Goal: Answer question/provide support: Share knowledge or assist other users

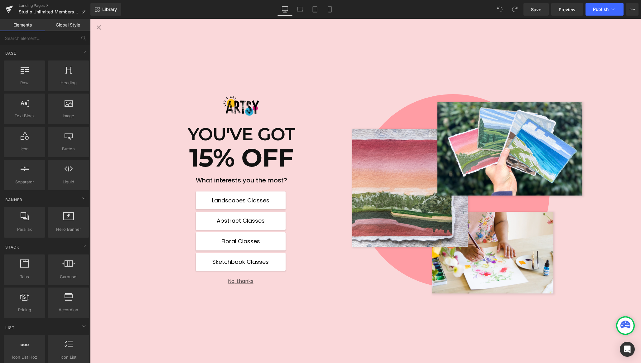
scroll to position [552, 0]
click at [239, 281] on button "No, thanks" at bounding box center [241, 278] width 90 height 11
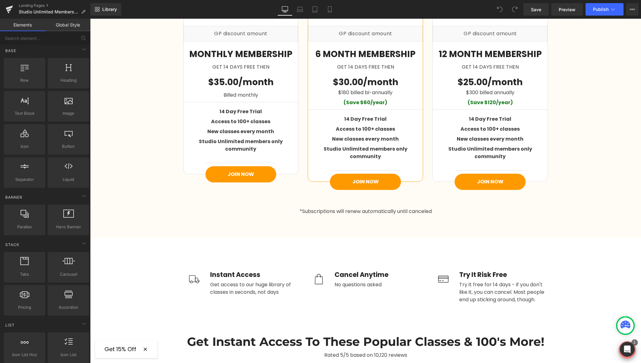
scroll to position [1015, 0]
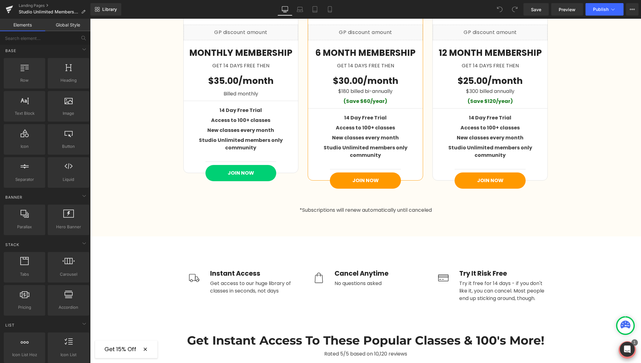
click at [241, 165] on div "JOIN NOW (P) Cart Button" at bounding box center [241, 173] width 71 height 16
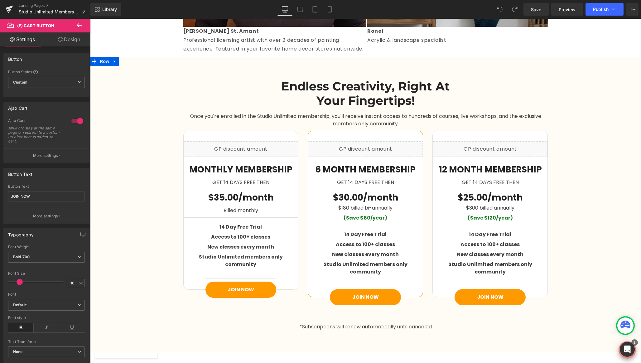
scroll to position [895, 0]
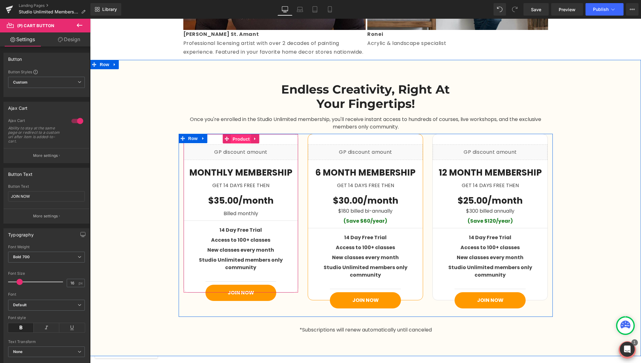
click at [238, 140] on span "Product" at bounding box center [241, 138] width 20 height 9
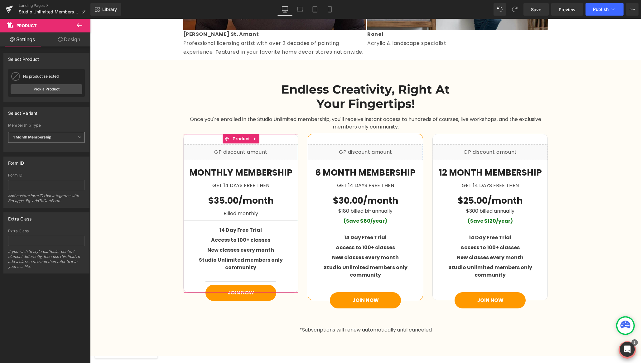
click at [77, 141] on span "1 Month Membership" at bounding box center [46, 137] width 77 height 11
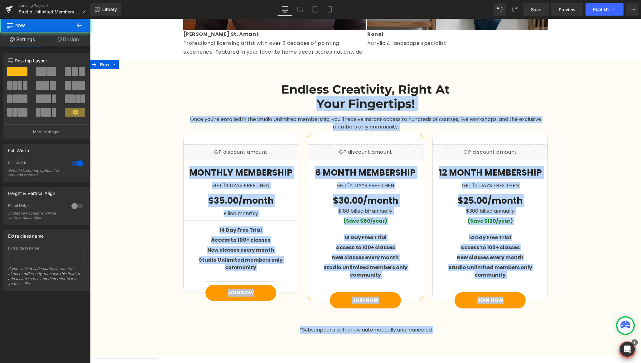
click at [139, 97] on div "Endless Creativity, Right At Your Fingertips! Heading Row Once you're enrolled …" at bounding box center [365, 205] width 551 height 264
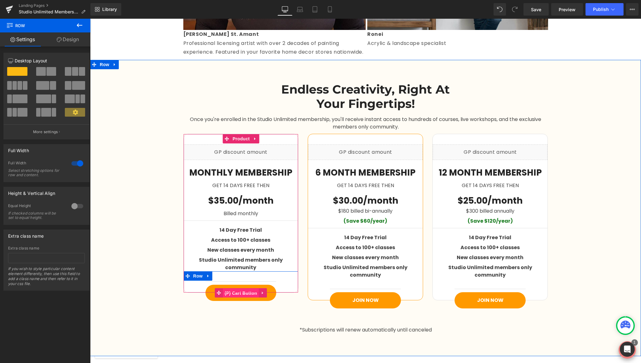
click at [241, 288] on span "(P) Cart Button" at bounding box center [241, 292] width 36 height 9
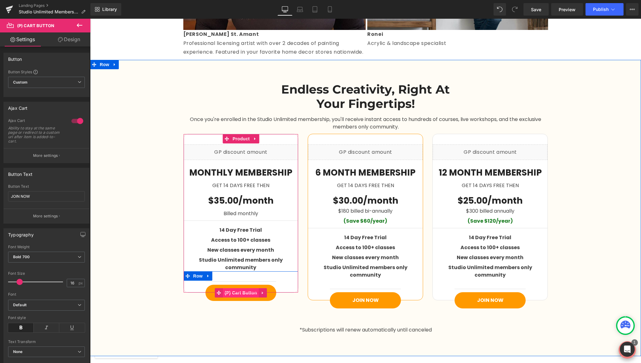
click at [241, 288] on span "(P) Cart Button" at bounding box center [241, 292] width 36 height 9
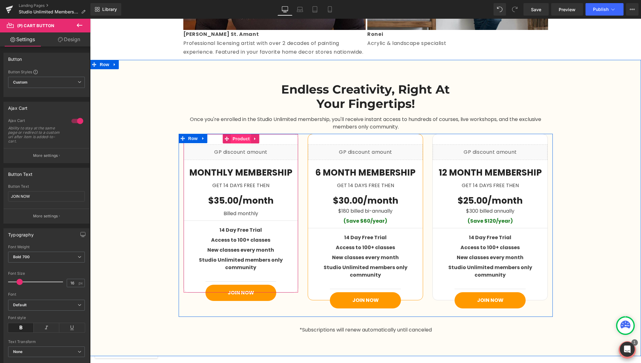
click at [239, 139] on span "Product" at bounding box center [241, 138] width 20 height 9
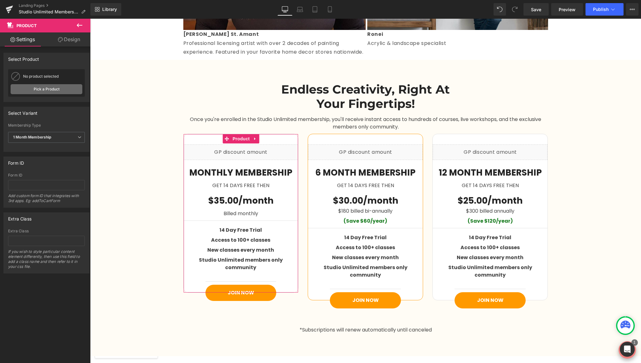
click at [41, 87] on link "Pick a Product" at bounding box center [47, 89] width 72 height 10
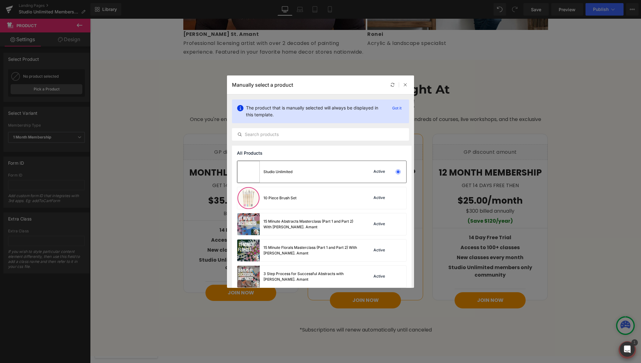
click at [317, 170] on div "Studio Unlimited Active" at bounding box center [321, 172] width 169 height 22
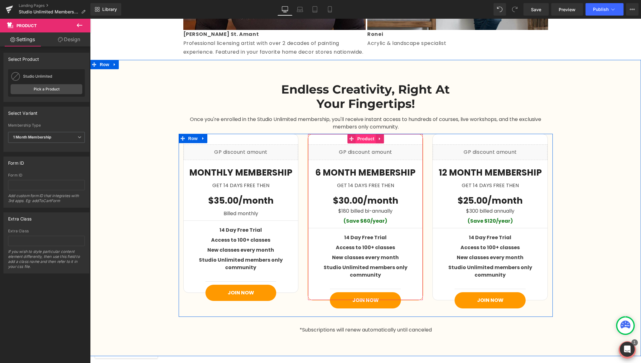
click at [368, 138] on span "Product" at bounding box center [366, 138] width 20 height 9
click at [235, 138] on span "Product" at bounding box center [241, 138] width 20 height 9
click at [366, 139] on span "Product" at bounding box center [366, 138] width 20 height 9
click at [190, 137] on span "Row" at bounding box center [193, 138] width 12 height 9
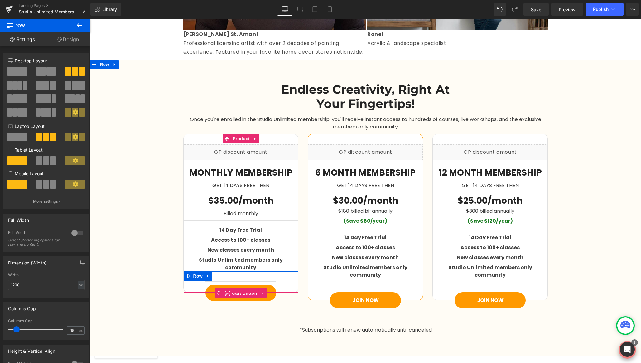
drag, startPoint x: 238, startPoint y: 287, endPoint x: 201, endPoint y: 283, distance: 36.7
click at [238, 288] on span "(P) Cart Button" at bounding box center [241, 292] width 36 height 9
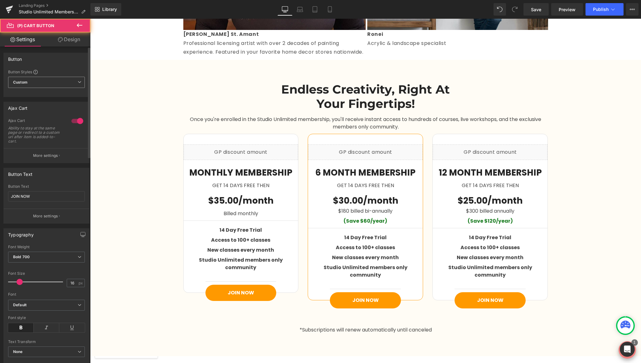
click at [46, 82] on span "Custom Setup Global Style" at bounding box center [46, 82] width 77 height 11
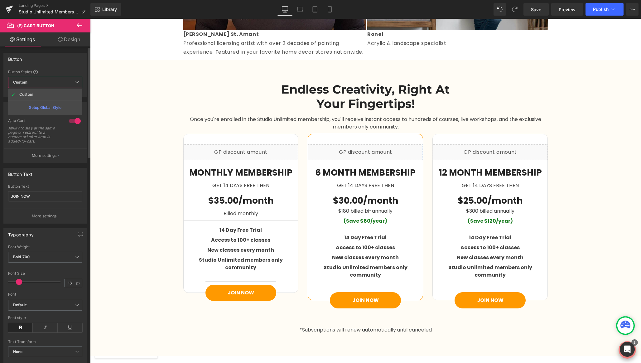
click at [46, 82] on span "Custom Setup Global Style" at bounding box center [45, 82] width 74 height 11
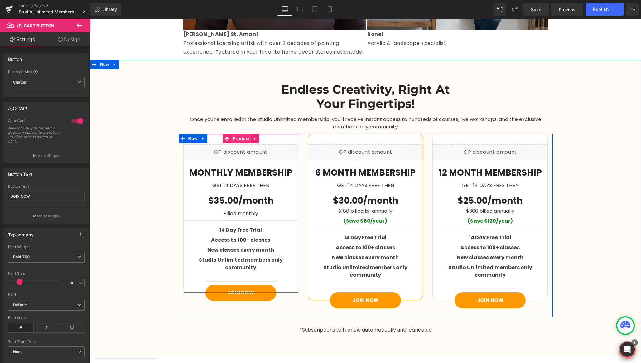
click at [240, 136] on span "Product" at bounding box center [241, 138] width 20 height 9
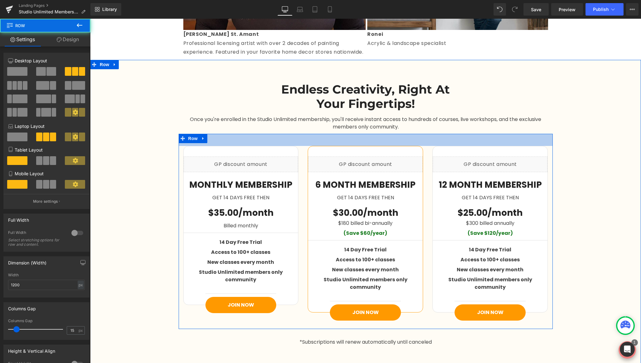
drag, startPoint x: 304, startPoint y: 134, endPoint x: 304, endPoint y: 148, distance: 13.7
click at [304, 148] on div "$35.00 Save $-34.00 (P) Price Liquid MONTHLY MEMBERSHIP Text Block GET 14 DAYS …" at bounding box center [366, 231] width 374 height 195
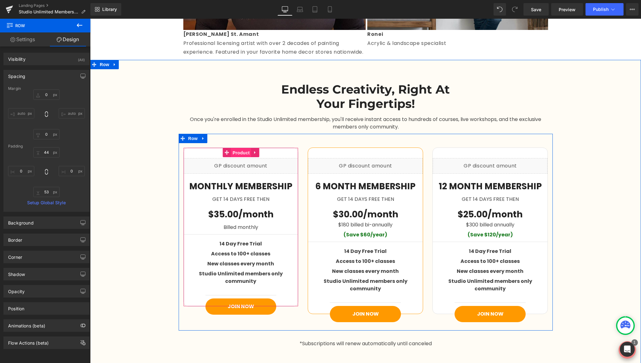
click at [242, 153] on span "Product" at bounding box center [241, 152] width 20 height 9
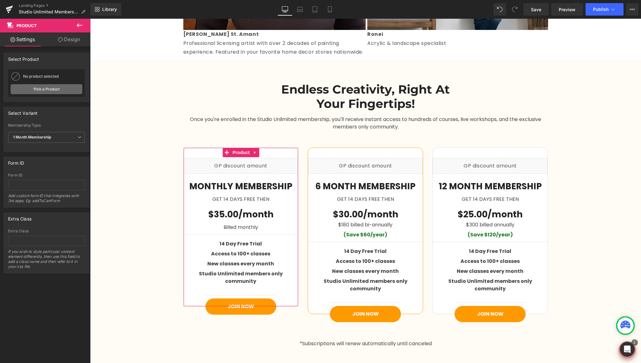
click at [52, 91] on link "Pick a Product" at bounding box center [47, 89] width 72 height 10
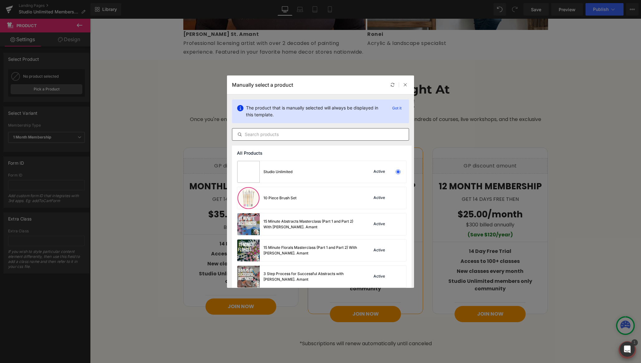
click at [310, 133] on input "text" at bounding box center [320, 134] width 177 height 7
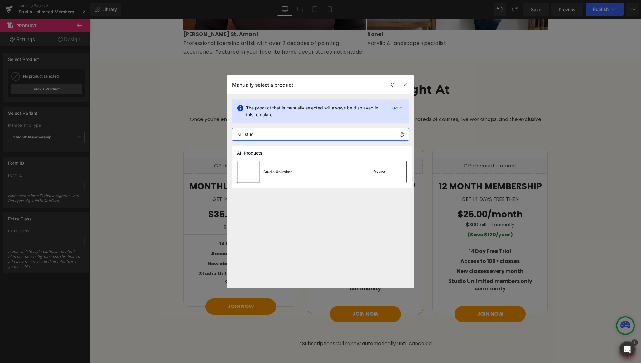
type input "stud"
click at [289, 171] on div "Studio Unlimited" at bounding box center [278, 172] width 29 height 6
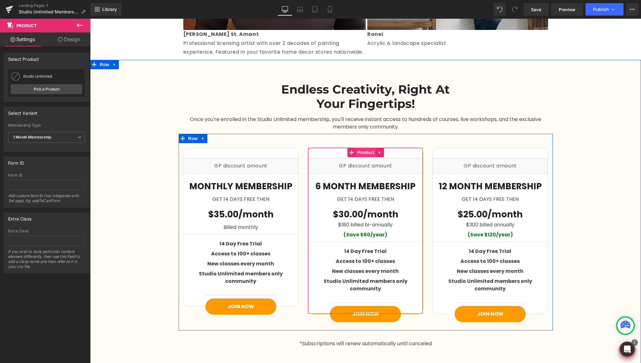
click at [365, 150] on span "Product" at bounding box center [366, 152] width 20 height 9
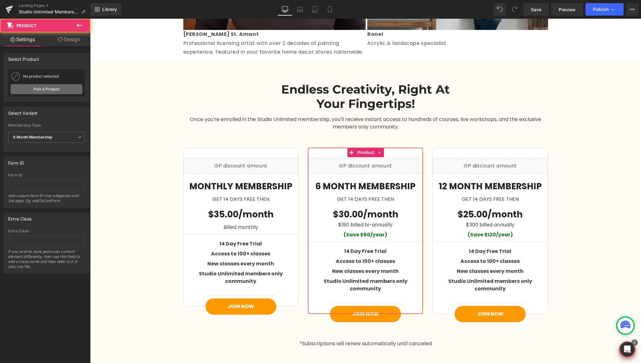
click at [45, 89] on link "Pick a Product" at bounding box center [47, 89] width 72 height 10
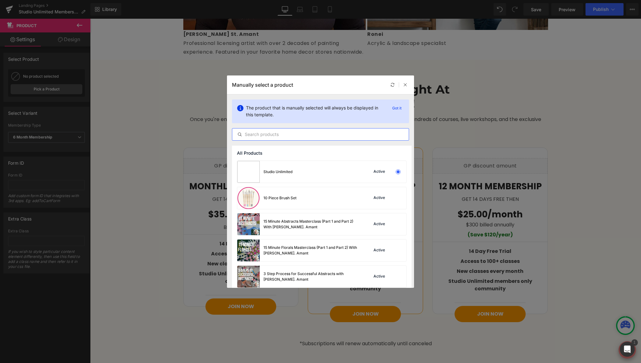
click at [272, 134] on input "text" at bounding box center [320, 134] width 177 height 7
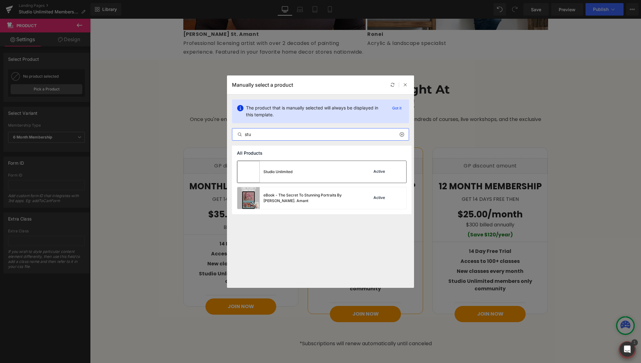
type input "stu"
click at [309, 171] on div "Studio Unlimited Active" at bounding box center [321, 172] width 169 height 22
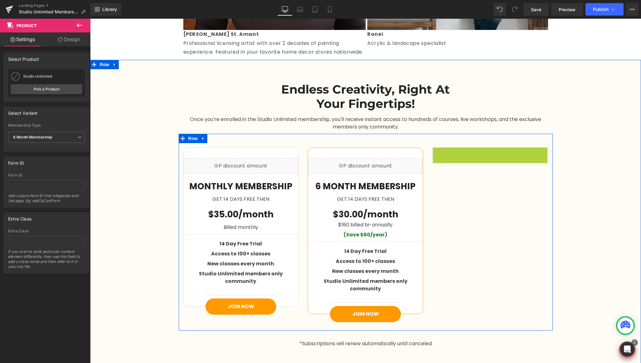
drag, startPoint x: 490, startPoint y: 152, endPoint x: 485, endPoint y: 151, distance: 4.8
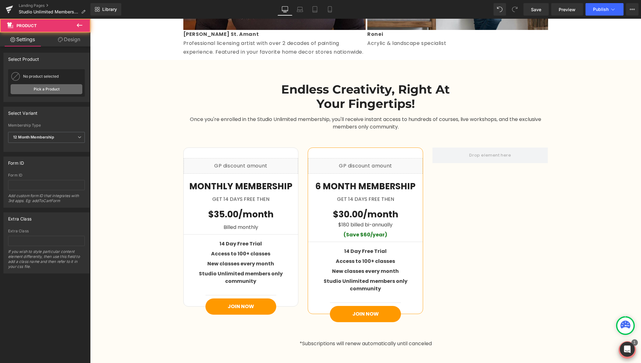
click at [42, 91] on link "Pick a Product" at bounding box center [47, 89] width 72 height 10
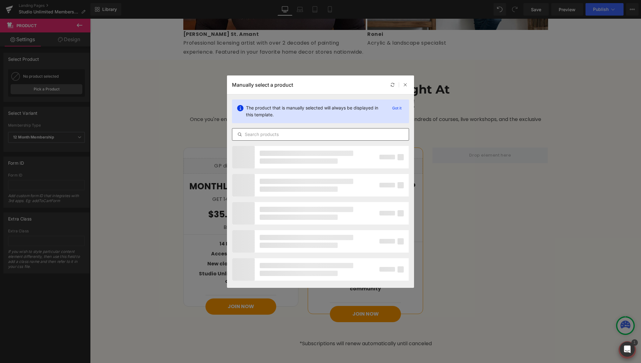
click at [309, 135] on input "text" at bounding box center [320, 134] width 177 height 7
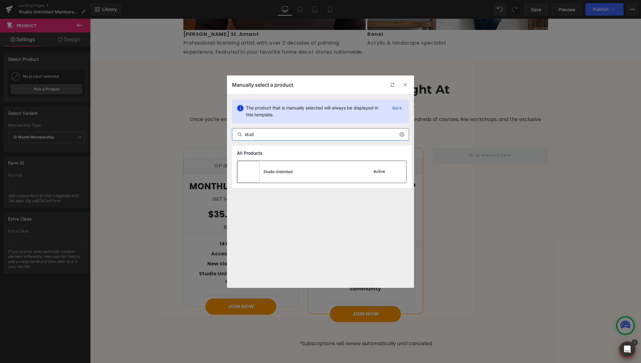
type input "stud"
click at [291, 174] on div "Studio Unlimited" at bounding box center [278, 172] width 29 height 6
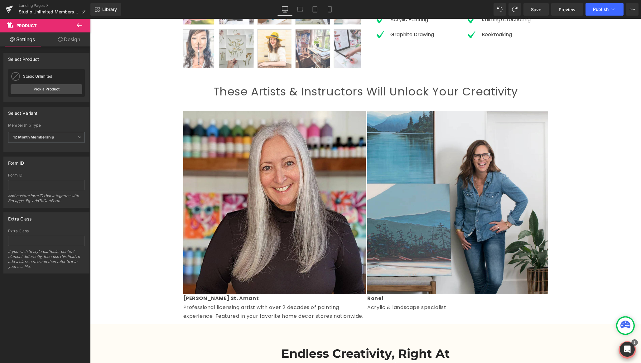
scroll to position [908, 0]
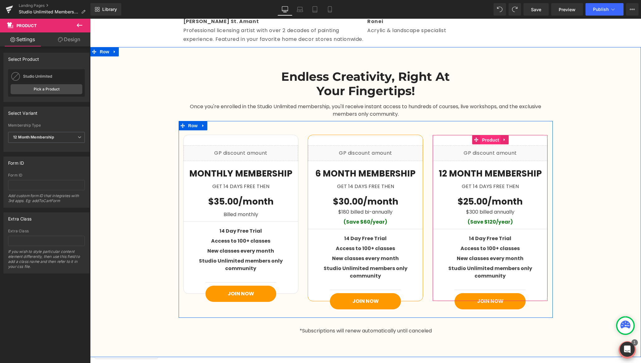
click at [489, 138] on span "Product" at bounding box center [491, 139] width 20 height 9
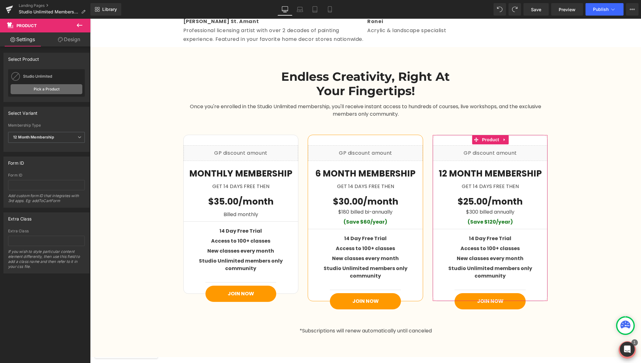
click at [41, 89] on link "Pick a Product" at bounding box center [47, 89] width 72 height 10
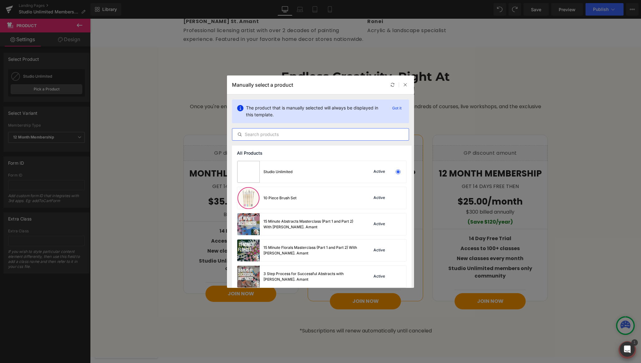
click at [321, 133] on input "text" at bounding box center [320, 134] width 177 height 7
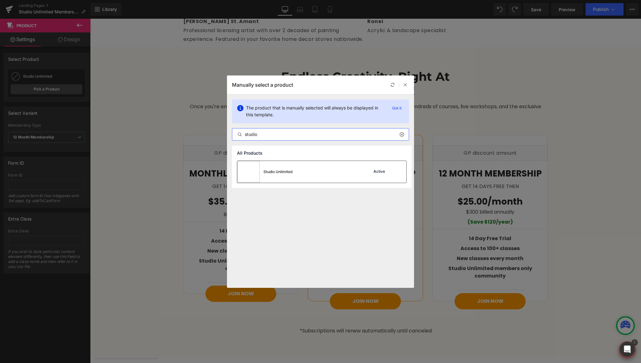
type input "studio"
click at [305, 169] on div "Studio Unlimited Active" at bounding box center [321, 172] width 169 height 22
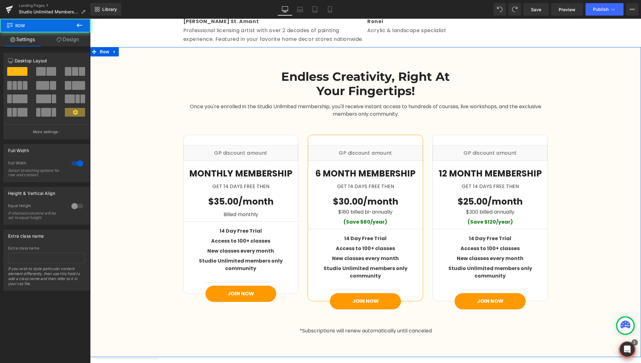
drag, startPoint x: 598, startPoint y: 146, endPoint x: 594, endPoint y: 86, distance: 60.0
click at [598, 146] on div "Endless Creativity, Right At Your Fingertips! Heading Row Once you're enrolled …" at bounding box center [365, 199] width 551 height 278
click at [538, 7] on span "Save" at bounding box center [536, 9] width 10 height 7
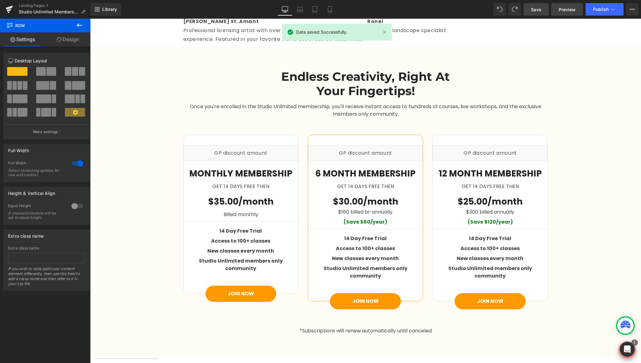
click at [569, 10] on span "Preview" at bounding box center [567, 9] width 17 height 7
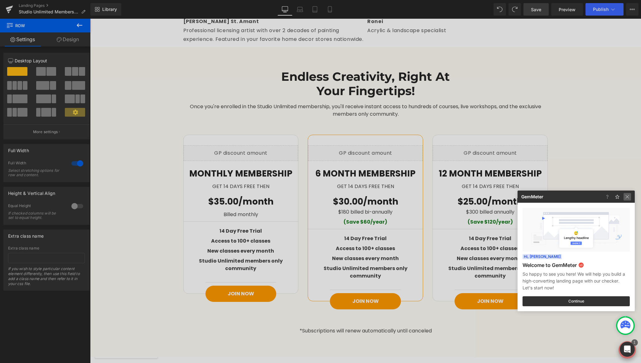
click at [627, 197] on img at bounding box center [627, 196] width 7 height 7
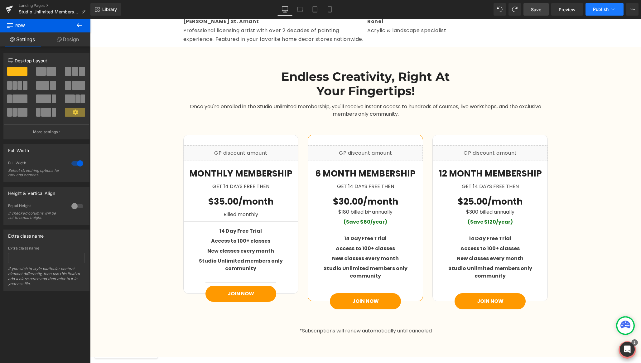
click at [603, 8] on span "Publish" at bounding box center [601, 9] width 16 height 5
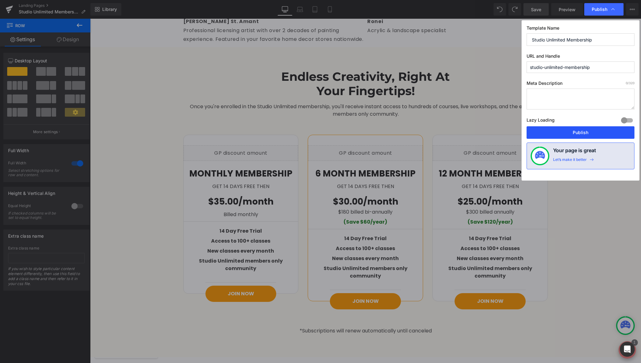
drag, startPoint x: 578, startPoint y: 133, endPoint x: 487, endPoint y: 115, distance: 92.3
click at [578, 133] on button "Publish" at bounding box center [581, 132] width 108 height 12
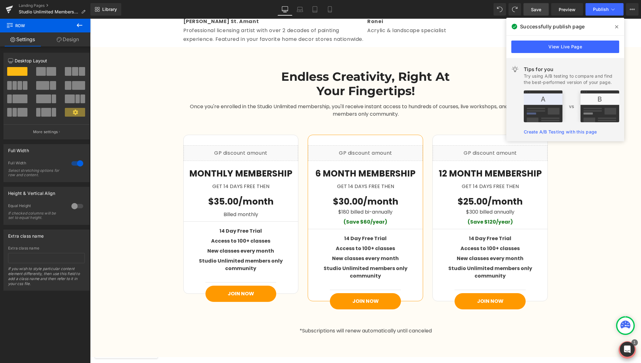
click at [616, 27] on icon at bounding box center [616, 26] width 3 height 3
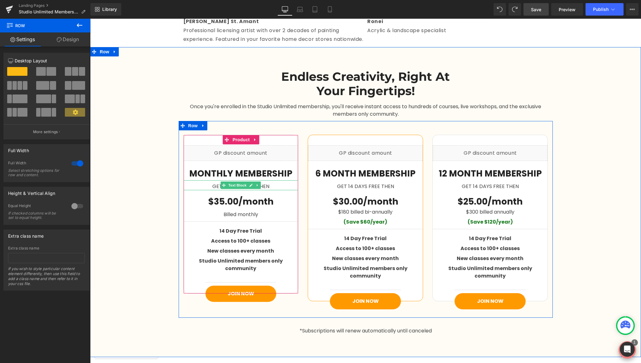
scroll to position [904, 0]
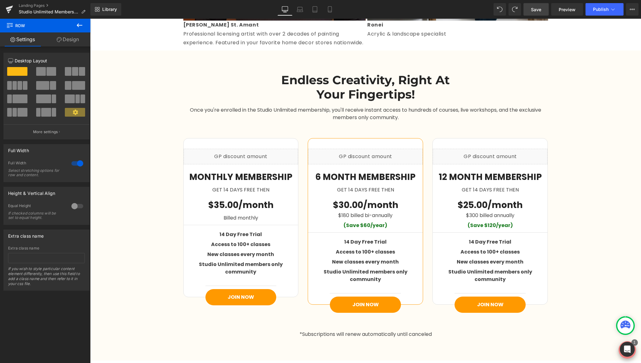
click at [81, 24] on icon at bounding box center [79, 25] width 7 height 7
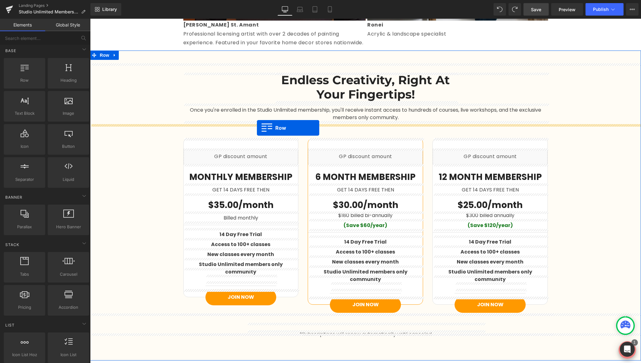
drag, startPoint x: 113, startPoint y: 96, endPoint x: 257, endPoint y: 128, distance: 147.3
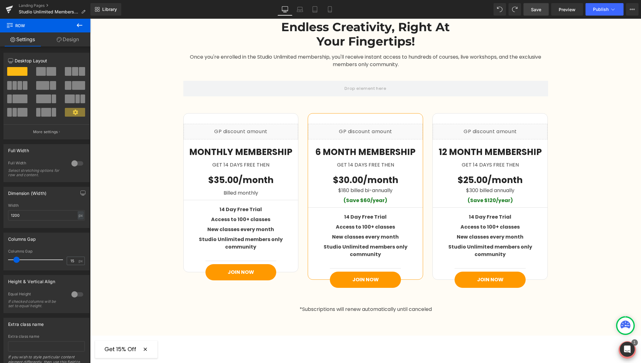
click at [81, 28] on icon at bounding box center [79, 25] width 7 height 7
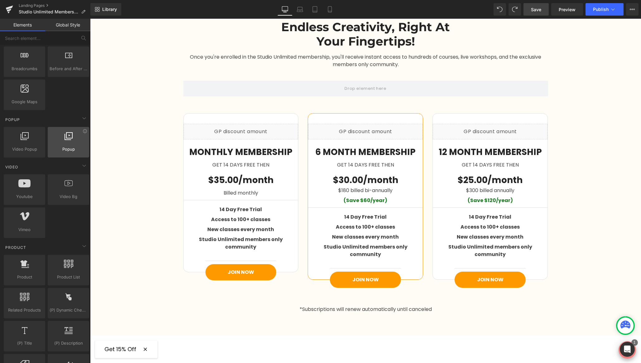
scroll to position [340, 0]
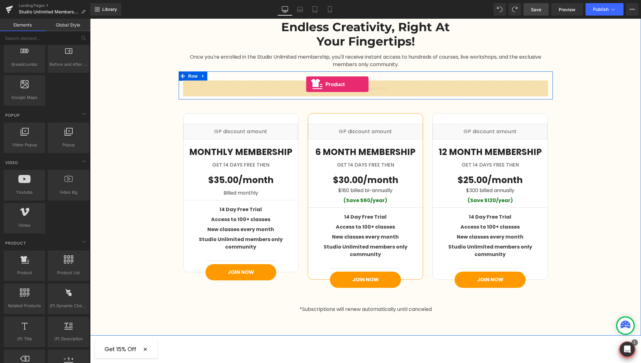
drag, startPoint x: 115, startPoint y: 292, endPoint x: 306, endPoint y: 84, distance: 282.5
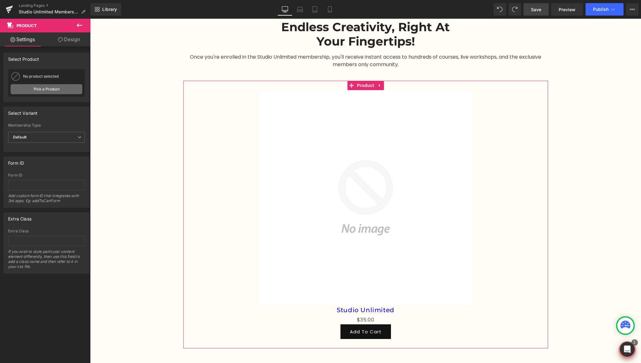
click at [35, 91] on link "Pick a Product" at bounding box center [47, 89] width 72 height 10
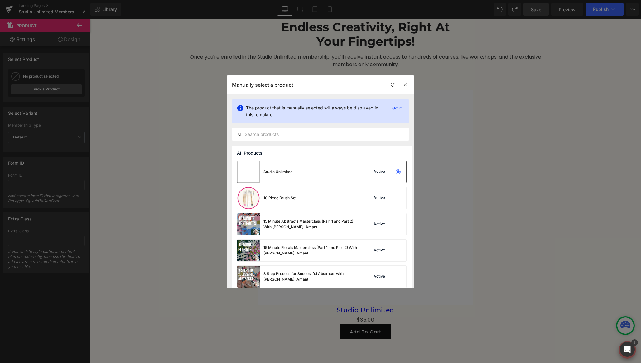
click at [309, 173] on div "Studio Unlimited Active" at bounding box center [321, 172] width 169 height 22
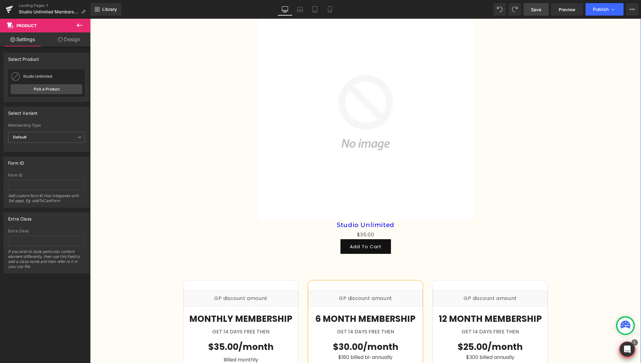
scroll to position [997, 0]
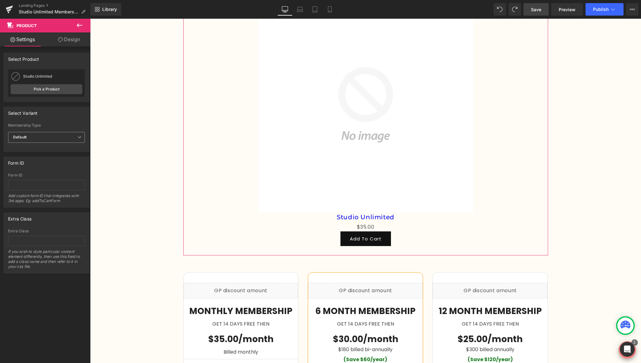
click at [36, 136] on span "Default" at bounding box center [46, 137] width 77 height 11
click at [33, 156] on div "1 Month Membership" at bounding box center [36, 158] width 38 height 4
click at [537, 7] on span "Save" at bounding box center [536, 9] width 10 height 7
click at [606, 9] on span "Publish" at bounding box center [601, 9] width 16 height 5
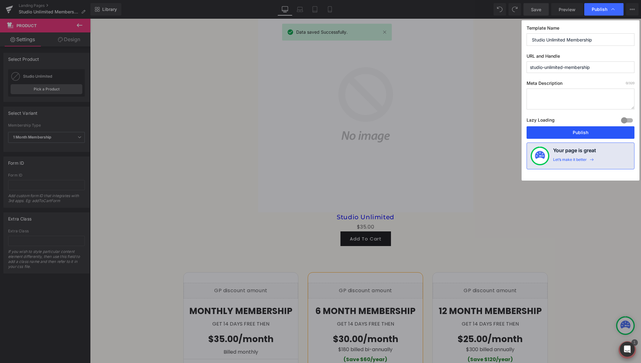
click at [562, 134] on button "Publish" at bounding box center [581, 132] width 108 height 12
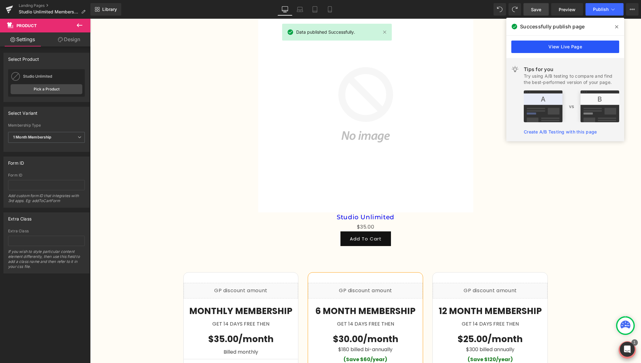
drag, startPoint x: 555, startPoint y: 46, endPoint x: 464, endPoint y: 27, distance: 92.1
click at [555, 46] on link "View Live Page" at bounding box center [565, 47] width 108 height 12
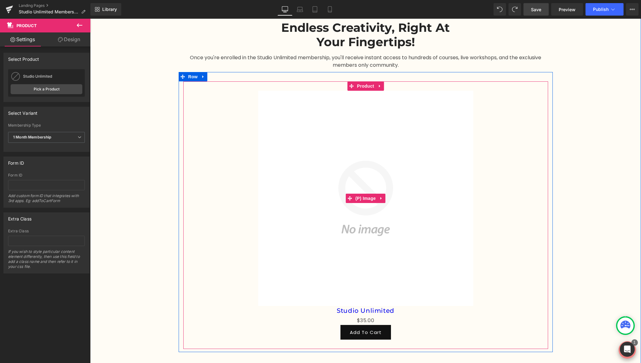
scroll to position [901, 0]
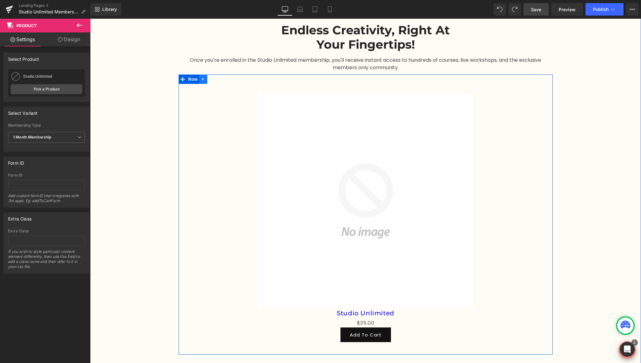
click at [204, 80] on icon at bounding box center [203, 79] width 4 height 5
click at [217, 80] on icon at bounding box center [219, 79] width 4 height 4
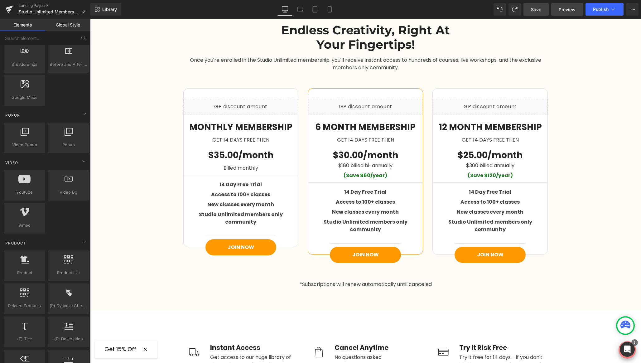
click at [570, 12] on span "Preview" at bounding box center [567, 9] width 17 height 7
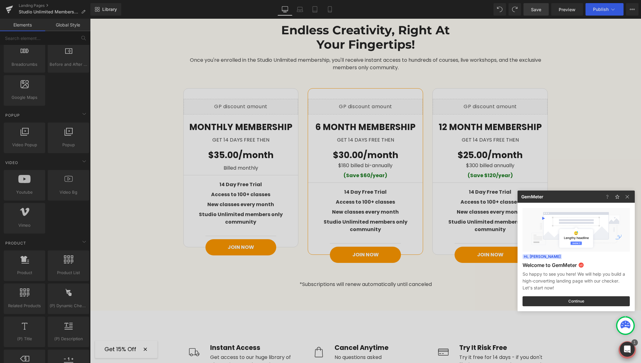
click at [611, 10] on div at bounding box center [320, 181] width 641 height 363
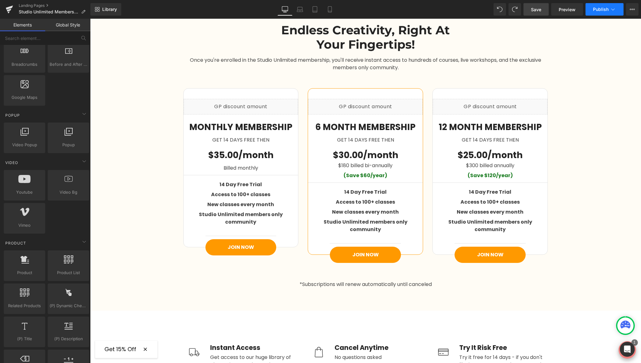
click at [603, 8] on span "Publish" at bounding box center [601, 9] width 16 height 5
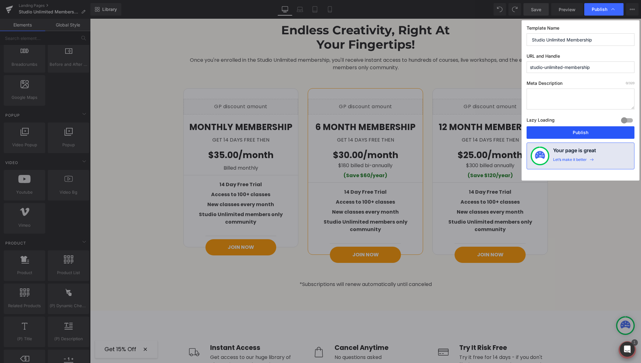
click at [563, 133] on button "Publish" at bounding box center [581, 132] width 108 height 12
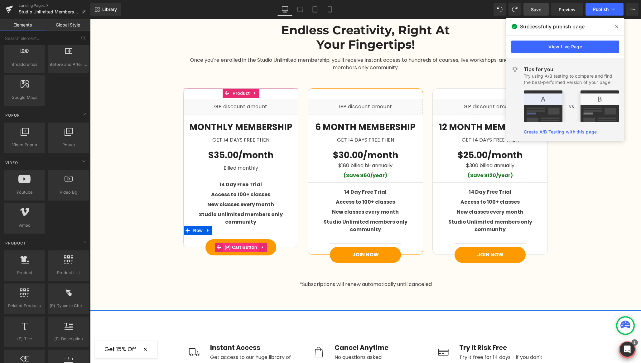
click at [238, 243] on span "(P) Cart Button" at bounding box center [241, 247] width 36 height 9
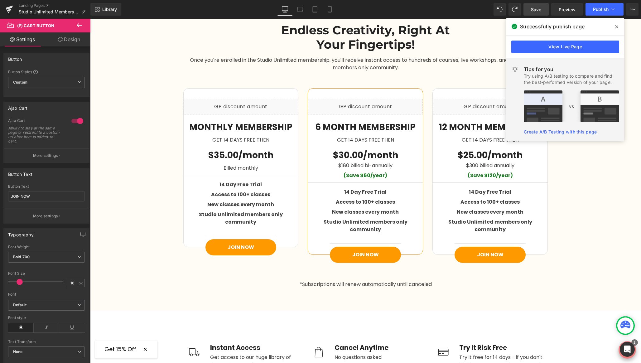
click at [72, 42] on link "Design" at bounding box center [68, 39] width 45 height 14
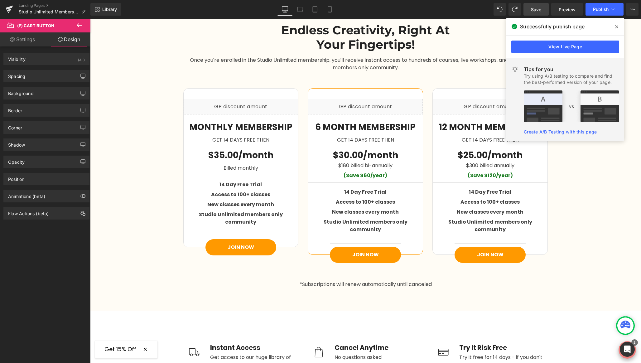
click at [35, 42] on link "Settings" at bounding box center [22, 39] width 45 height 14
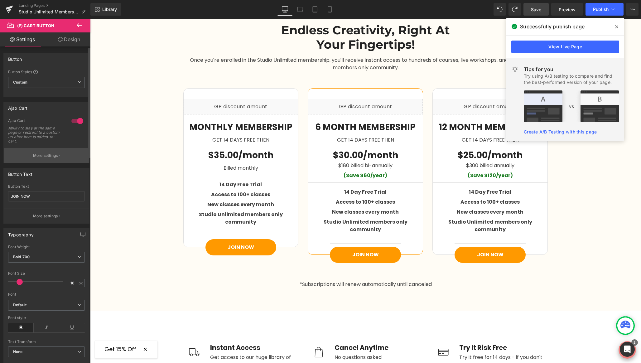
click at [46, 156] on p "More settings" at bounding box center [45, 156] width 25 height 6
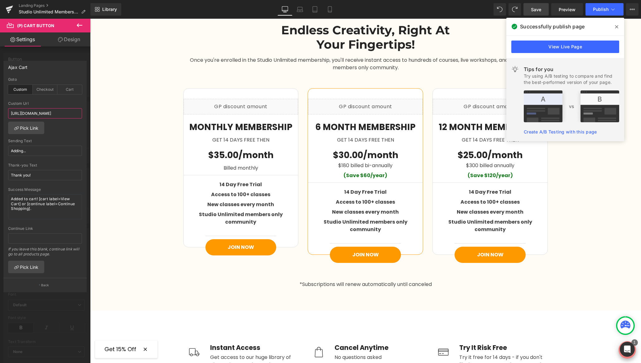
scroll to position [0, 57]
drag, startPoint x: 143, startPoint y: 133, endPoint x: 95, endPoint y: 114, distance: 51.9
paste input "products/studio-unlimited?selling_plan=26296287450&variant=46879045124314"
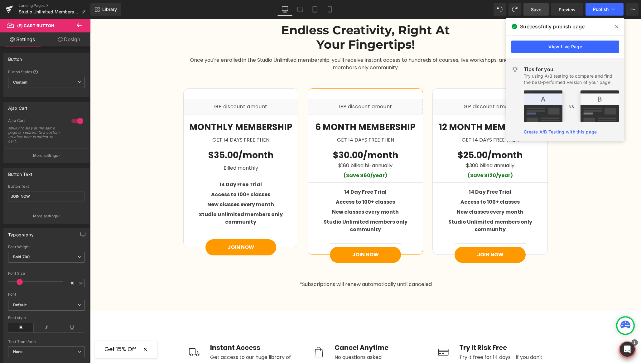
click at [618, 28] on icon at bounding box center [616, 26] width 3 height 3
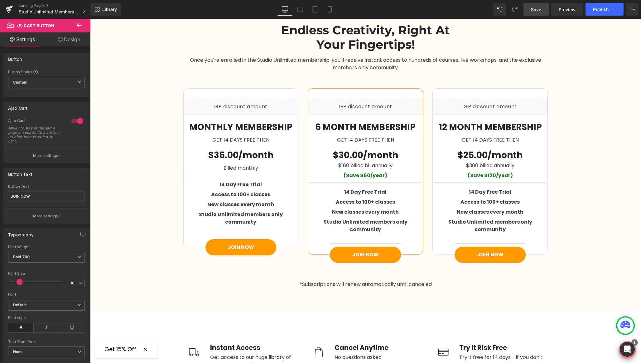
click at [530, 10] on link "Save" at bounding box center [536, 9] width 25 height 12
click at [612, 11] on icon at bounding box center [613, 9] width 6 height 6
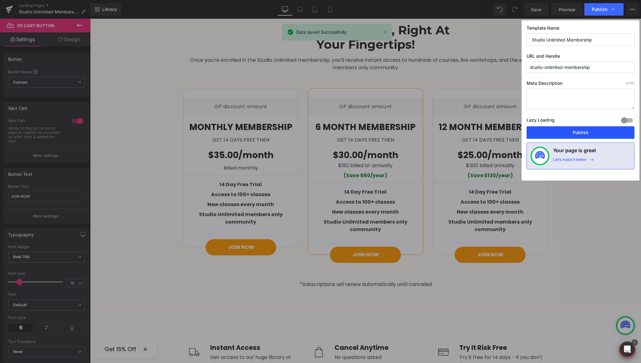
click at [562, 132] on button "Publish" at bounding box center [581, 132] width 108 height 12
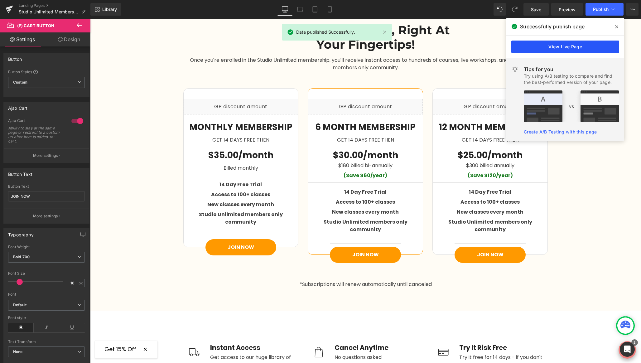
click at [554, 46] on link "View Live Page" at bounding box center [565, 47] width 108 height 12
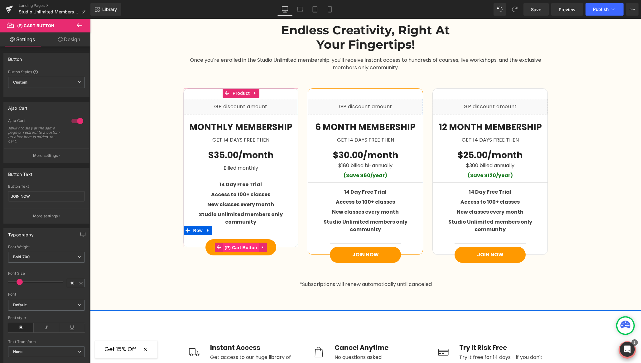
click at [243, 243] on span "(P) Cart Button" at bounding box center [241, 247] width 36 height 9
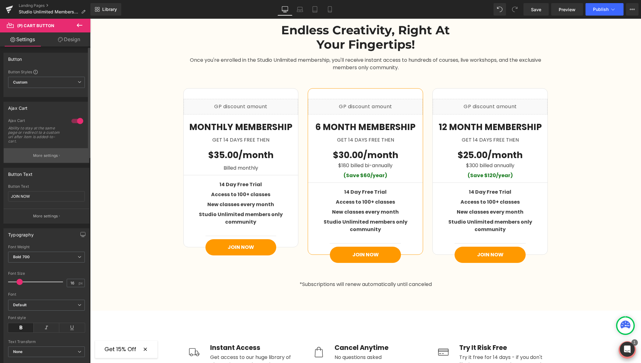
click at [43, 156] on p "More settings" at bounding box center [45, 156] width 25 height 6
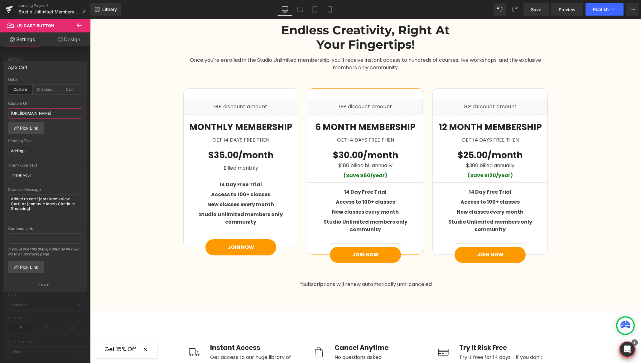
click at [43, 113] on input "https://letsgetartsy.com/products/studio-unlimited?selling_plan=26296287450&var…" at bounding box center [45, 113] width 74 height 10
paste input "checkouts/cn/hWN1yaQ1OcuSyAlPuYz4zHV6/en-us?auto_redirect=false&edge_redirect=t…"
type input "https://letsgetartsy.com/checkouts/cn/hWN1yaQ1OcuSyAlPuYz4zHV6/en-us?auto_redir…"
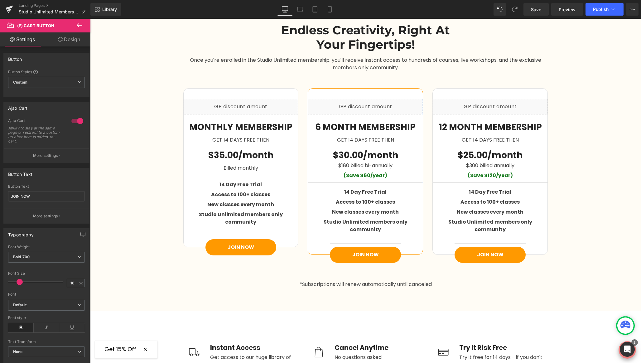
click at [531, 9] on link "Save" at bounding box center [536, 9] width 25 height 12
click at [595, 10] on span "Publish" at bounding box center [601, 9] width 16 height 5
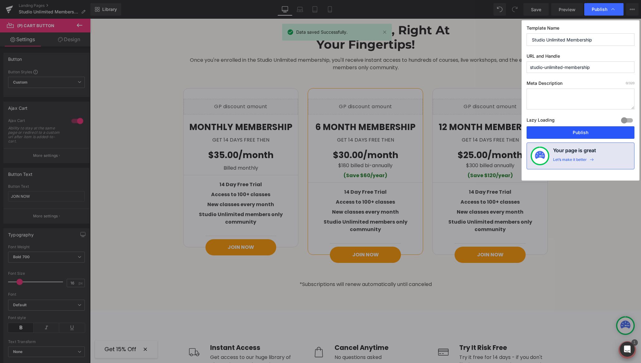
click at [567, 134] on button "Publish" at bounding box center [581, 132] width 108 height 12
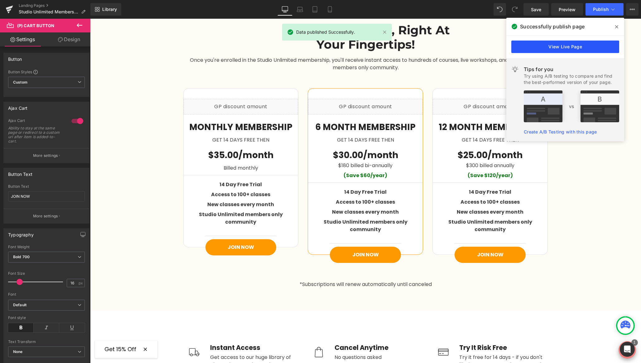
click at [570, 46] on link "View Live Page" at bounding box center [565, 47] width 108 height 12
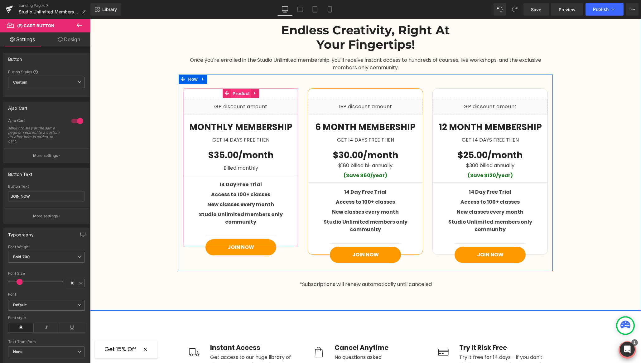
click at [240, 92] on span "Product" at bounding box center [241, 93] width 20 height 9
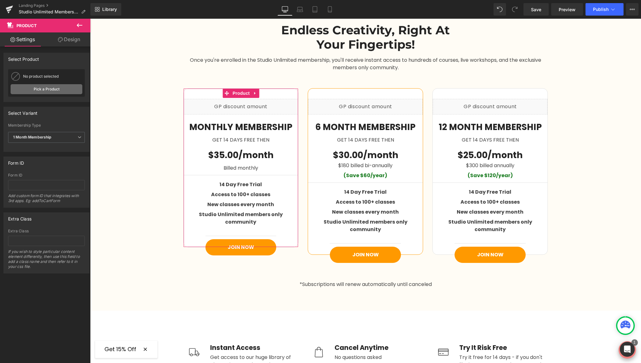
click at [57, 89] on link "Pick a Product" at bounding box center [47, 89] width 72 height 10
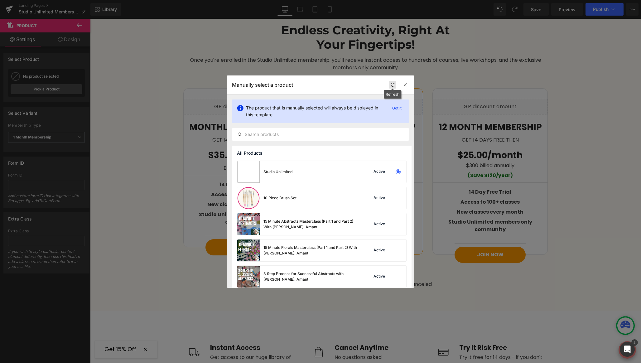
click at [392, 85] on icon at bounding box center [392, 85] width 4 height 4
drag, startPoint x: 315, startPoint y: 66, endPoint x: 405, endPoint y: 85, distance: 92.4
click at [405, 85] on icon at bounding box center [405, 85] width 4 height 4
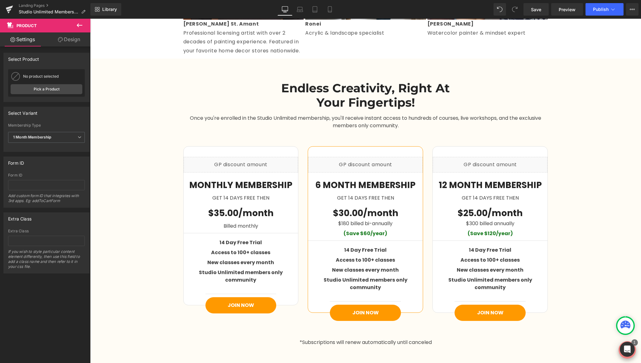
scroll to position [843, 0]
click at [77, 25] on icon at bounding box center [80, 25] width 6 height 4
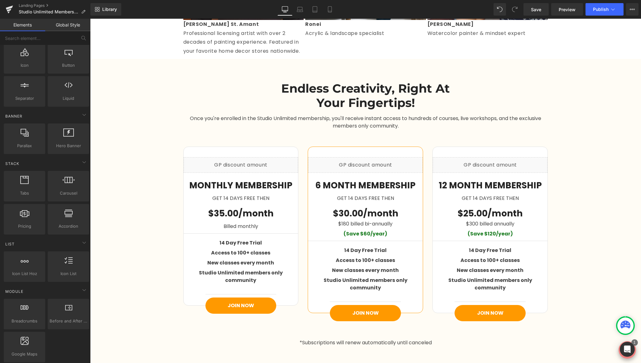
scroll to position [0, 0]
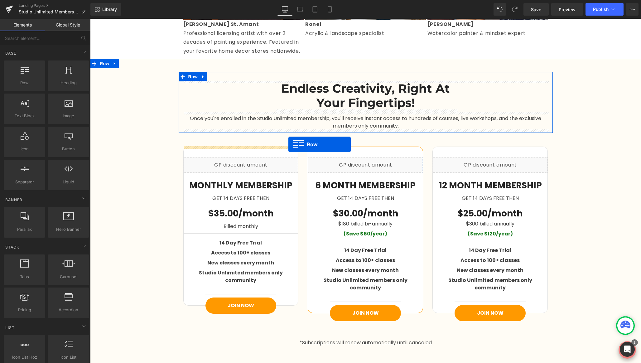
drag, startPoint x: 158, startPoint y: 83, endPoint x: 288, endPoint y: 144, distance: 143.7
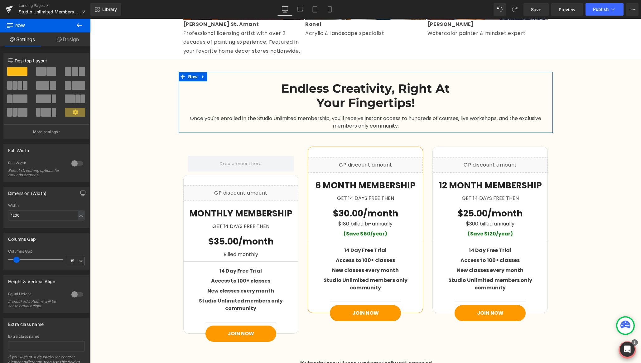
click at [78, 24] on icon at bounding box center [80, 25] width 6 height 4
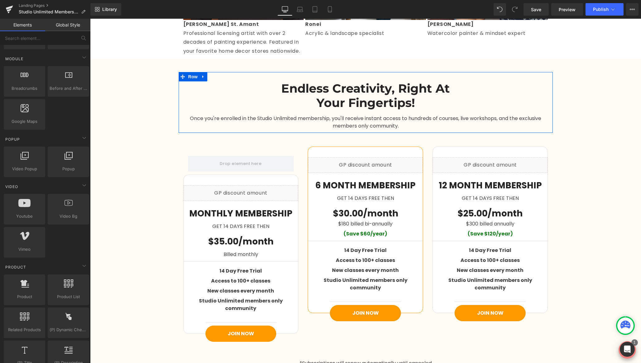
scroll to position [358, 0]
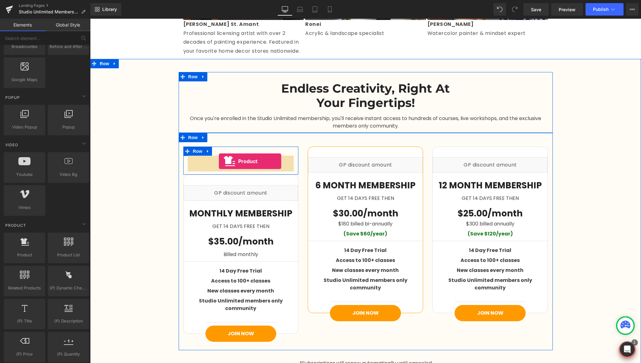
drag, startPoint x: 132, startPoint y: 256, endPoint x: 219, endPoint y: 161, distance: 128.2
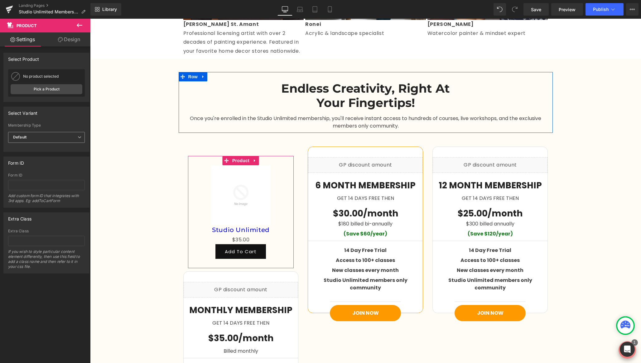
click at [35, 138] on span "Default" at bounding box center [46, 137] width 77 height 11
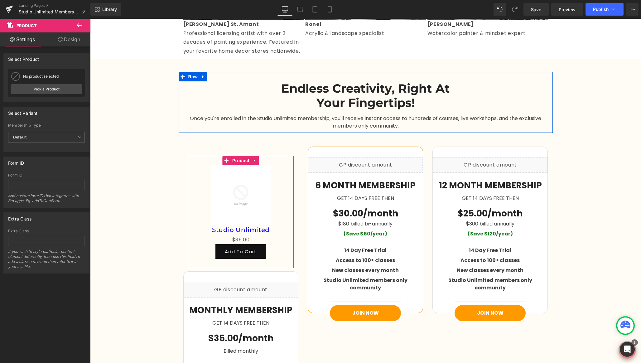
click at [51, 83] on div "No product selected Pick a Product" at bounding box center [46, 82] width 77 height 27
click at [48, 87] on link "Pick a Product" at bounding box center [47, 89] width 72 height 10
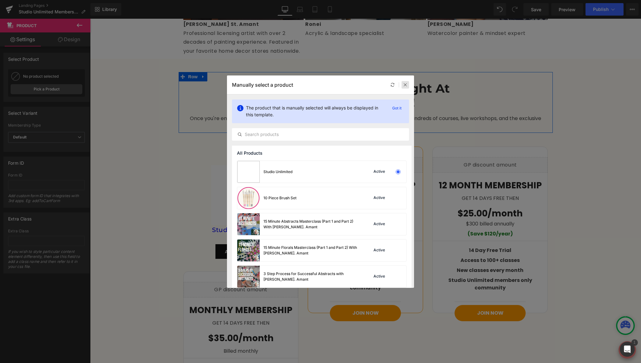
click at [407, 84] on icon at bounding box center [405, 85] width 4 height 4
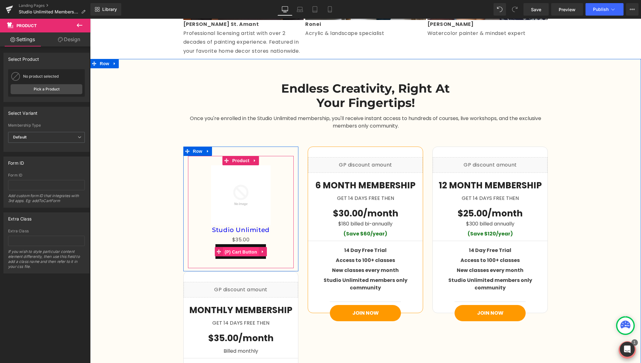
click at [238, 252] on span "(P) Cart Button" at bounding box center [241, 251] width 36 height 9
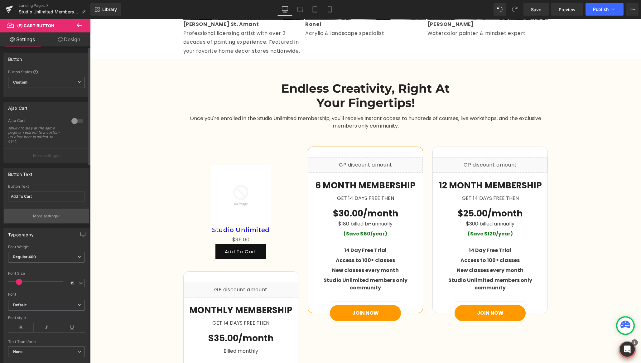
click at [42, 221] on button "More settings" at bounding box center [46, 216] width 85 height 15
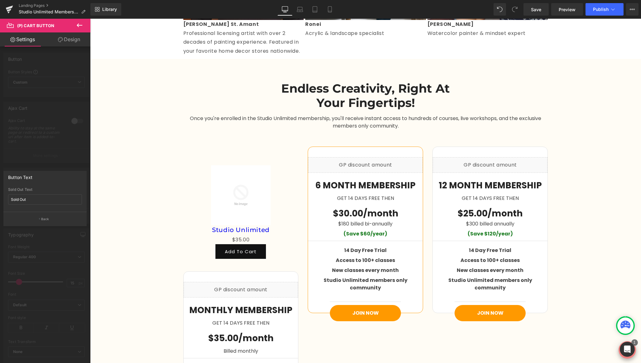
click at [47, 129] on div at bounding box center [45, 192] width 90 height 347
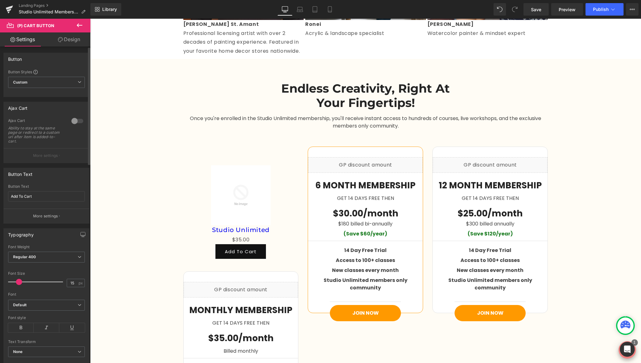
click at [43, 157] on p "More settings" at bounding box center [45, 156] width 25 height 6
click at [46, 81] on span "Custom Setup Global Style" at bounding box center [46, 82] width 77 height 11
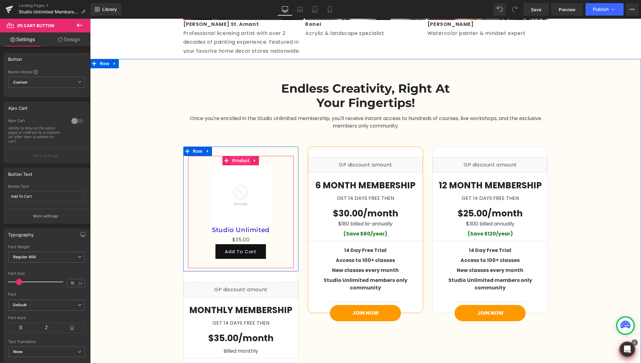
click at [242, 159] on span "Product" at bounding box center [241, 160] width 20 height 9
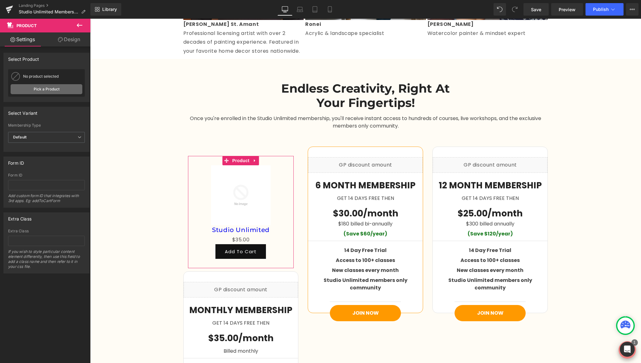
click at [45, 92] on link "Pick a Product" at bounding box center [47, 89] width 72 height 10
click at [61, 140] on span "Default" at bounding box center [46, 137] width 77 height 11
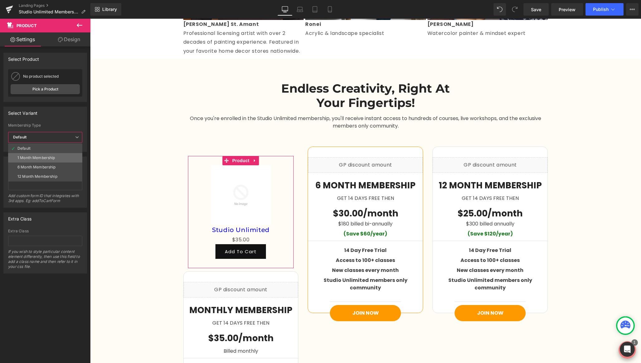
click at [32, 156] on div "1 Month Membership" at bounding box center [36, 158] width 38 height 4
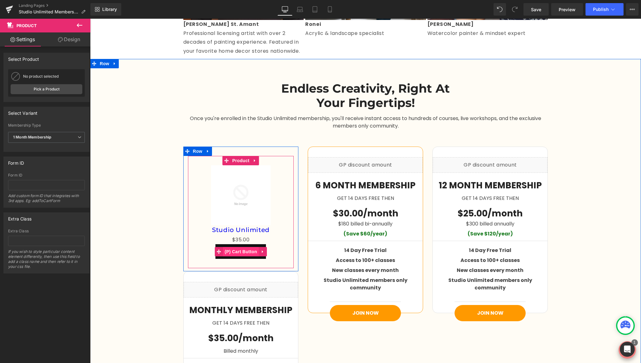
click at [238, 253] on span "(P) Cart Button" at bounding box center [241, 251] width 36 height 9
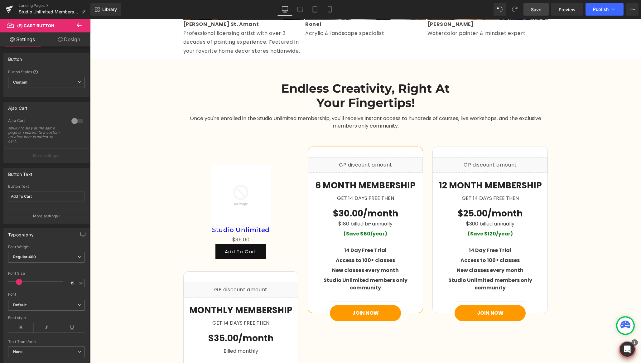
click at [535, 10] on span "Save" at bounding box center [536, 9] width 10 height 7
click at [601, 8] on span "Publish" at bounding box center [601, 9] width 16 height 5
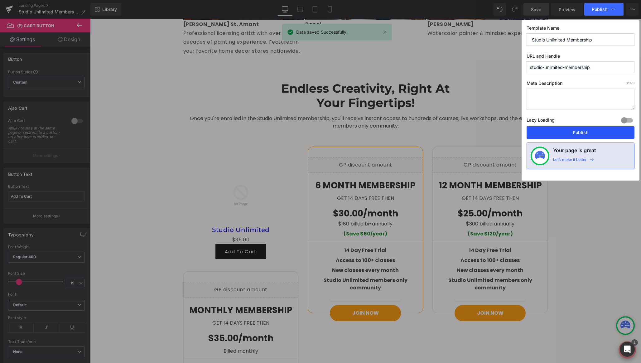
click at [568, 132] on button "Publish" at bounding box center [581, 132] width 108 height 12
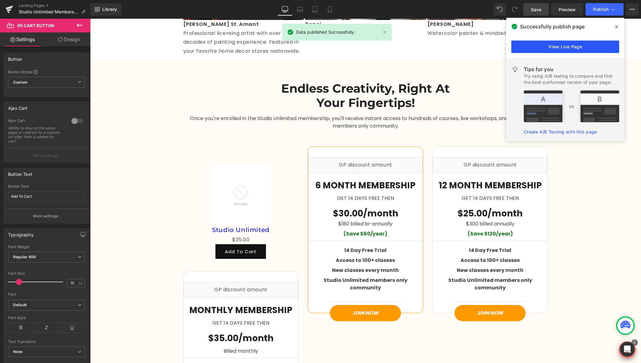
click at [535, 46] on link "View Live Page" at bounding box center [565, 47] width 108 height 12
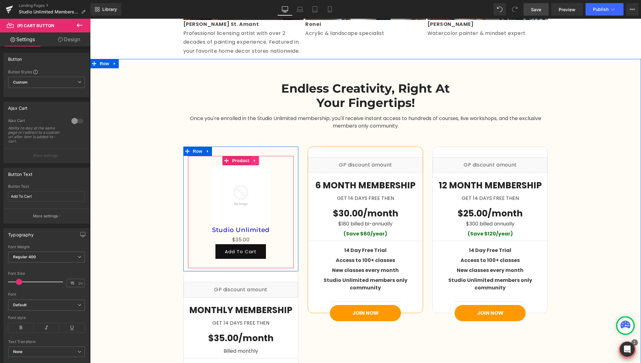
click at [254, 162] on icon at bounding box center [255, 160] width 4 height 5
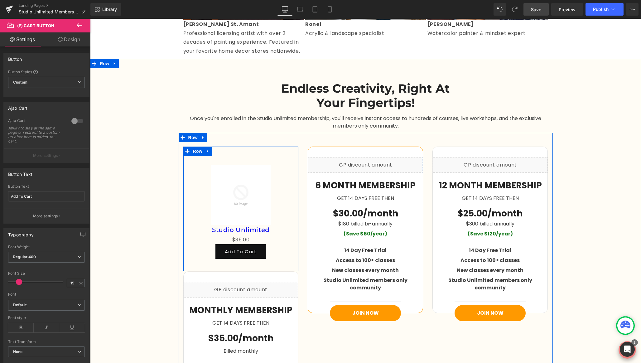
click at [208, 152] on icon at bounding box center [208, 151] width 4 height 5
click at [223, 151] on icon at bounding box center [224, 151] width 4 height 5
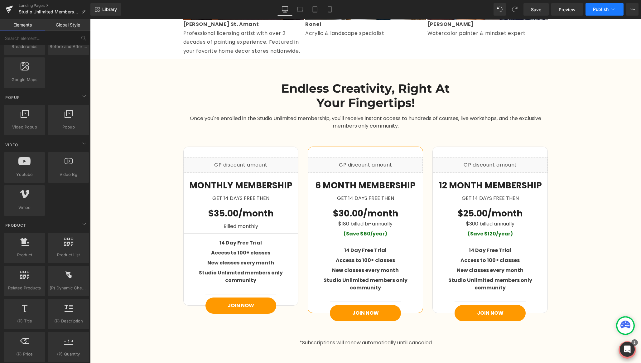
drag, startPoint x: 535, startPoint y: 9, endPoint x: 593, endPoint y: 11, distance: 57.1
click at [536, 9] on span "Save" at bounding box center [536, 9] width 10 height 7
click at [596, 10] on span "Publish" at bounding box center [601, 9] width 16 height 5
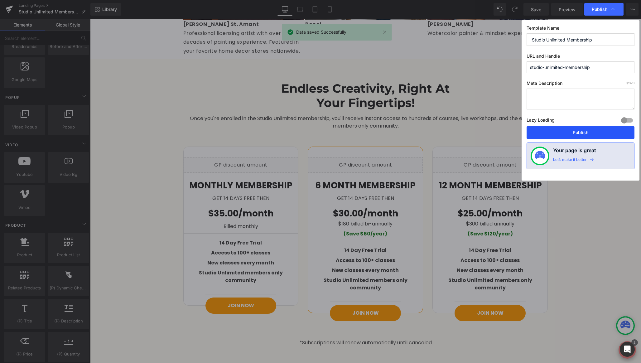
click at [562, 131] on button "Publish" at bounding box center [581, 132] width 108 height 12
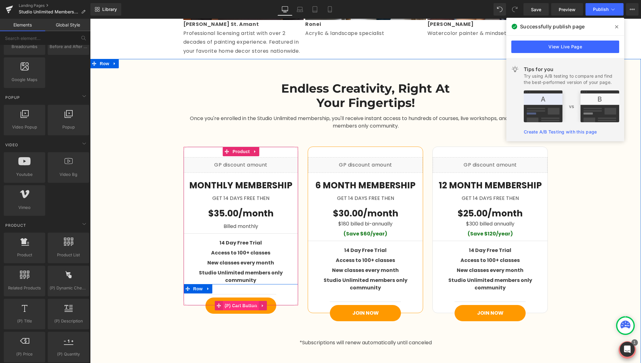
click at [240, 301] on span "(P) Cart Button" at bounding box center [241, 305] width 36 height 9
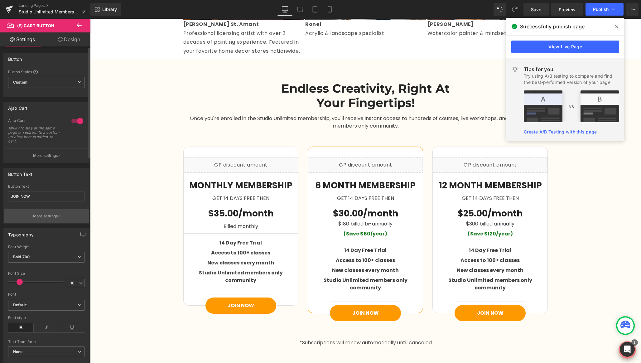
click at [45, 214] on p "More settings" at bounding box center [45, 216] width 25 height 6
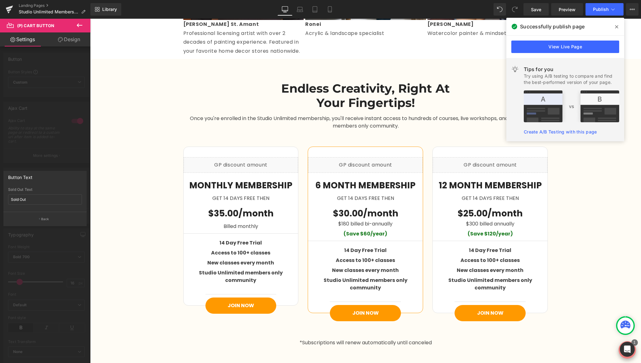
click at [84, 163] on div at bounding box center [45, 192] width 90 height 347
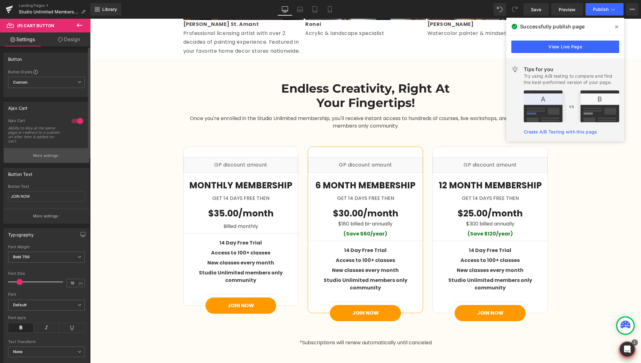
click at [46, 154] on p "More settings" at bounding box center [45, 156] width 25 height 6
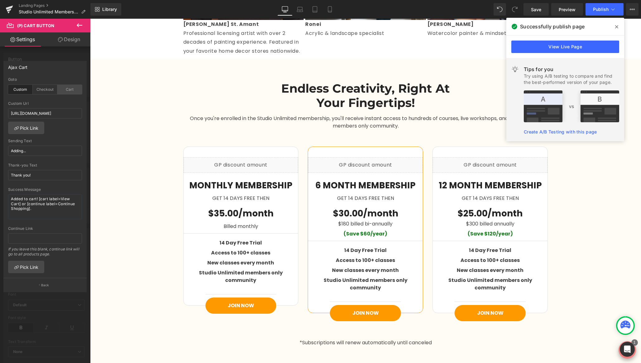
click at [68, 88] on div "Cart" at bounding box center [69, 89] width 25 height 9
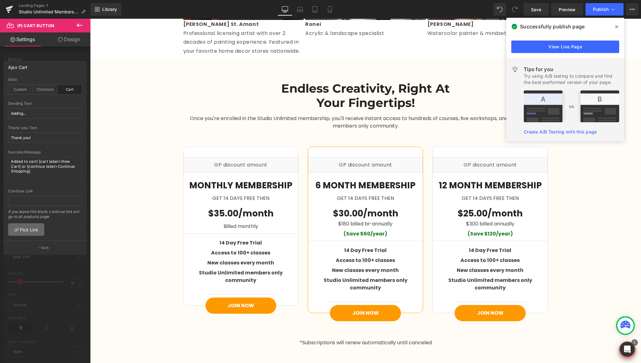
click at [23, 229] on link "Pick Link" at bounding box center [26, 229] width 36 height 12
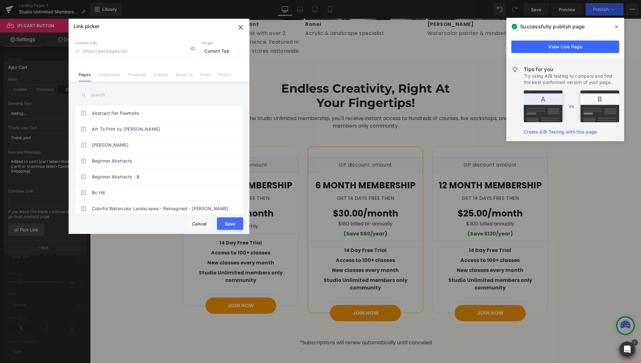
click at [241, 28] on icon "button" at bounding box center [241, 27] width 10 height 10
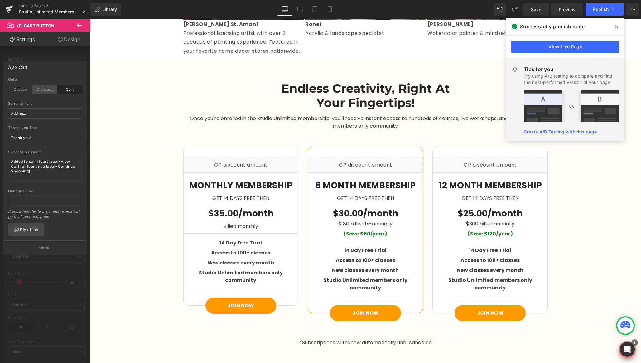
click at [43, 90] on div "Checkout" at bounding box center [45, 89] width 25 height 9
click at [18, 90] on div "Custom" at bounding box center [20, 89] width 25 height 9
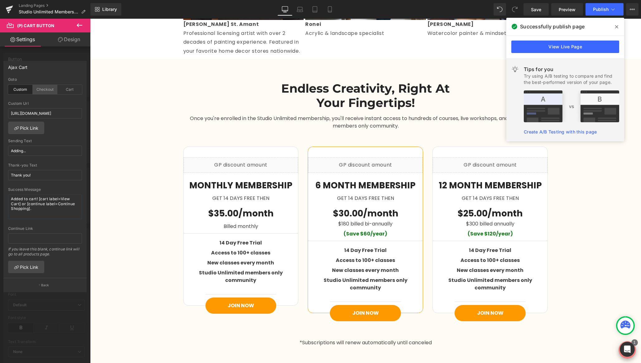
click at [49, 88] on div "Checkout" at bounding box center [45, 89] width 25 height 9
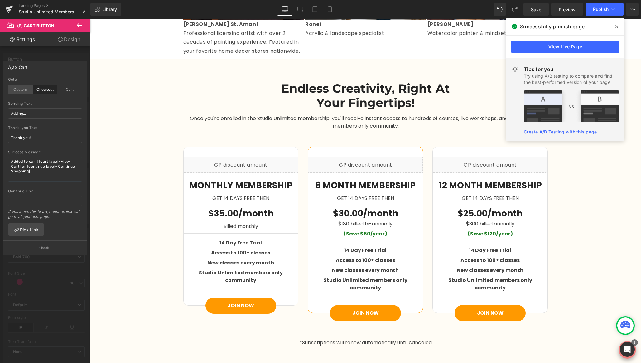
click at [22, 90] on div "Custom" at bounding box center [20, 89] width 25 height 9
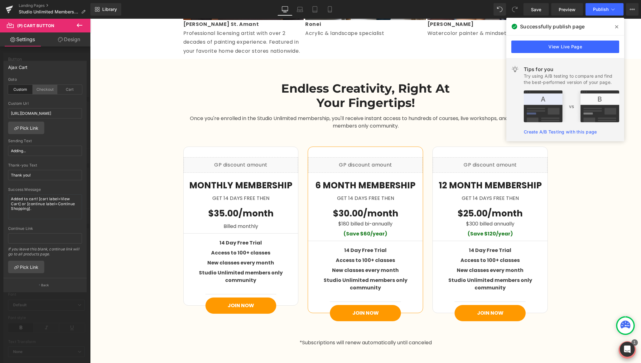
click at [43, 93] on div "Checkout" at bounding box center [45, 89] width 25 height 9
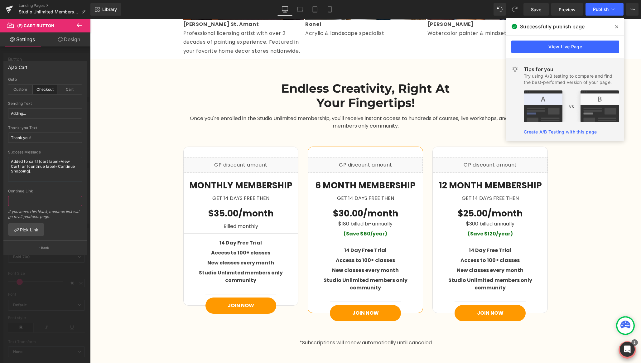
click at [38, 203] on input "text" at bounding box center [45, 201] width 74 height 10
paste input "https://letsgetartsy.com/checkouts/cn/hWN1yaQ1OcuSyAlPuYz4zHV6/en-us?preview_th…"
type input "https://letsgetartsy.com/checkouts/cn/hWN1yaQ1OcuSyAlPuYz4zHV6/en-us?preview_th…"
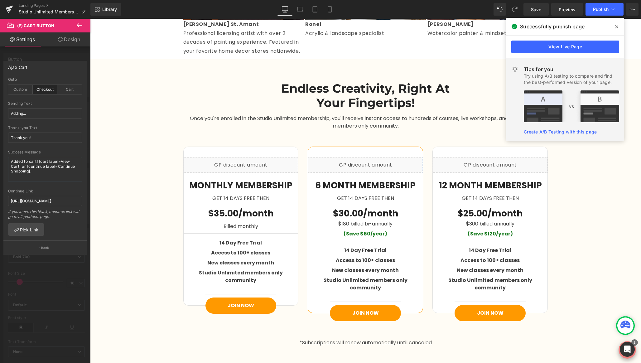
click at [73, 229] on div "custom Goto Custom Checkout Cart https://letsgetartsy.com/checkouts/cn/hWN1yaQ1…" at bounding box center [45, 158] width 83 height 163
drag, startPoint x: 16, startPoint y: 87, endPoint x: 41, endPoint y: 89, distance: 25.3
click at [17, 87] on div "Custom" at bounding box center [20, 89] width 25 height 9
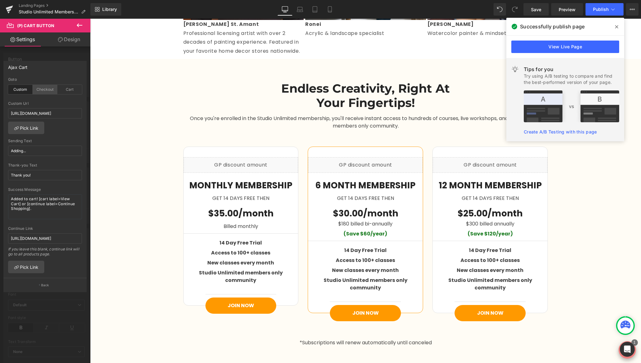
click at [46, 89] on div "Checkout" at bounding box center [45, 89] width 25 height 9
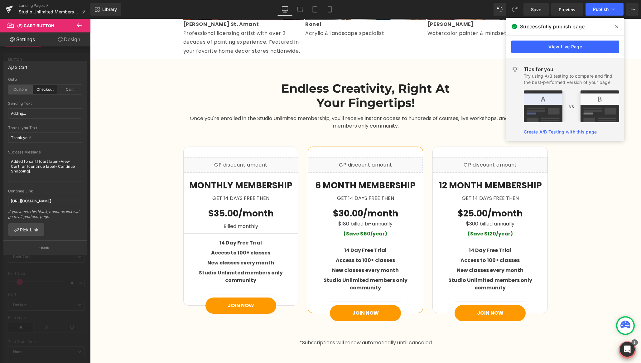
click at [16, 89] on div "Custom" at bounding box center [20, 89] width 25 height 9
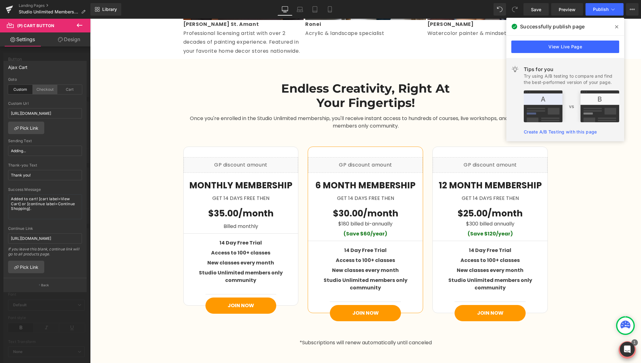
click at [44, 88] on div "Checkout" at bounding box center [45, 89] width 25 height 9
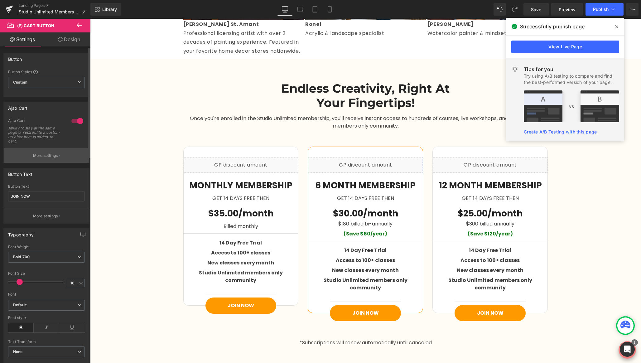
click at [37, 155] on p "More settings" at bounding box center [45, 156] width 25 height 6
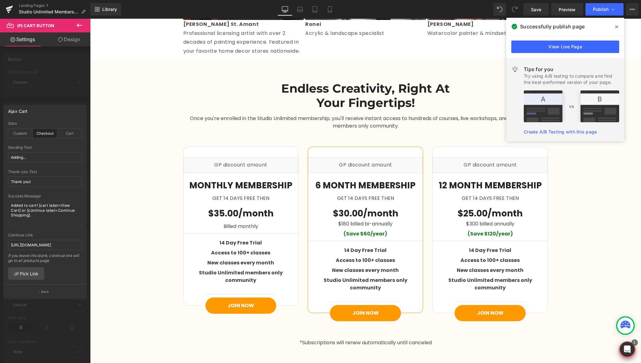
click at [615, 26] on span at bounding box center [617, 27] width 10 height 10
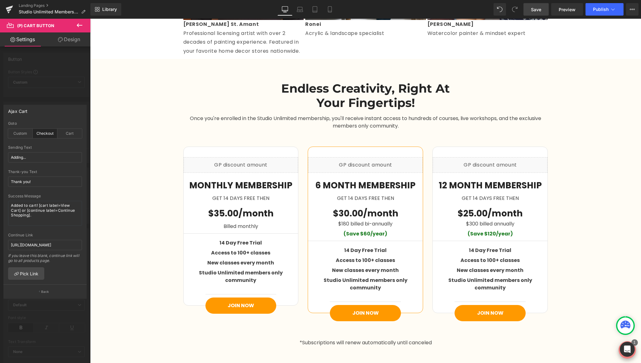
click at [525, 10] on link "Save" at bounding box center [536, 9] width 25 height 12
click at [605, 12] on span "Publish" at bounding box center [601, 9] width 16 height 5
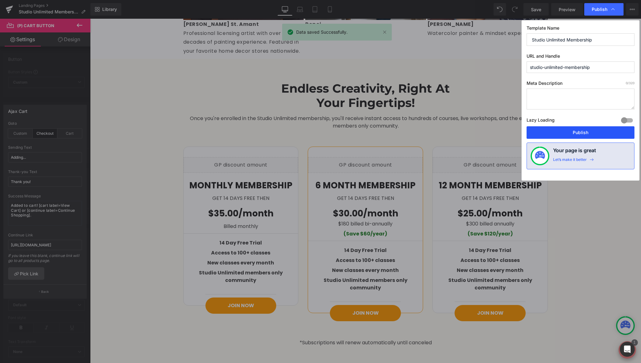
drag, startPoint x: 553, startPoint y: 136, endPoint x: 462, endPoint y: 117, distance: 92.3
click at [553, 136] on button "Publish" at bounding box center [581, 132] width 108 height 12
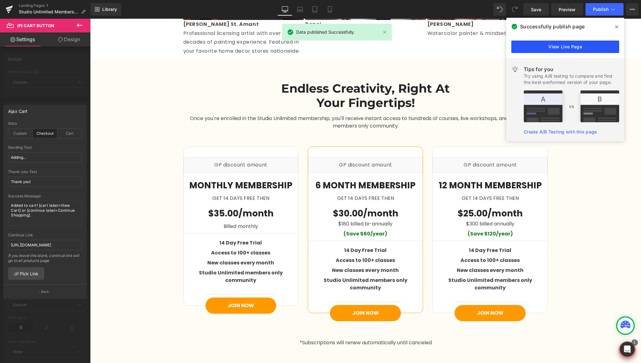
click at [577, 48] on link "View Live Page" at bounding box center [565, 47] width 108 height 12
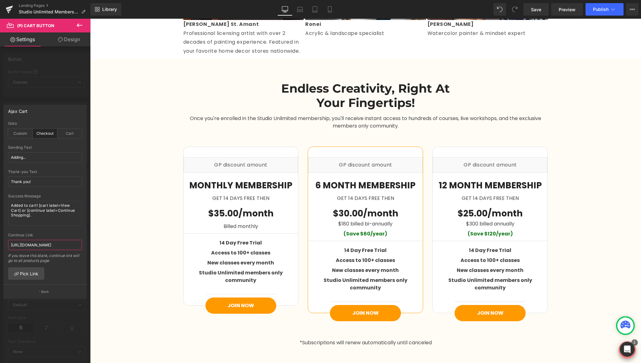
click at [47, 244] on input "https://letsgetartsy.com/checkouts/cn/hWN1yaQ1OcuSyAlPuYz4zHV6/en-us?preview_th…" at bounding box center [45, 245] width 74 height 10
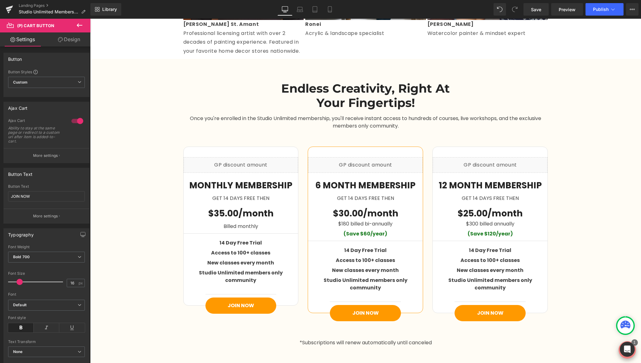
click at [56, 162] on button "More settings" at bounding box center [46, 155] width 85 height 15
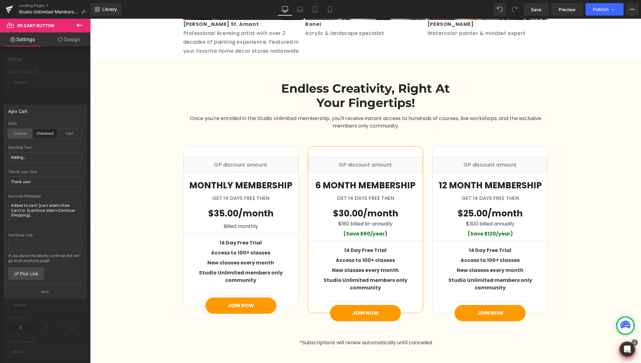
click at [19, 133] on div "Custom" at bounding box center [20, 133] width 25 height 9
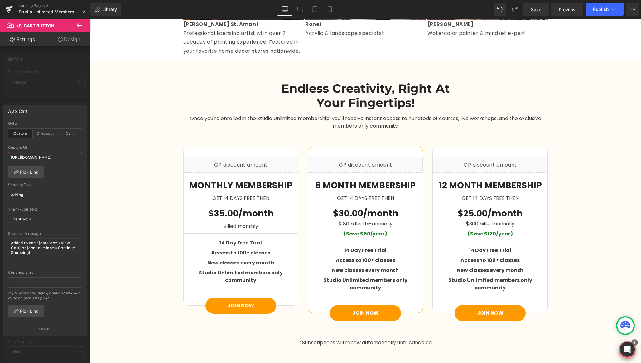
scroll to position [0, 241]
drag, startPoint x: 150, startPoint y: 176, endPoint x: 96, endPoint y: 157, distance: 57.6
click at [71, 176] on div "custom Goto Custom Checkout Cart https://letsgetartsy.com/checkouts/cn/hWN1yaQ1…" at bounding box center [45, 221] width 83 height 201
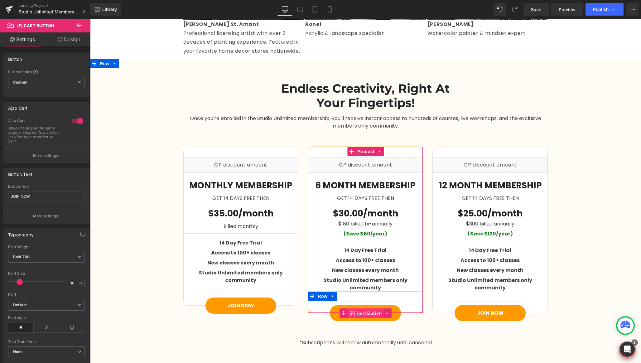
click at [365, 308] on span "(P) Cart Button" at bounding box center [366, 312] width 36 height 9
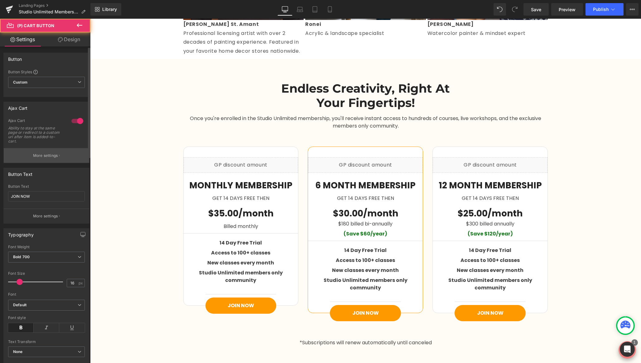
click at [43, 156] on p "More settings" at bounding box center [45, 156] width 25 height 6
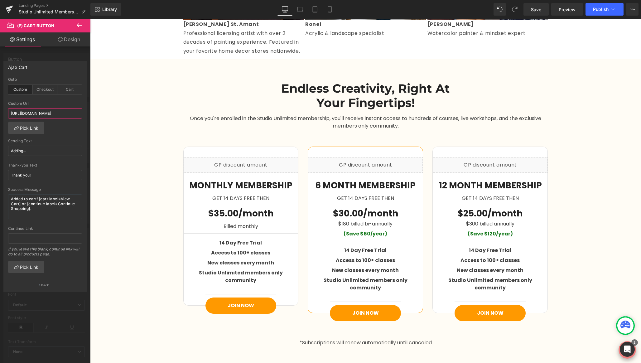
drag, startPoint x: 171, startPoint y: 132, endPoint x: 125, endPoint y: 111, distance: 50.5
drag, startPoint x: 177, startPoint y: 132, endPoint x: 130, endPoint y: 113, distance: 50.6
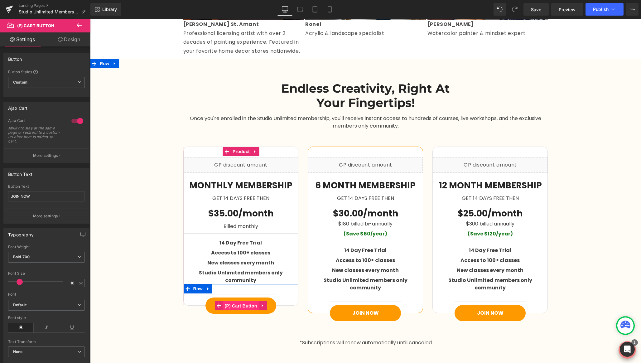
click at [239, 301] on span "(P) Cart Button" at bounding box center [241, 305] width 36 height 9
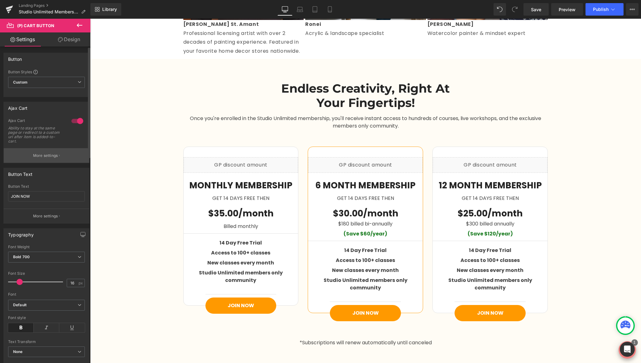
click at [40, 151] on button "More settings" at bounding box center [46, 155] width 85 height 15
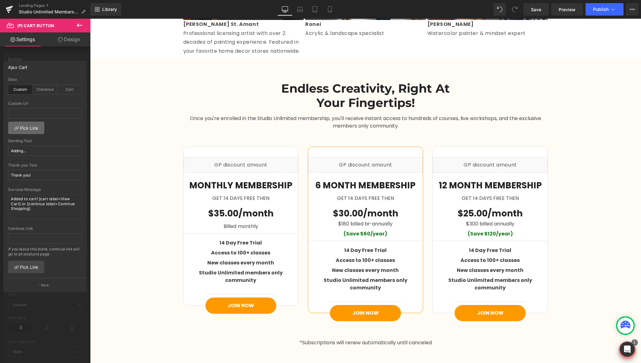
click at [25, 127] on link "Pick Link" at bounding box center [26, 128] width 36 height 12
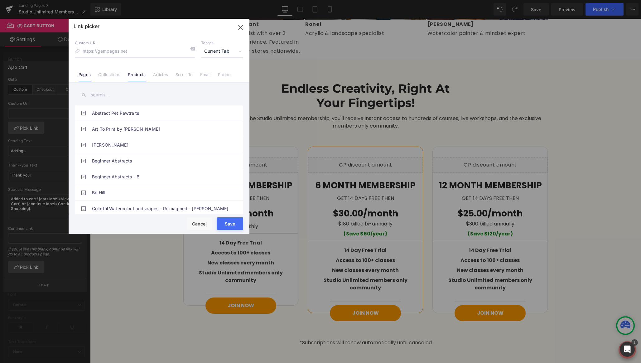
click at [135, 76] on link "Products" at bounding box center [137, 76] width 18 height 9
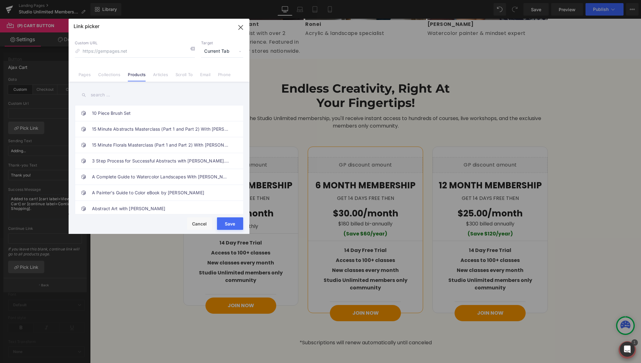
click at [118, 96] on input "text" at bounding box center [159, 95] width 168 height 14
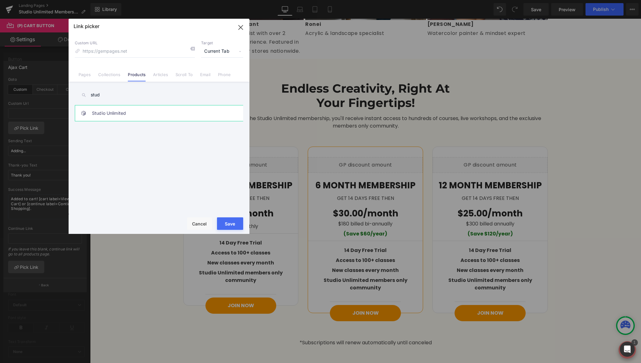
type input "stud"
click at [121, 112] on link "Studio Unlimited" at bounding box center [160, 113] width 137 height 16
drag, startPoint x: 230, startPoint y: 223, endPoint x: 136, endPoint y: 203, distance: 96.5
click at [230, 223] on button "Save" at bounding box center [230, 223] width 26 height 12
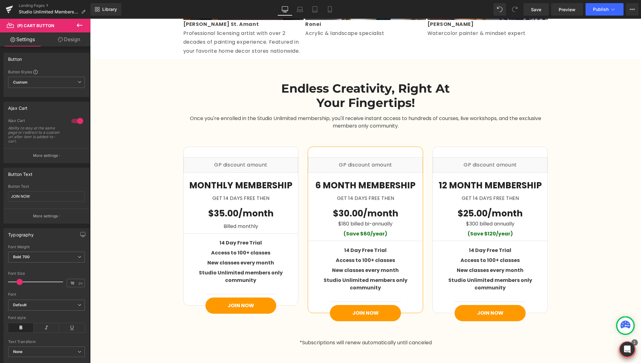
click at [537, 8] on span "Save" at bounding box center [536, 9] width 10 height 7
click at [617, 6] on button "Publish" at bounding box center [605, 9] width 38 height 12
click at [33, 218] on p "More settings" at bounding box center [45, 216] width 25 height 6
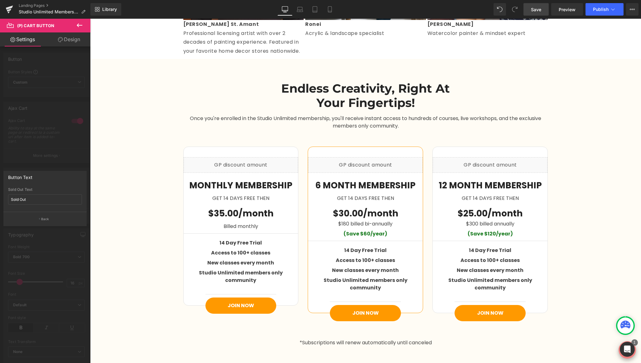
click at [39, 148] on div at bounding box center [45, 192] width 90 height 347
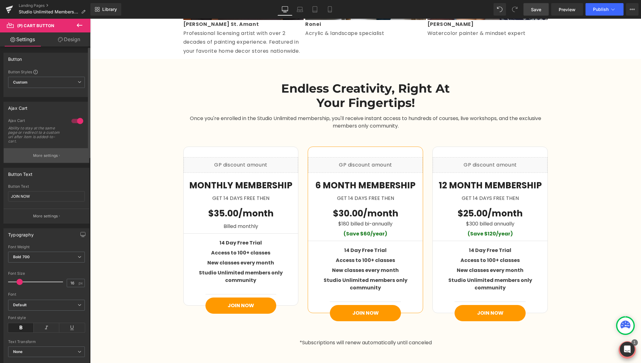
click at [44, 155] on p "More settings" at bounding box center [45, 156] width 25 height 6
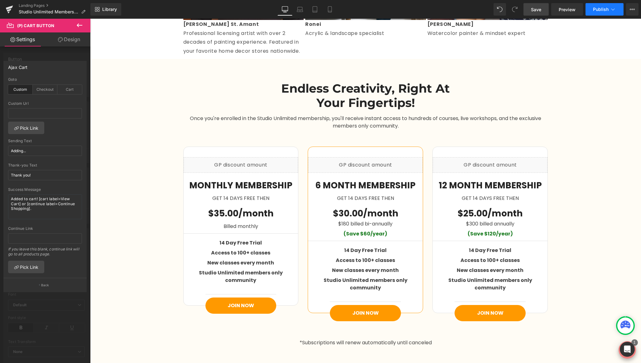
click at [602, 8] on span "Publish" at bounding box center [601, 9] width 16 height 5
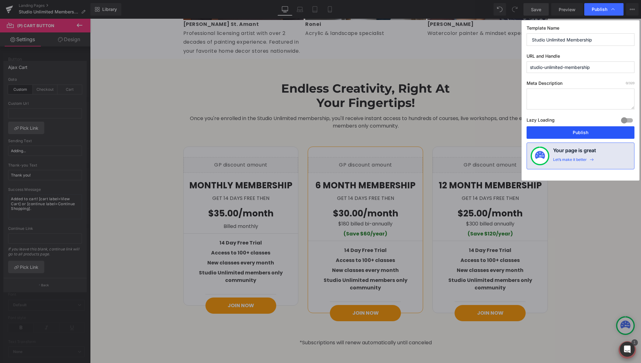
click at [562, 127] on button "Publish" at bounding box center [581, 132] width 108 height 12
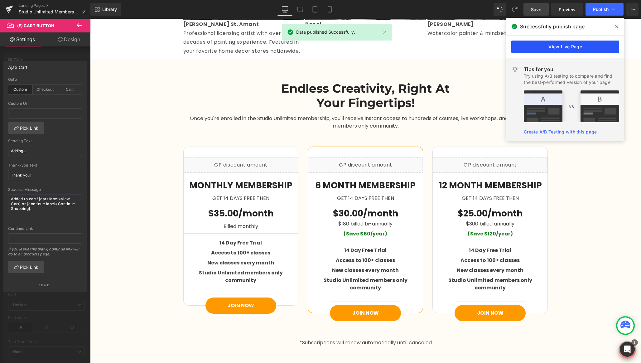
click at [527, 46] on link "View Live Page" at bounding box center [565, 47] width 108 height 12
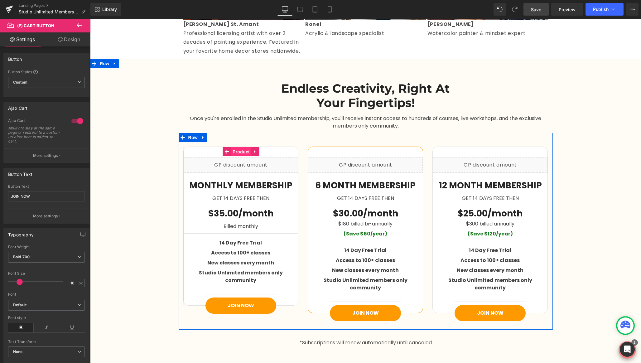
click at [243, 152] on span "Product" at bounding box center [241, 151] width 20 height 9
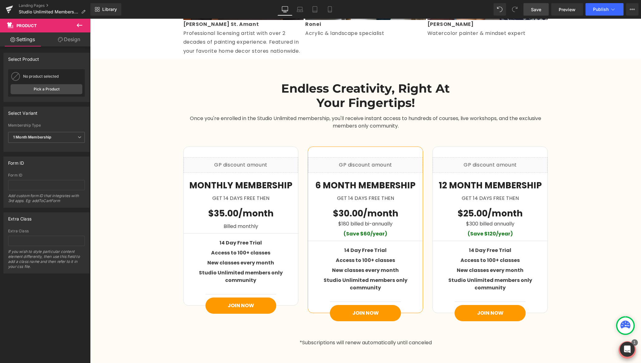
click at [79, 24] on icon at bounding box center [79, 25] width 7 height 7
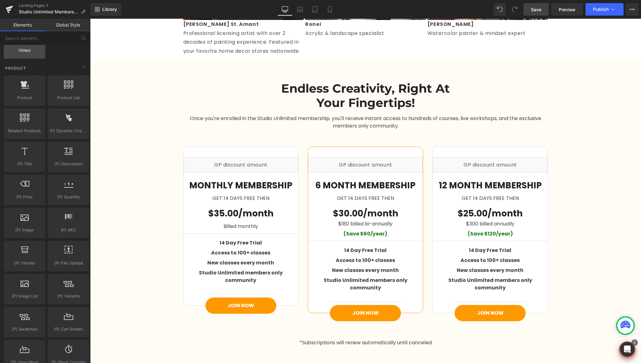
scroll to position [524, 0]
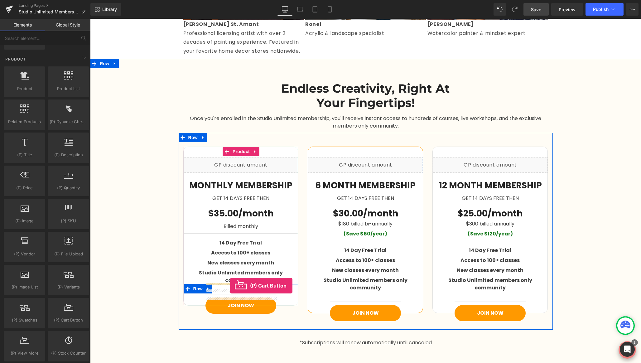
drag, startPoint x: 177, startPoint y: 314, endPoint x: 230, endPoint y: 286, distance: 59.7
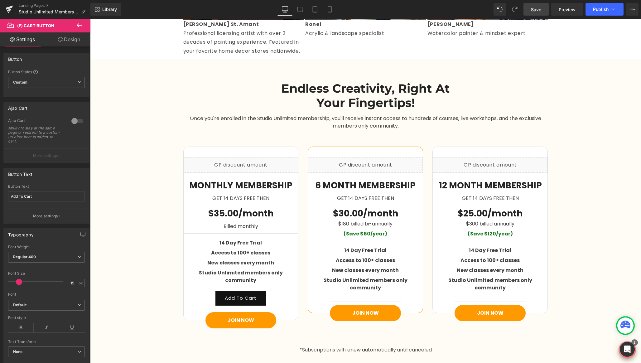
click at [533, 10] on span "Save" at bounding box center [536, 9] width 10 height 7
click at [619, 9] on button "Publish" at bounding box center [605, 9] width 38 height 12
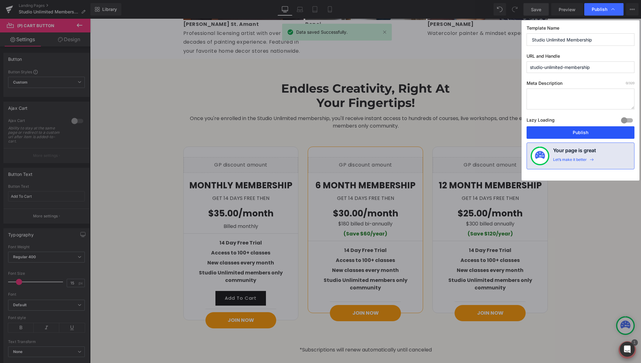
click at [559, 136] on button "Publish" at bounding box center [581, 132] width 108 height 12
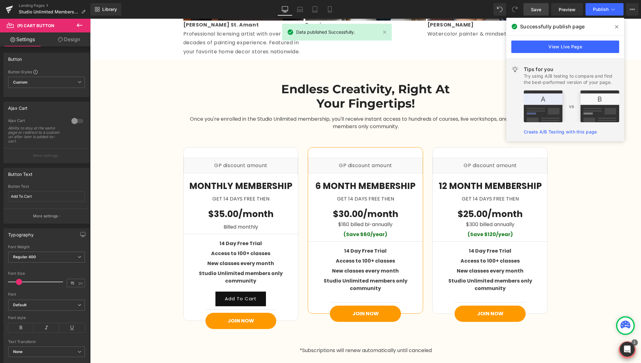
scroll to position [919, 0]
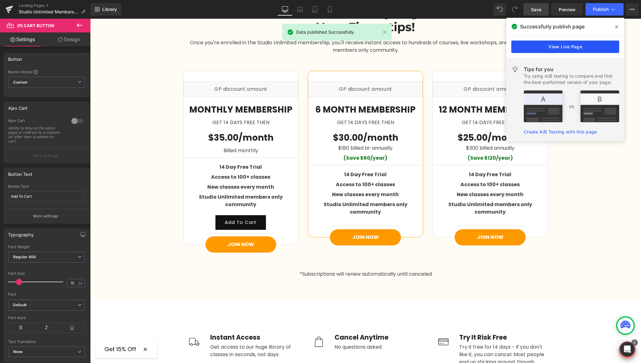
click at [535, 48] on link "View Live Page" at bounding box center [565, 47] width 108 height 12
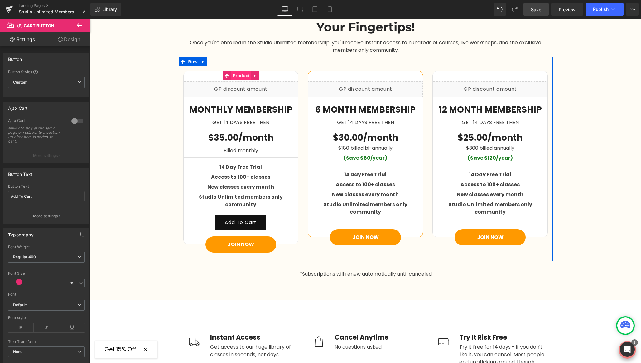
click at [239, 76] on span "Product" at bounding box center [241, 75] width 20 height 9
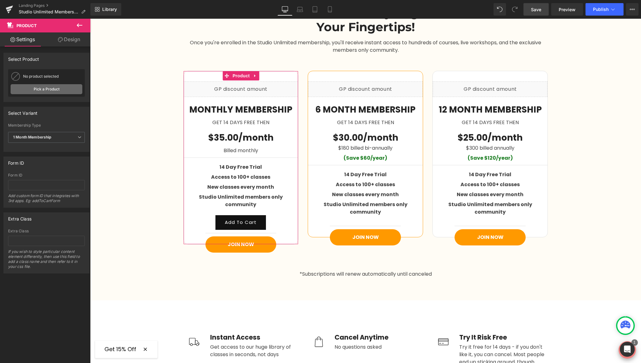
click at [49, 87] on link "Pick a Product" at bounding box center [47, 89] width 72 height 10
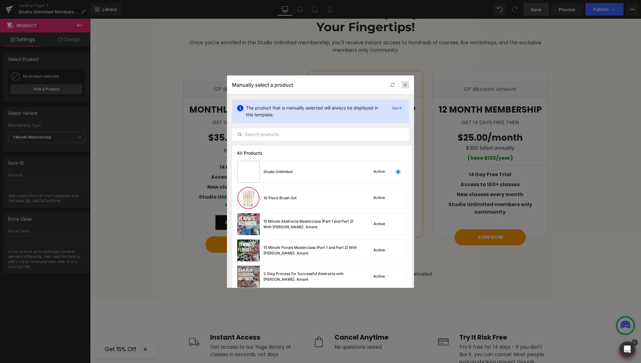
click at [406, 83] on icon at bounding box center [405, 85] width 4 height 4
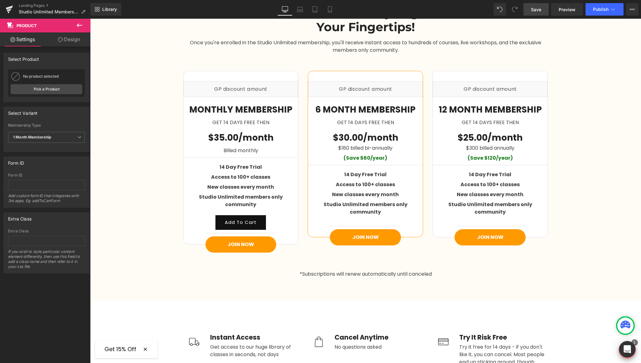
click at [626, 351] on icon "Open Intercom Messenger" at bounding box center [627, 349] width 7 height 8
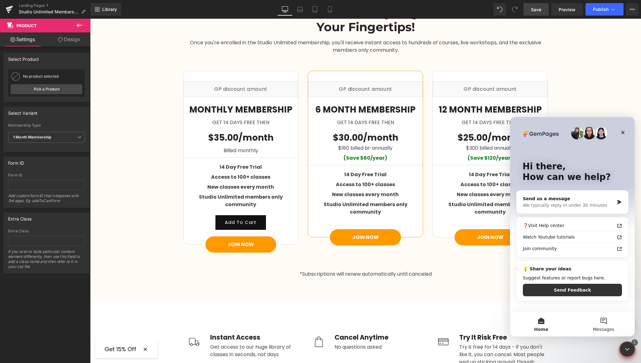
click at [610, 325] on button "Messages" at bounding box center [604, 324] width 62 height 25
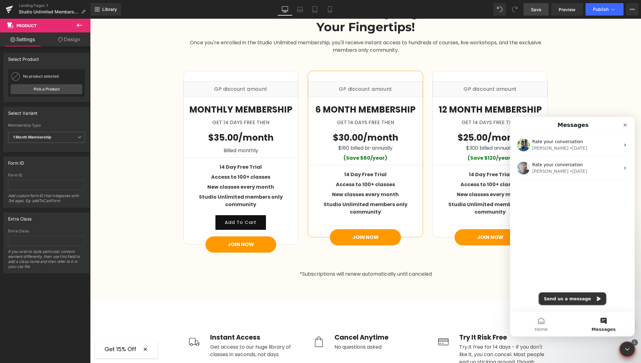
click at [561, 294] on button "Send us a message" at bounding box center [572, 299] width 67 height 12
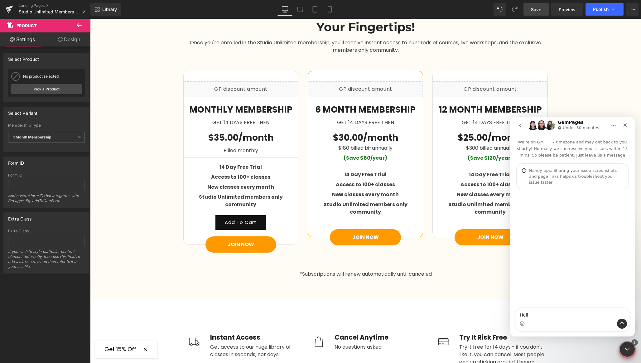
type textarea "Hello"
drag, startPoint x: 276, startPoint y: 215, endPoint x: 178, endPoint y: 195, distance: 100.2
click at [276, 215] on div at bounding box center [320, 172] width 641 height 344
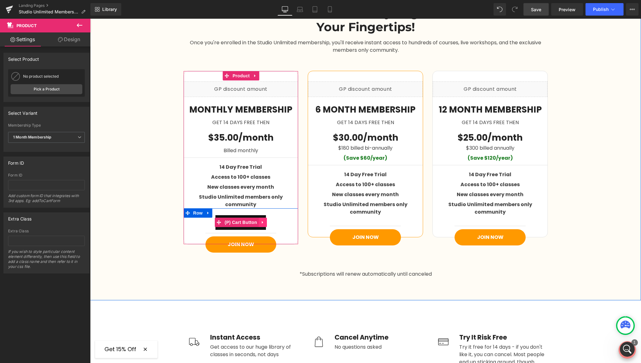
click at [263, 220] on icon at bounding box center [263, 222] width 4 height 5
click at [265, 220] on icon at bounding box center [267, 222] width 4 height 4
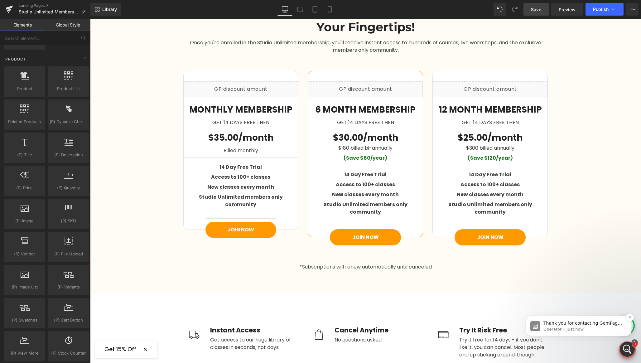
click at [584, 326] on p "Thank you for contacting GemPages Support! 👋 Our support team will assist you s…" at bounding box center [584, 323] width 80 height 6
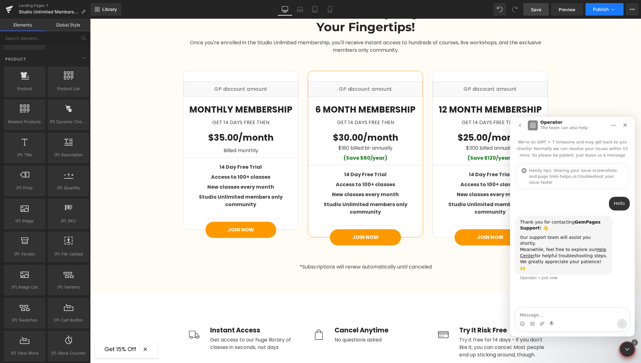
click at [606, 11] on div at bounding box center [320, 172] width 641 height 344
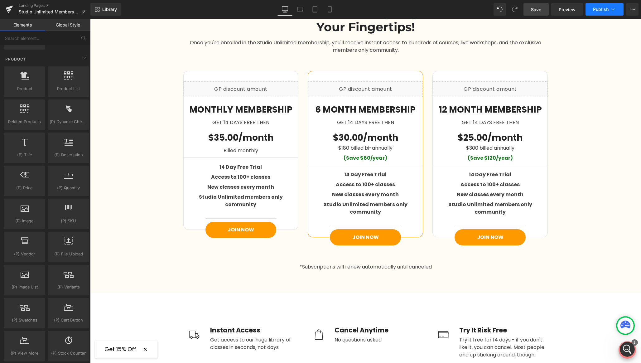
click at [605, 7] on span "Publish" at bounding box center [601, 9] width 16 height 5
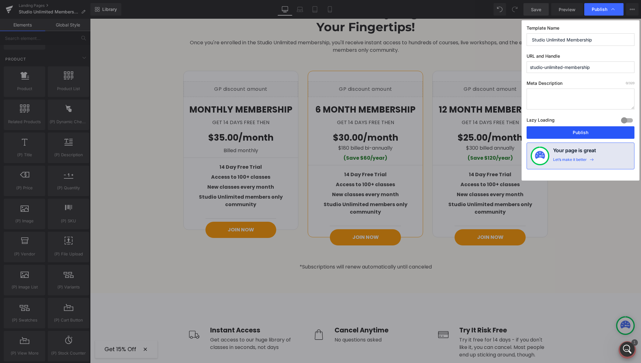
click at [572, 132] on button "Publish" at bounding box center [581, 132] width 108 height 12
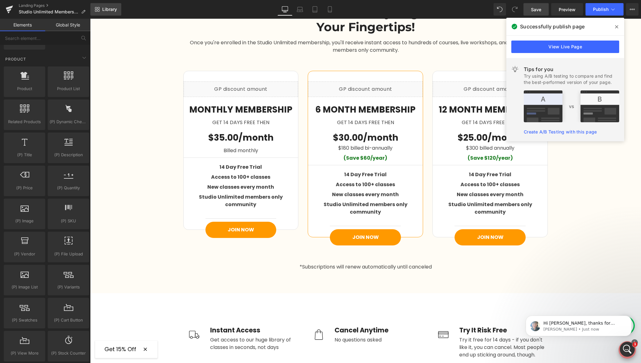
scroll to position [40, 0]
click at [567, 324] on p "Hi Rob, thanks for reaching out to GemPages. My name is Annie and I'm ready to …" at bounding box center [584, 323] width 80 height 6
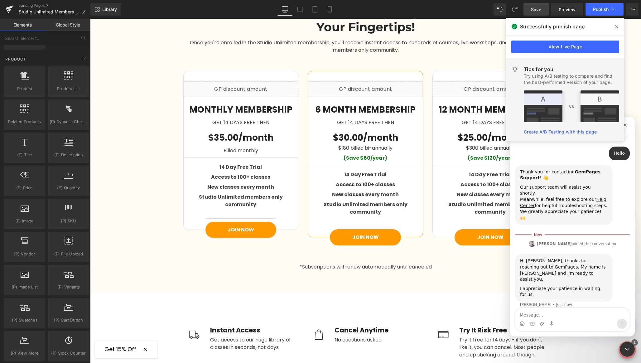
scroll to position [50, 0]
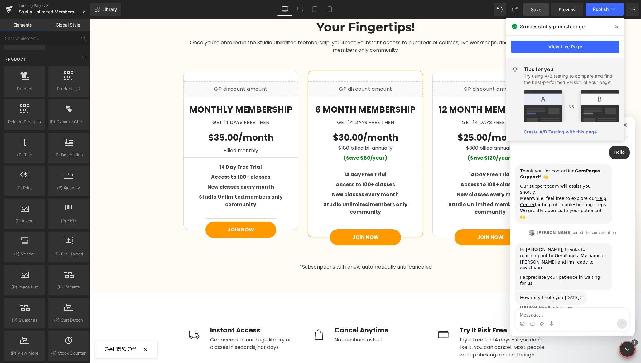
click at [541, 311] on textarea "Message…" at bounding box center [573, 313] width 114 height 11
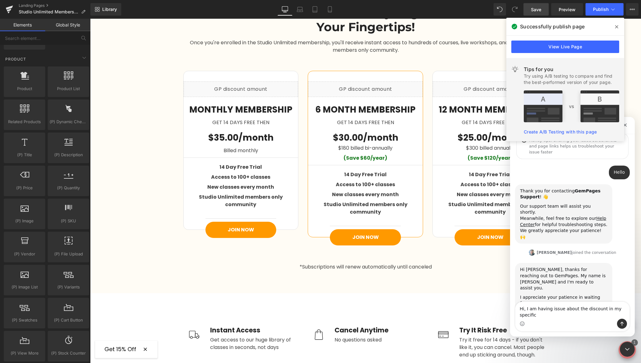
scroll to position [36, 0]
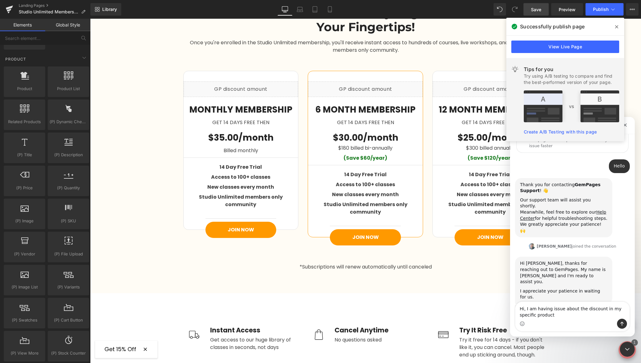
type textarea "Hi, I am having issue about the discount in my specific products"
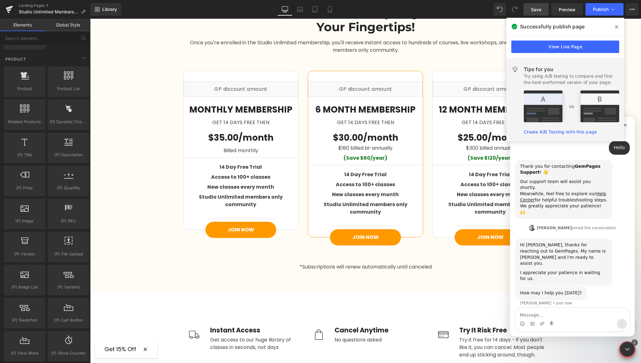
scroll to position [55, 0]
type textarea "for some reason, it's not working in gempages"
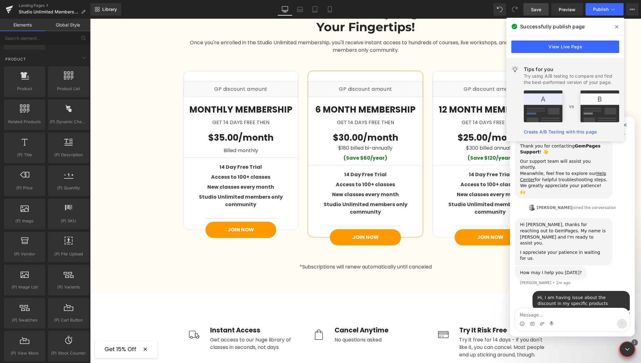
scroll to position [75, 0]
click at [634, 12] on div at bounding box center [320, 172] width 641 height 344
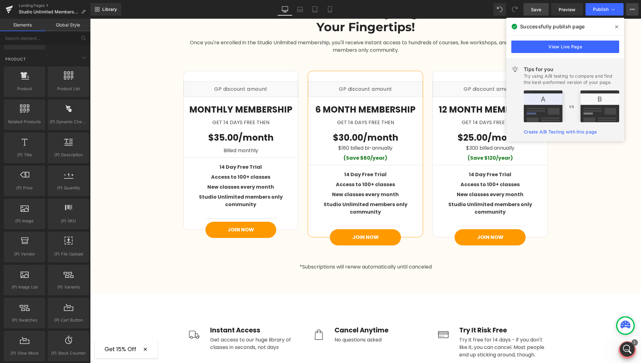
click at [634, 11] on icon at bounding box center [632, 9] width 5 height 5
click at [558, 45] on link "View Live Page" at bounding box center [565, 47] width 108 height 12
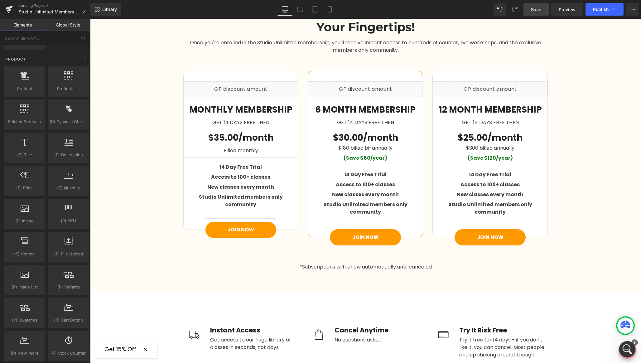
click at [624, 345] on icon "Open Intercom Messenger" at bounding box center [627, 348] width 10 height 10
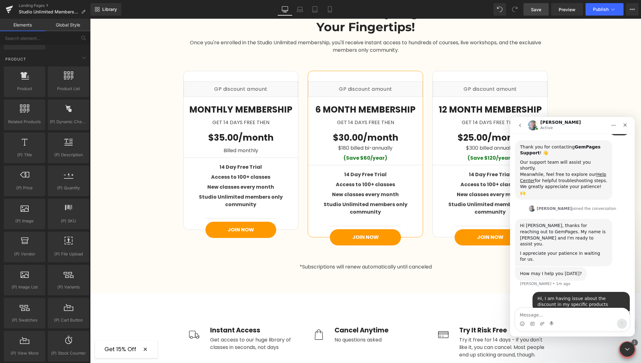
click at [526, 314] on textarea "Message…" at bounding box center [573, 313] width 114 height 11
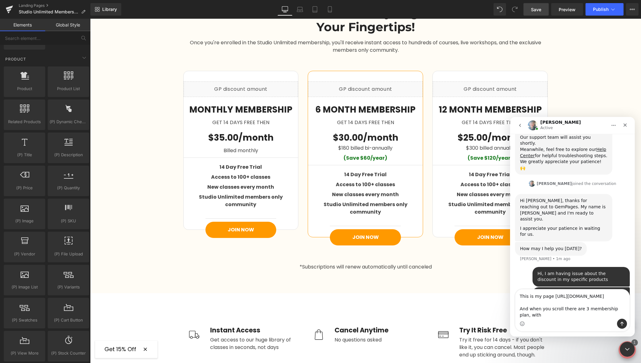
scroll to position [106, 0]
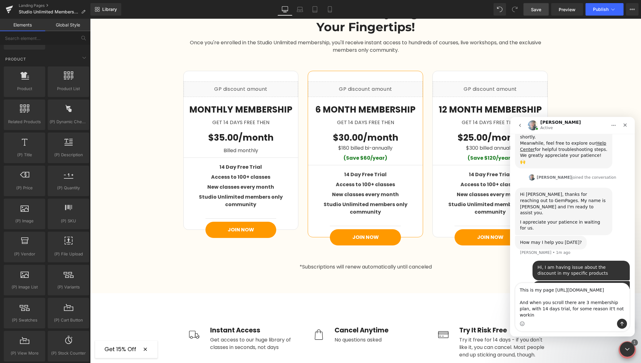
type textarea "This is my page https://letsgetartsy.com/pages/studio-unlimited-membership And …"
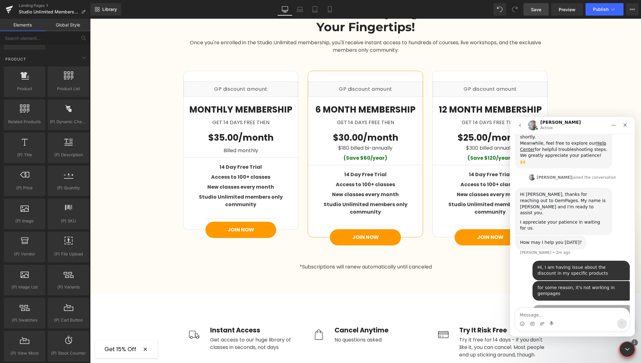
scroll to position [123, 0]
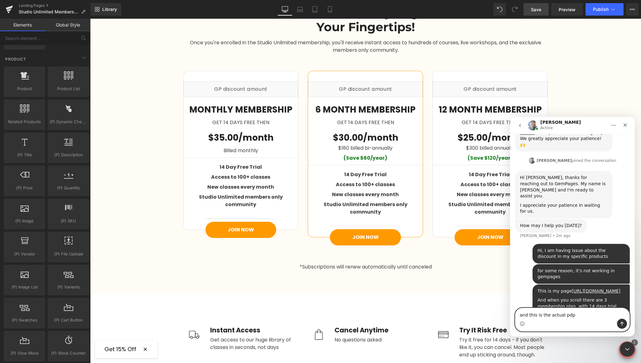
paste textarea "[URL][DOMAIN_NAME]"
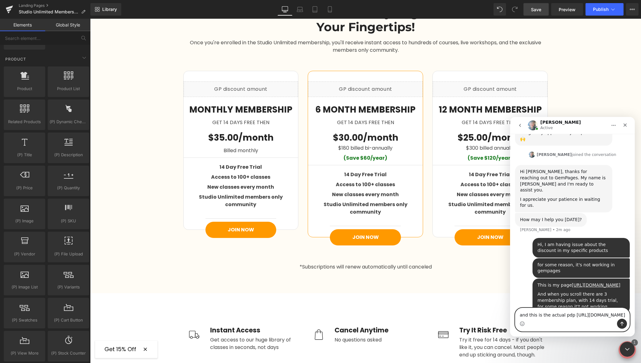
scroll to position [129, 0]
click at [567, 308] on textarea "and this is the actual pdp https://letsgetartsy.com/products/studio-unlimited" at bounding box center [573, 313] width 114 height 11
type textarea "and this is the actual product page https://letsgetartsy.com/products/studio-un…"
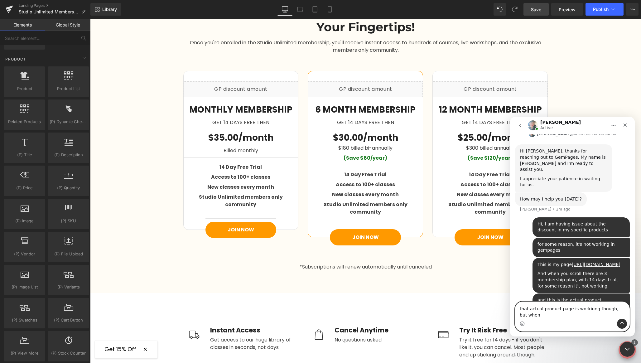
scroll to position [156, 0]
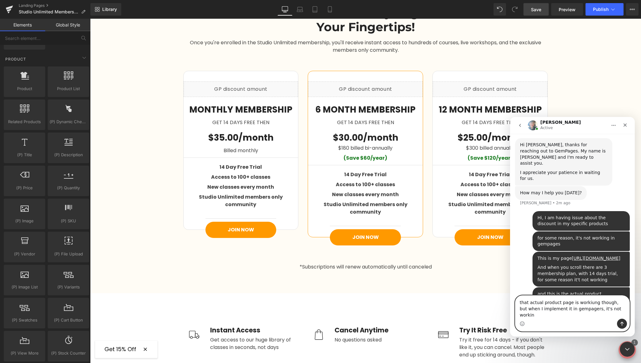
type textarea "that actual product page is workiung though, but when I implement it in gempage…"
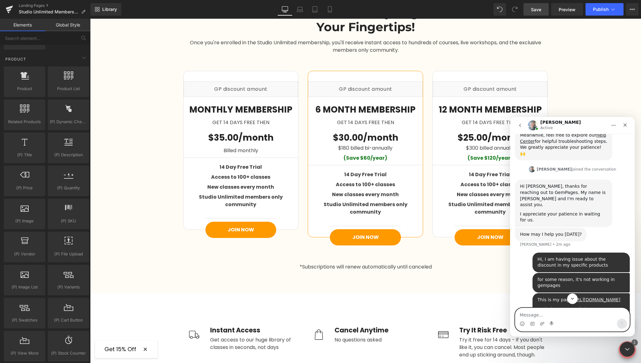
scroll to position [176, 0]
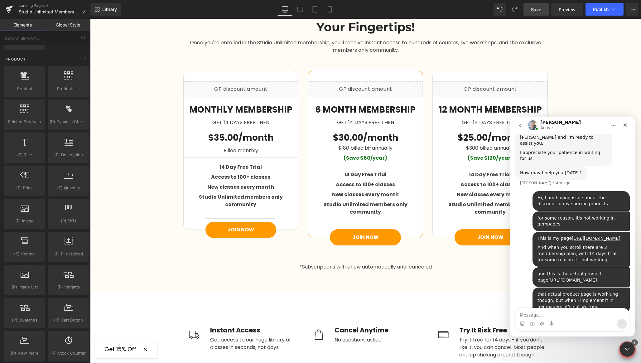
click at [601, 245] on div "And when you scroll there are 3 membership plan, with 14 days trial, for some r…" at bounding box center [581, 254] width 87 height 18
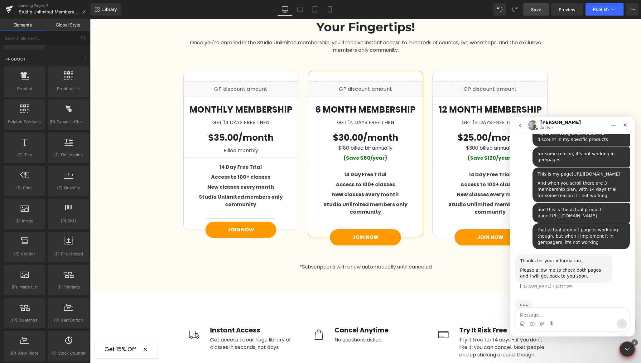
scroll to position [210, 0]
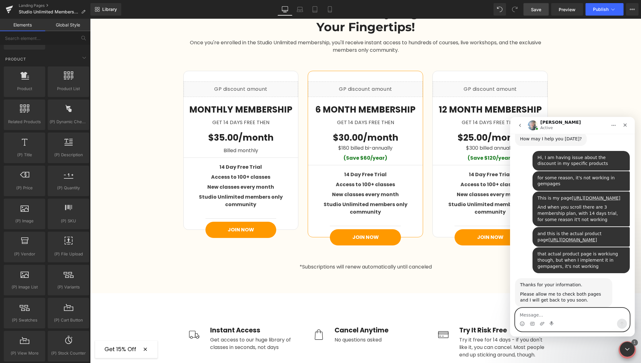
click at [550, 315] on textarea "Message…" at bounding box center [573, 313] width 114 height 11
type textarea "Thank you, I will be waiting here :)"
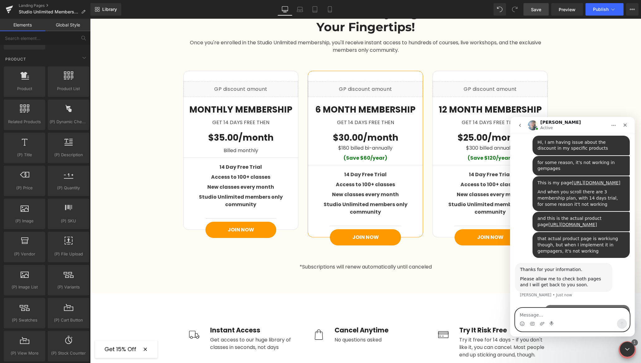
scroll to position [229, 0]
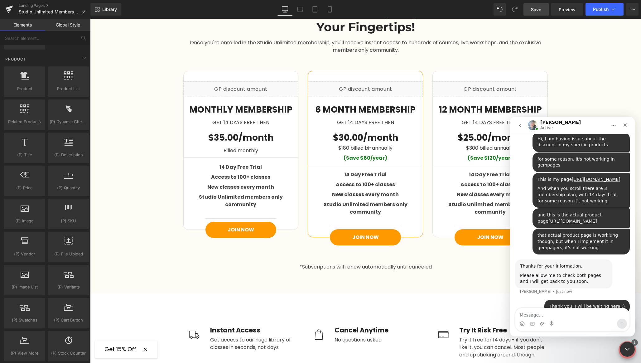
click at [561, 186] on div "And when you scroll there are 3 membership plan, with 14 days trial, for some r…" at bounding box center [581, 195] width 87 height 18
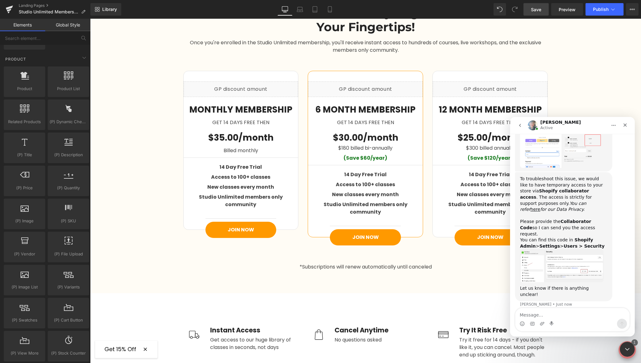
scroll to position [479, 0]
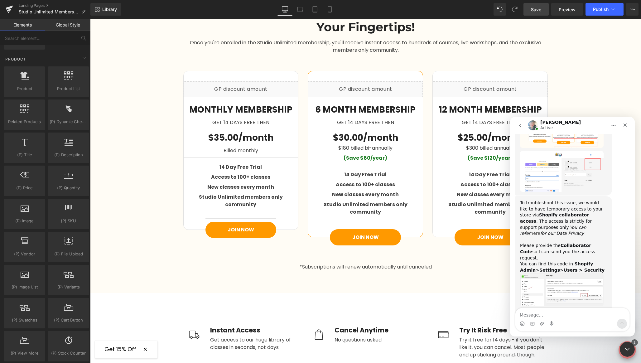
click at [540, 231] on link "here" at bounding box center [536, 233] width 10 height 5
click at [545, 315] on textarea "Message…" at bounding box center [573, 313] width 114 height 11
type textarea "give me a sec.."
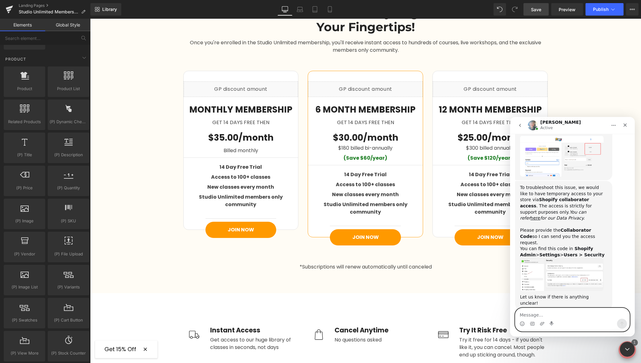
scroll to position [498, 0]
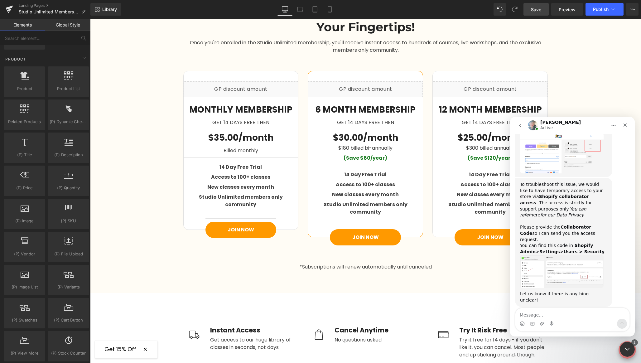
click at [555, 255] on img "Annie says…" at bounding box center [562, 271] width 84 height 33
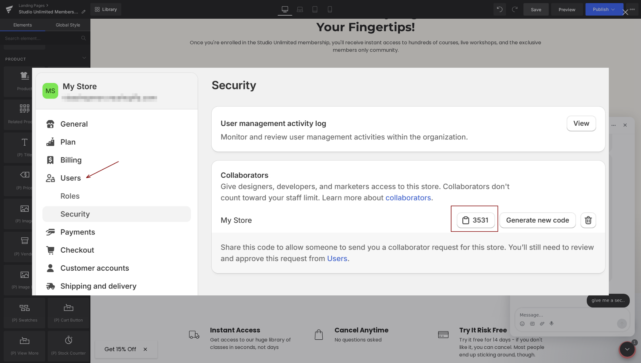
scroll to position [523, 0]
click at [621, 204] on div "Intercom messenger" at bounding box center [320, 181] width 641 height 363
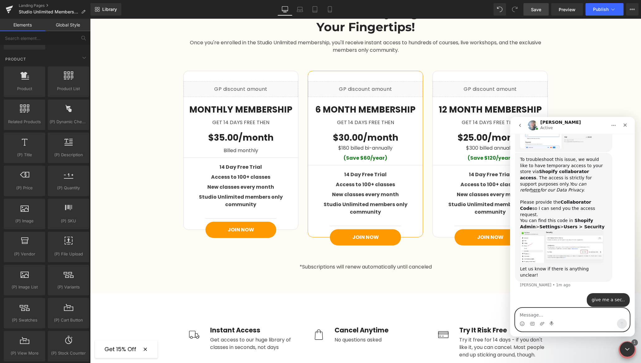
click at [535, 314] on textarea "Message…" at bounding box center [573, 313] width 114 height 11
type textarea "I dont see any request?"
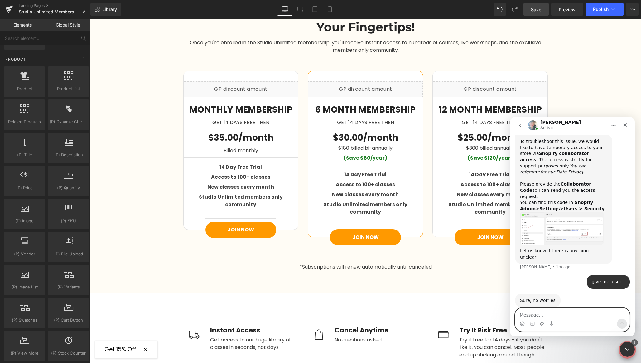
scroll to position [541, 0]
click at [557, 211] on img "Annie says…" at bounding box center [562, 227] width 84 height 33
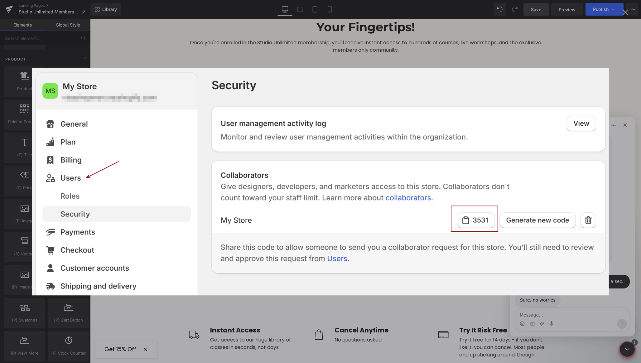
click at [628, 204] on div "Intercom messenger" at bounding box center [320, 181] width 641 height 363
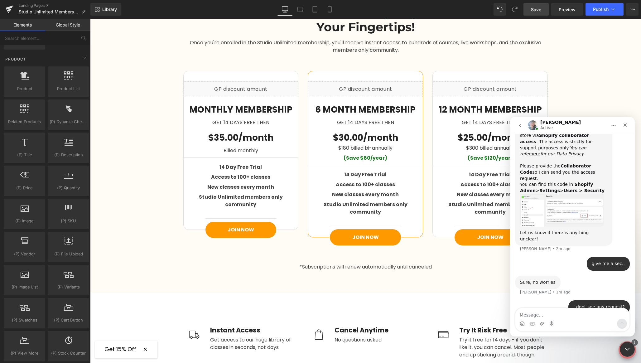
scroll to position [565, 0]
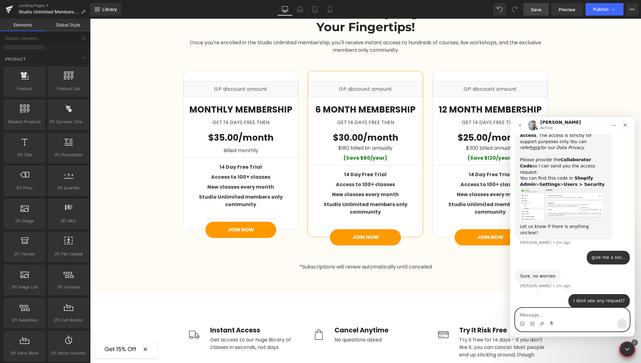
click at [538, 315] on textarea "Message…" at bounding box center [573, 313] width 114 height 11
type textarea "9718"
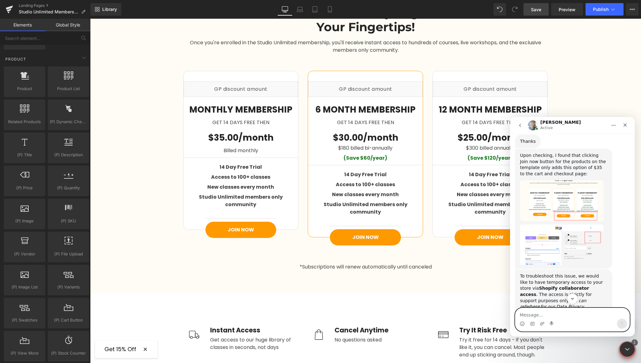
scroll to position [405, 0]
click at [562, 243] on img "Annie says…" at bounding box center [562, 245] width 84 height 41
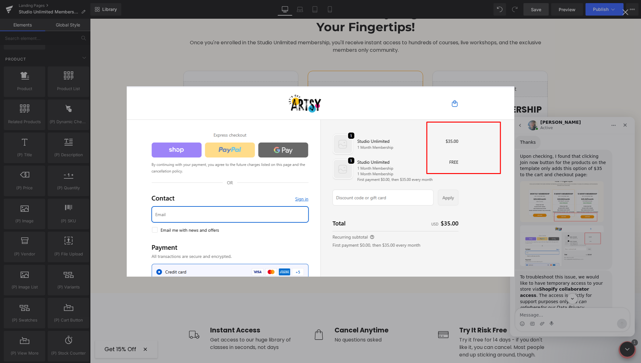
click at [568, 240] on div "Intercom messenger" at bounding box center [320, 181] width 641 height 363
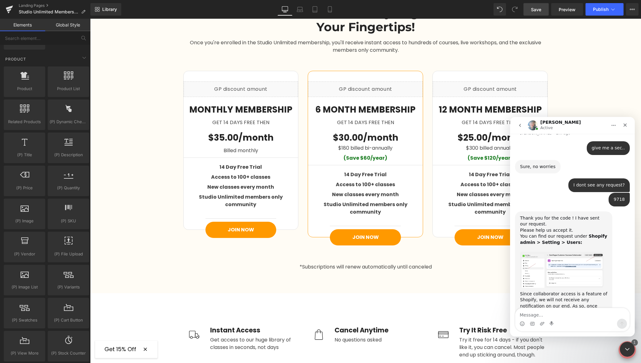
scroll to position [674, 0]
click at [535, 313] on textarea "Message…" at bounding box center [573, 313] width 114 height 11
type textarea "approved"
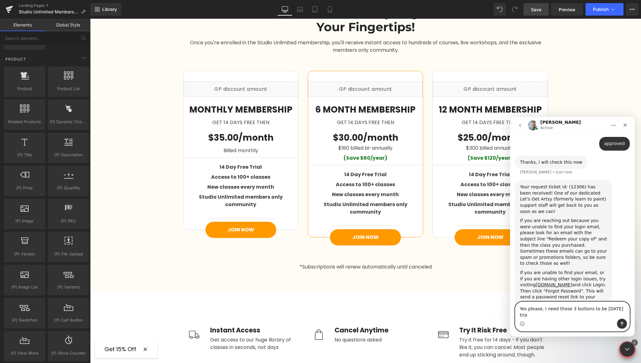
scroll to position [886, 0]
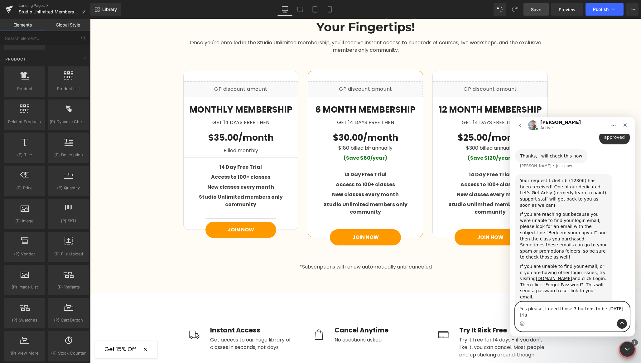
type textarea "Yes please, I need those 3 buttons to be [DATE] trial"
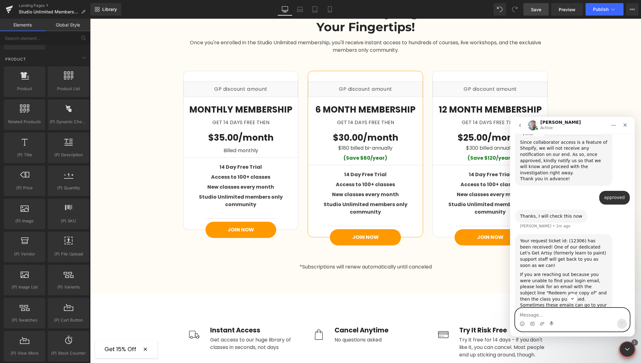
scroll to position [905, 0]
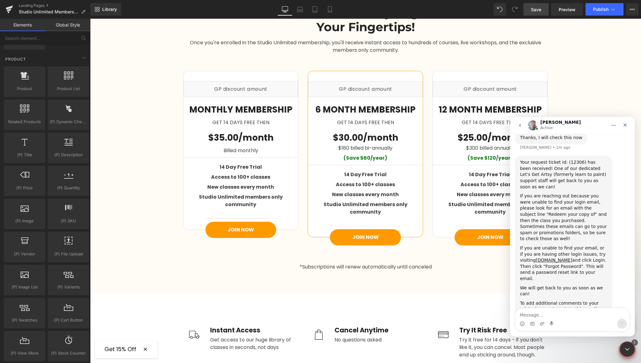
click at [552, 300] on div "To add additional comments to your original request, reply to this email." at bounding box center [563, 306] width 87 height 12
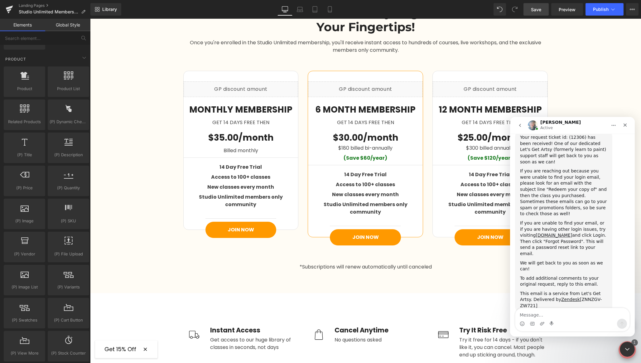
scroll to position [923, 0]
drag, startPoint x: 366, startPoint y: 230, endPoint x: 276, endPoint y: 211, distance: 92.1
click at [366, 230] on div at bounding box center [320, 172] width 641 height 344
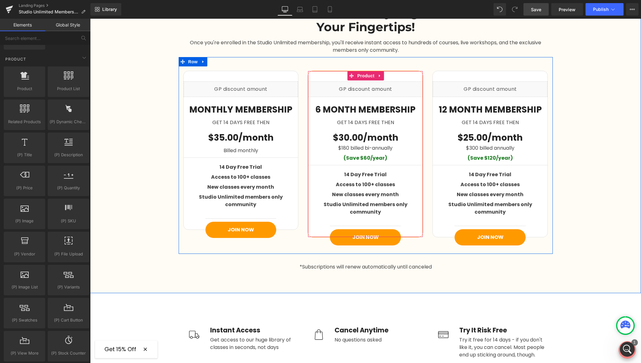
click at [363, 234] on span "(P) Cart Button" at bounding box center [365, 237] width 28 height 7
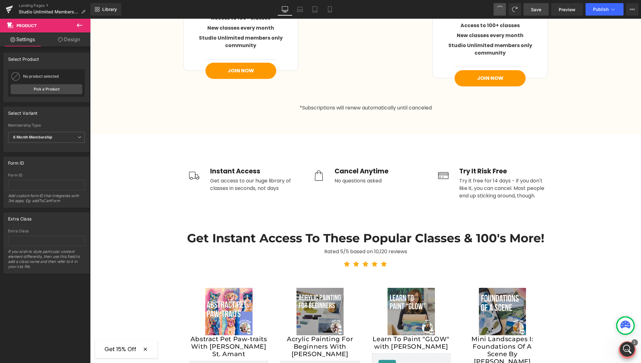
scroll to position [919, 0]
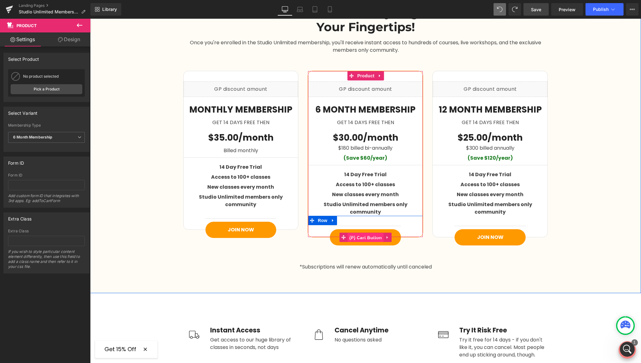
click at [368, 233] on span "(P) Cart Button" at bounding box center [366, 237] width 36 height 9
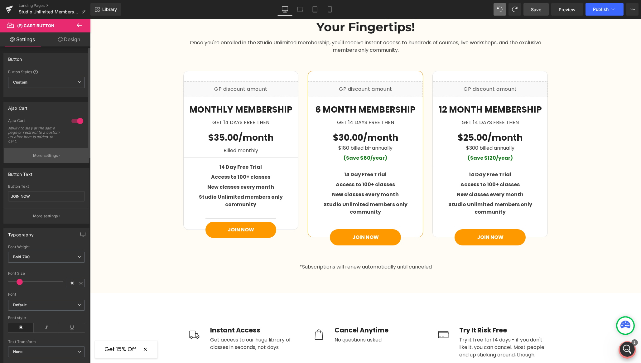
click at [41, 159] on button "More settings" at bounding box center [46, 155] width 85 height 15
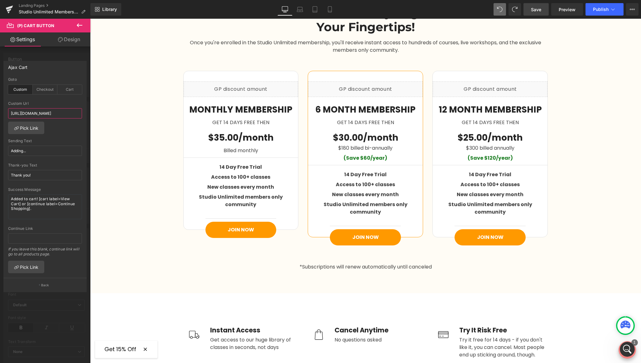
scroll to position [0, 57]
drag, startPoint x: 128, startPoint y: 132, endPoint x: 109, endPoint y: 112, distance: 27.4
click at [34, 128] on link "Pick Link" at bounding box center [26, 128] width 36 height 12
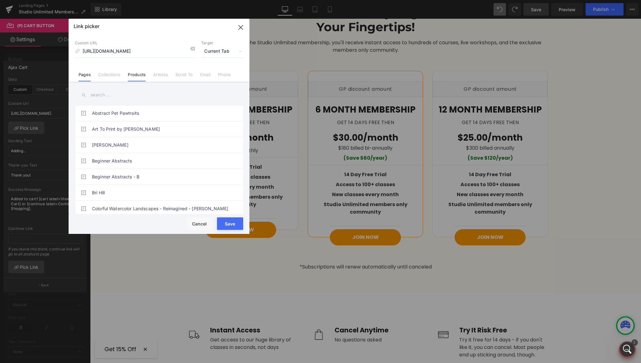
click at [138, 76] on link "Products" at bounding box center [137, 76] width 18 height 9
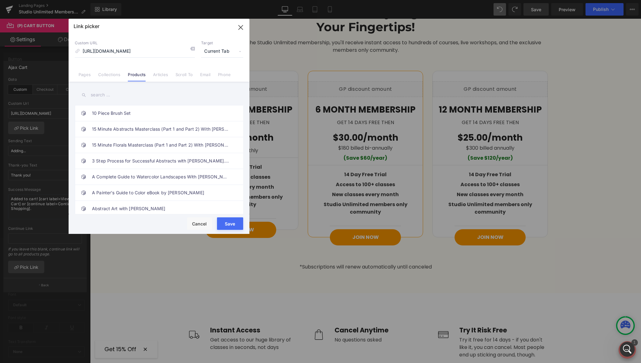
click at [131, 94] on input "text" at bounding box center [159, 95] width 168 height 14
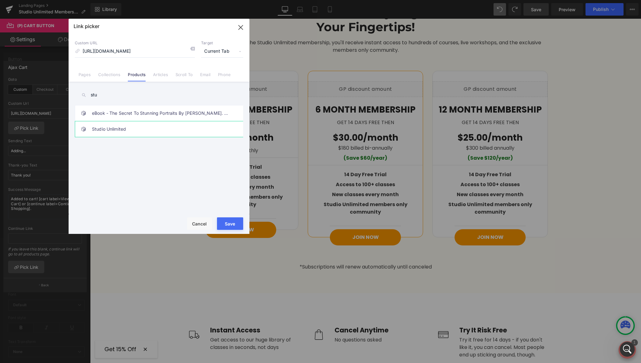
type input "stu"
click at [122, 130] on link "Studio Unlimited" at bounding box center [160, 129] width 137 height 16
click at [230, 224] on button "Save" at bounding box center [230, 223] width 26 height 12
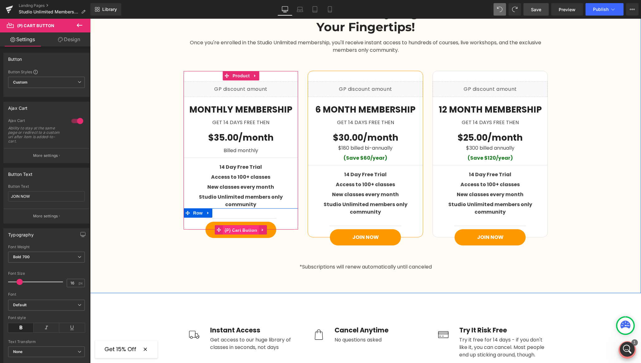
click at [240, 225] on span "(P) Cart Button" at bounding box center [241, 229] width 36 height 9
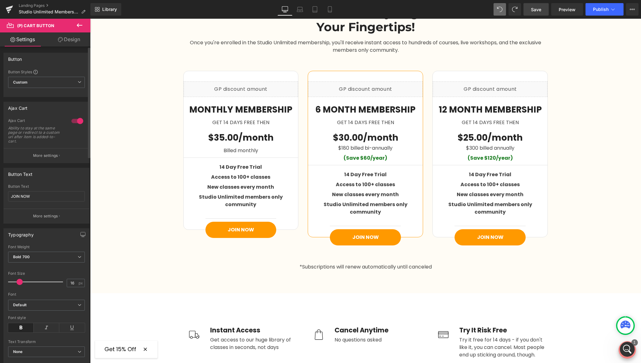
click at [76, 121] on div at bounding box center [77, 121] width 15 height 10
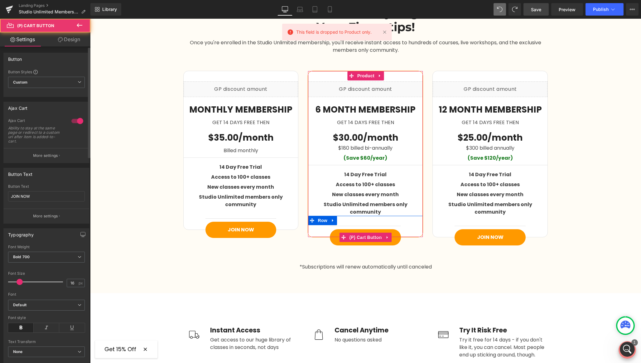
click at [76, 121] on div at bounding box center [77, 121] width 15 height 10
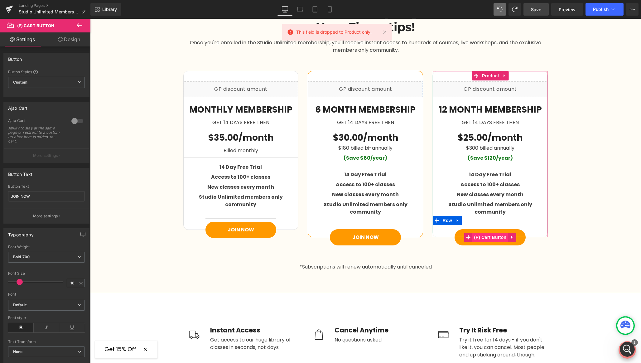
click at [489, 233] on span "(P) Cart Button" at bounding box center [490, 237] width 36 height 9
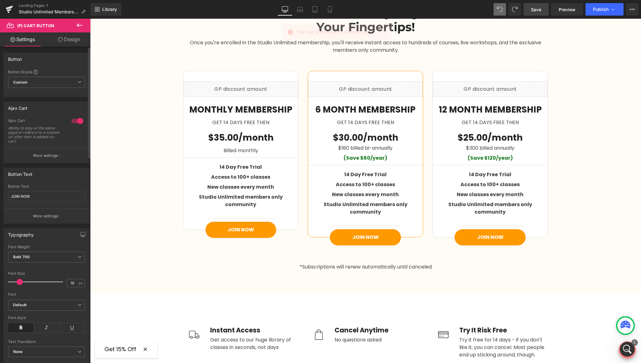
click at [74, 123] on div at bounding box center [77, 121] width 15 height 10
click at [531, 12] on link "Save" at bounding box center [536, 9] width 25 height 12
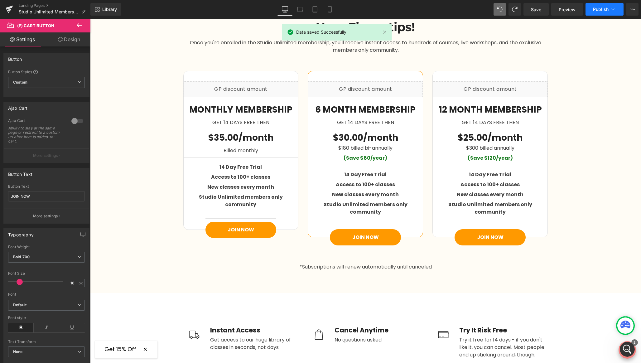
click at [596, 11] on span "Publish" at bounding box center [601, 9] width 16 height 5
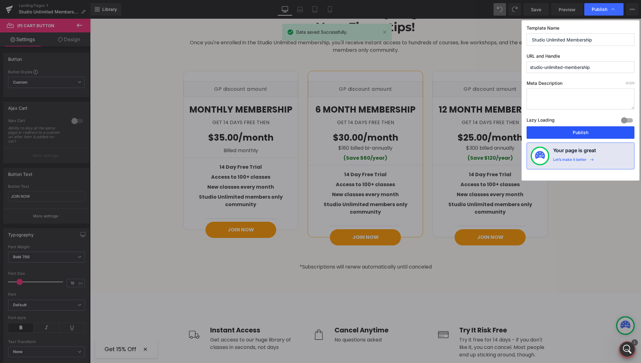
click at [564, 136] on button "Publish" at bounding box center [581, 132] width 108 height 12
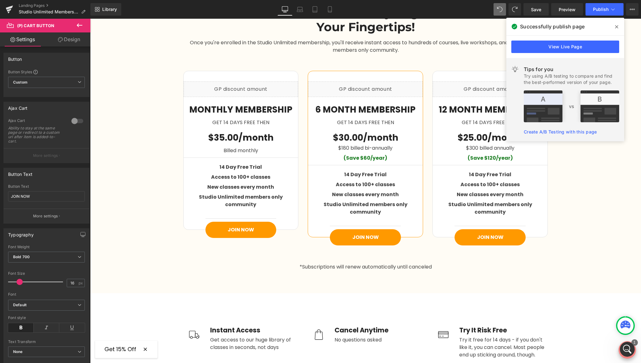
drag, startPoint x: 617, startPoint y: 26, endPoint x: 494, endPoint y: 26, distance: 122.9
click at [617, 26] on icon at bounding box center [616, 26] width 3 height 3
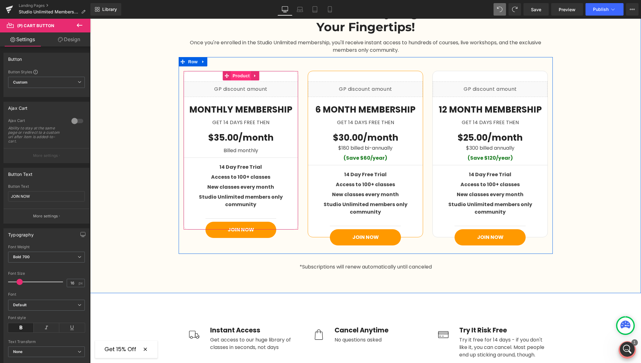
click at [235, 75] on span "Product" at bounding box center [241, 75] width 20 height 9
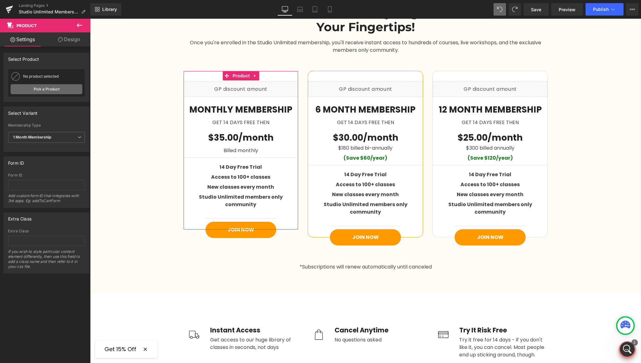
click at [39, 88] on link "Pick a Product" at bounding box center [47, 89] width 72 height 10
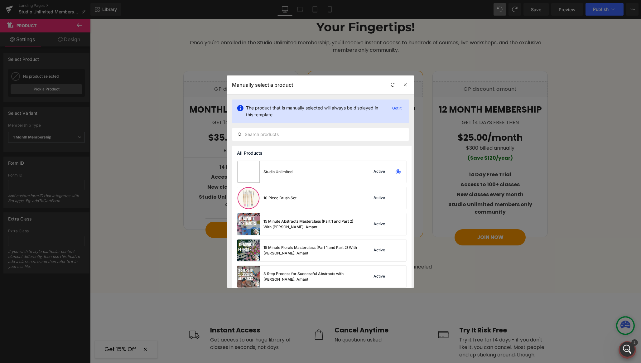
drag, startPoint x: 199, startPoint y: 105, endPoint x: 301, endPoint y: 87, distance: 103.6
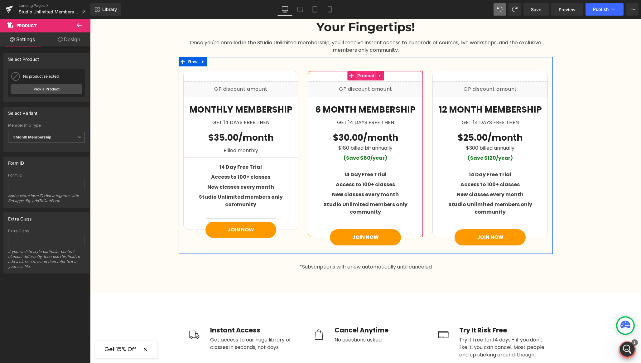
click at [361, 74] on span "Product" at bounding box center [366, 75] width 20 height 9
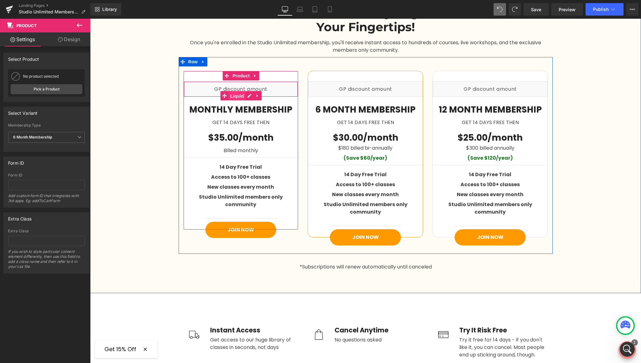
click at [235, 95] on span "Liquid" at bounding box center [237, 95] width 17 height 9
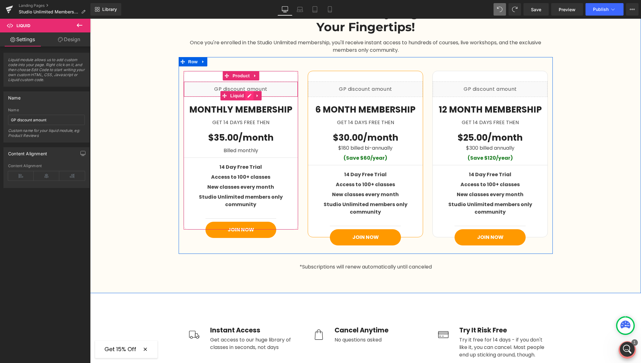
click at [247, 95] on div "Liquid" at bounding box center [241, 89] width 115 height 16
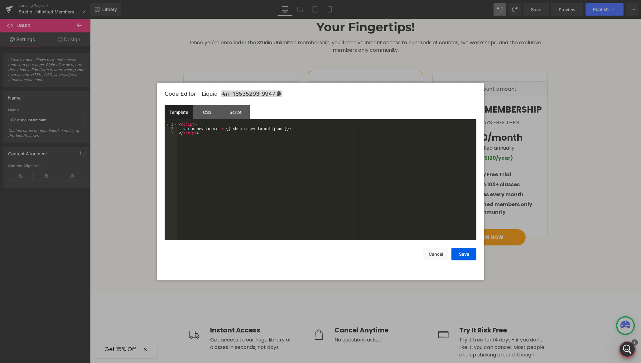
drag, startPoint x: 129, startPoint y: 93, endPoint x: 110, endPoint y: 81, distance: 22.6
click at [129, 93] on div at bounding box center [320, 181] width 641 height 363
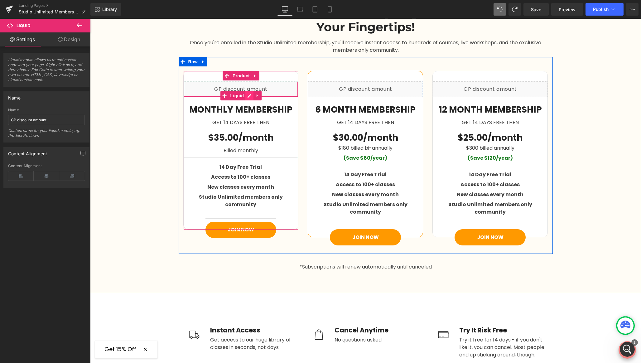
click at [249, 94] on div "Liquid" at bounding box center [241, 89] width 115 height 16
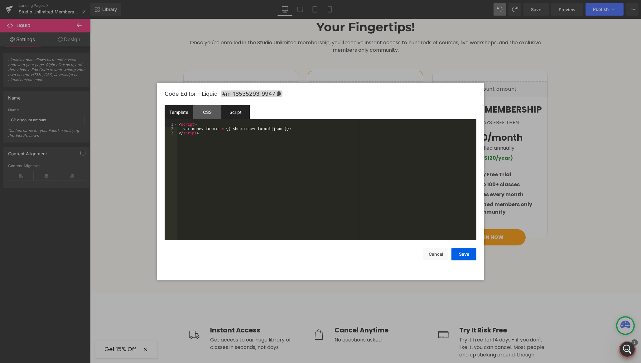
click at [240, 111] on div "Script" at bounding box center [235, 112] width 28 height 14
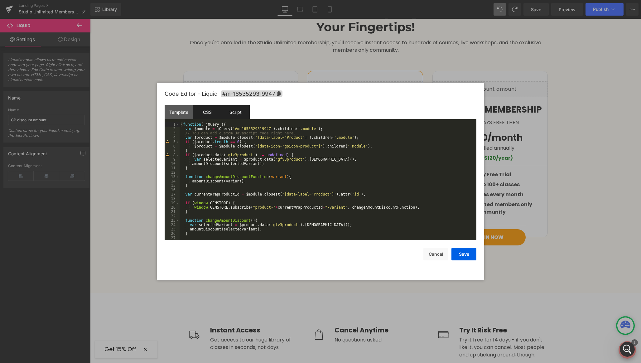
click at [206, 111] on div "CSS" at bounding box center [207, 112] width 28 height 14
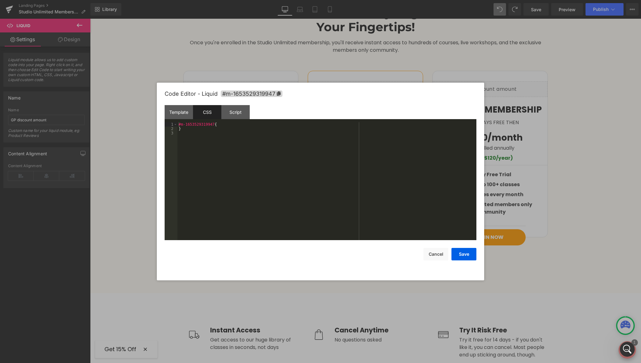
click at [130, 115] on div at bounding box center [320, 181] width 641 height 363
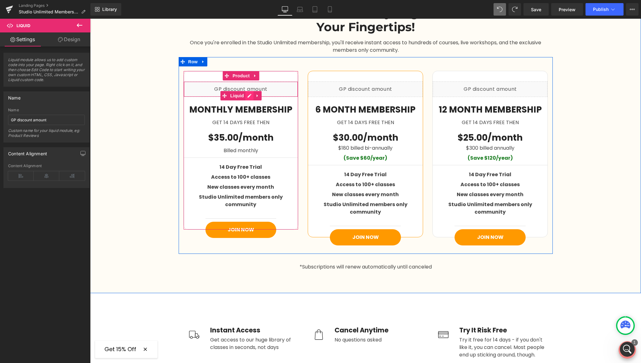
click at [248, 96] on icon at bounding box center [250, 96] width 4 height 4
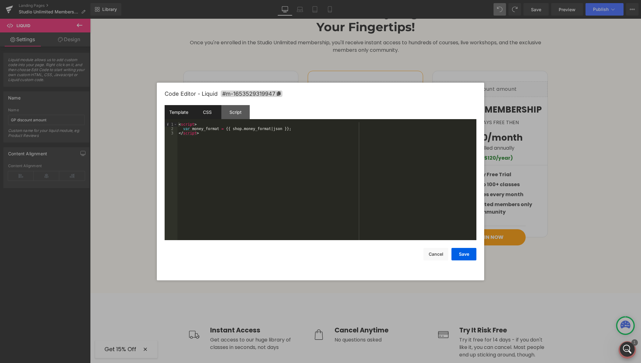
click at [207, 118] on div "CSS" at bounding box center [207, 112] width 28 height 14
click at [242, 115] on div "Script" at bounding box center [235, 112] width 28 height 14
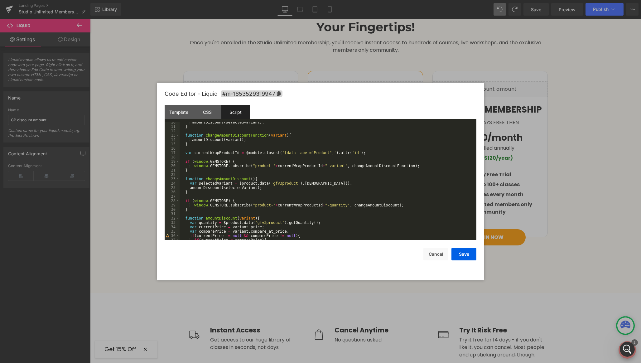
scroll to position [87, 0]
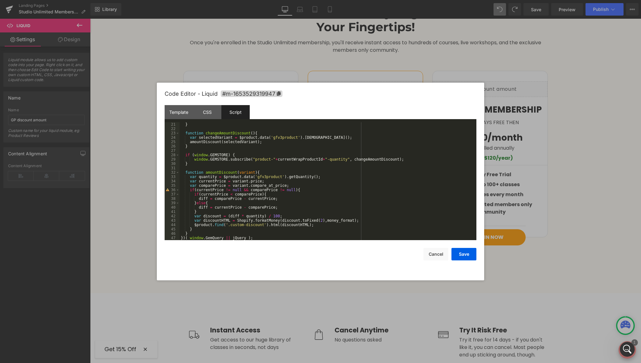
drag, startPoint x: 135, startPoint y: 180, endPoint x: 47, endPoint y: 161, distance: 89.9
click at [135, 180] on div at bounding box center [320, 181] width 641 height 363
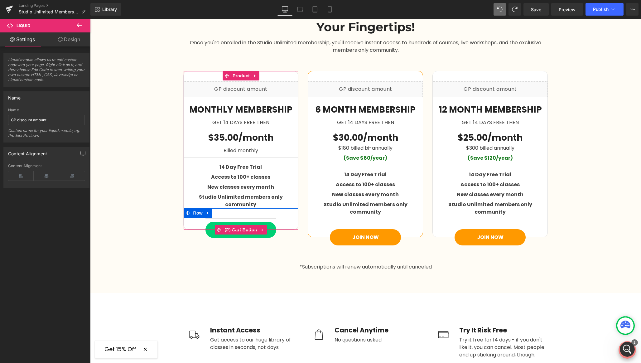
scroll to position [947, 0]
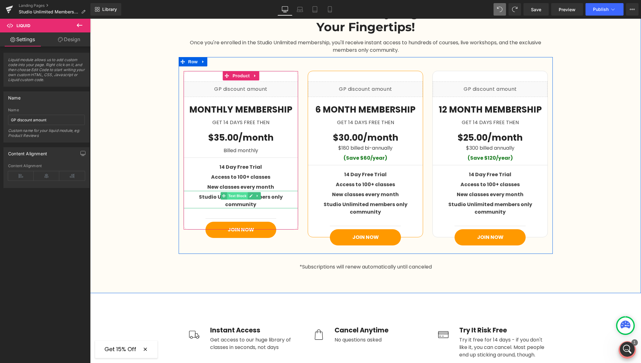
click at [236, 196] on span "Text Block" at bounding box center [237, 195] width 21 height 7
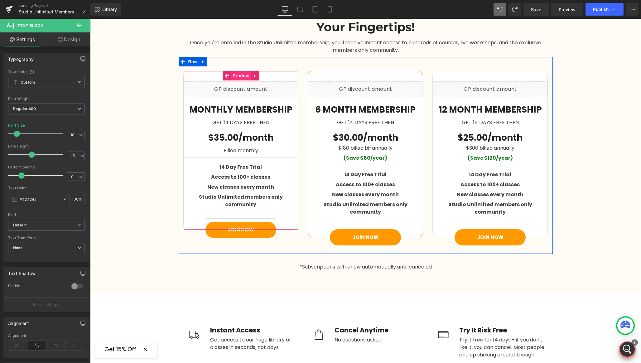
click at [237, 74] on span "Product" at bounding box center [241, 75] width 20 height 9
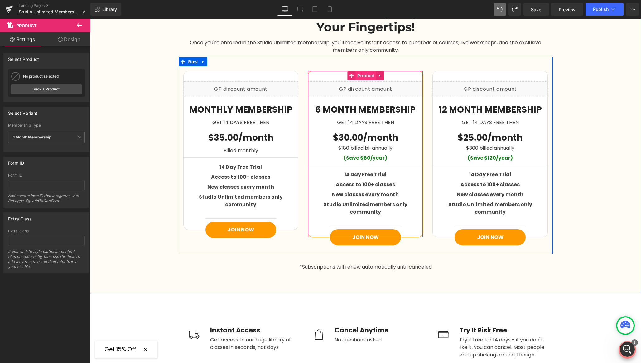
click at [367, 74] on span "Product" at bounding box center [366, 75] width 20 height 9
click at [488, 75] on span "Product" at bounding box center [491, 75] width 20 height 9
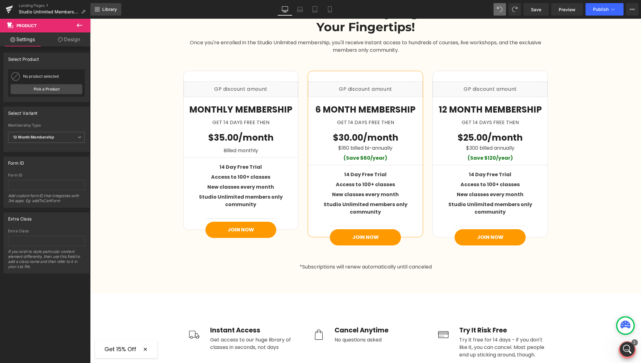
click at [112, 7] on span "Library" at bounding box center [109, 10] width 15 height 6
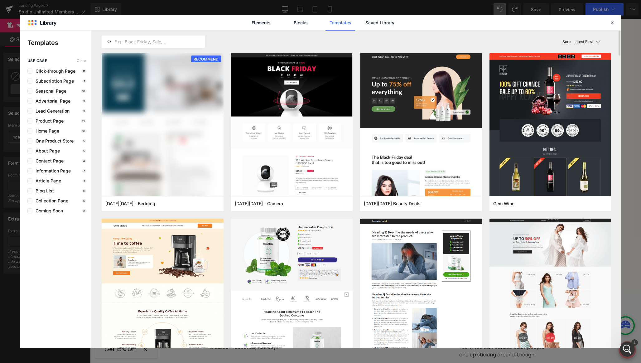
scroll to position [923, 0]
click at [62, 79] on span "Subscription Page" at bounding box center [52, 81] width 41 height 5
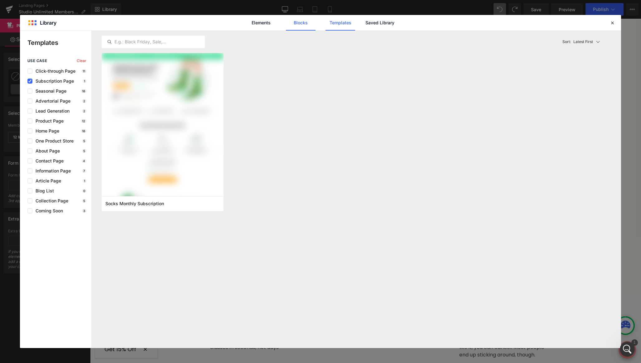
click at [301, 22] on link "Blocks" at bounding box center [301, 23] width 30 height 16
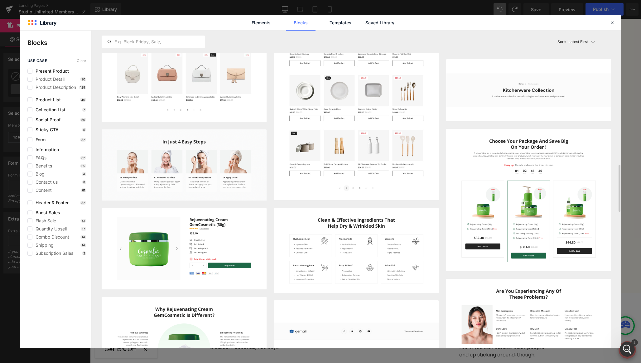
scroll to position [887, 0]
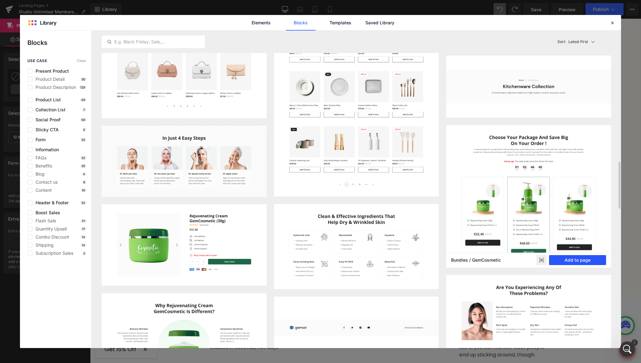
drag, startPoint x: 481, startPoint y: 240, endPoint x: 571, endPoint y: 259, distance: 92.1
click at [571, 259] on button "Add to page" at bounding box center [577, 260] width 57 height 10
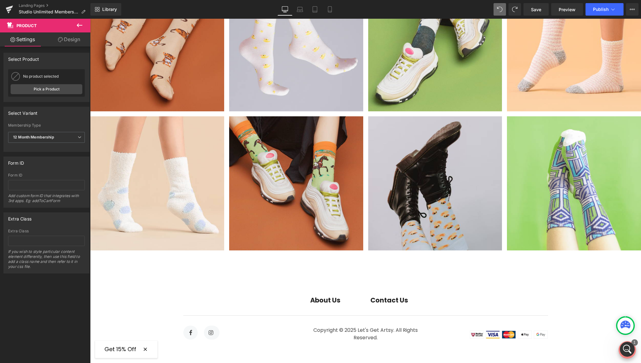
scroll to position [2618, 0]
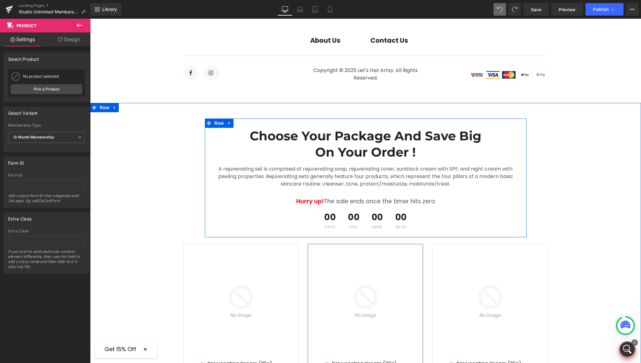
drag, startPoint x: 229, startPoint y: 89, endPoint x: 233, endPoint y: 89, distance: 3.5
click at [229, 121] on icon at bounding box center [229, 123] width 4 height 5
click at [244, 121] on icon at bounding box center [246, 123] width 4 height 4
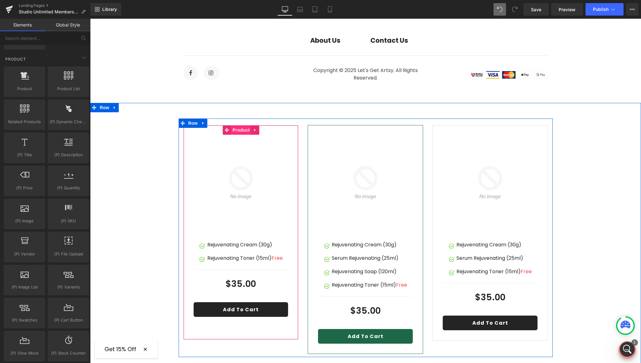
click at [238, 125] on span "Product" at bounding box center [241, 129] width 20 height 9
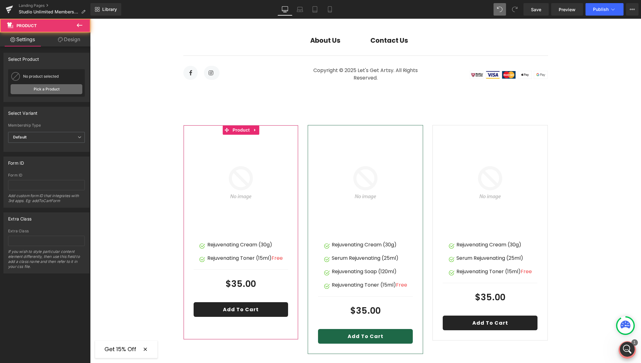
click at [43, 89] on link "Pick a Product" at bounding box center [47, 89] width 72 height 10
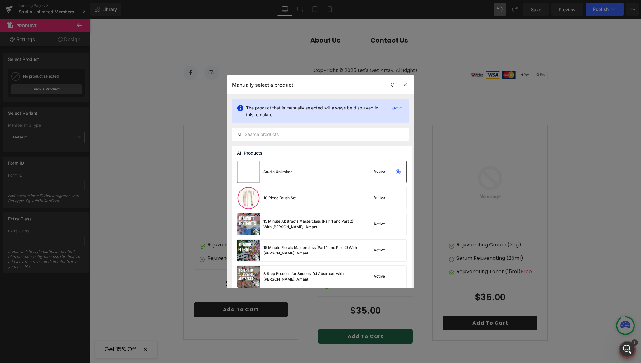
click at [309, 172] on div "Studio Unlimited Active" at bounding box center [321, 172] width 169 height 22
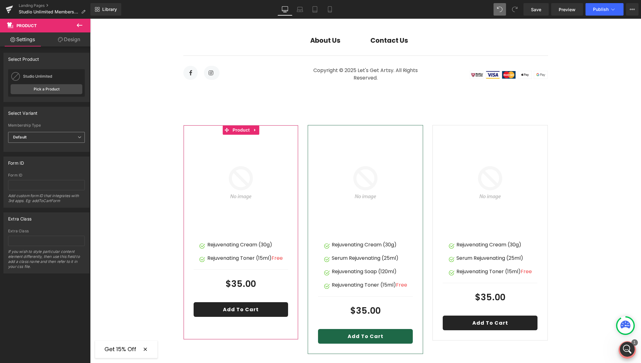
click at [31, 133] on span "Default" at bounding box center [46, 137] width 77 height 11
click at [28, 157] on div "1 Month Membership" at bounding box center [36, 158] width 38 height 4
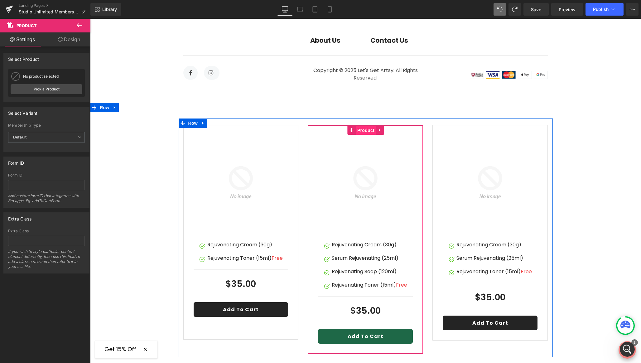
click at [365, 126] on span "Product" at bounding box center [366, 130] width 20 height 9
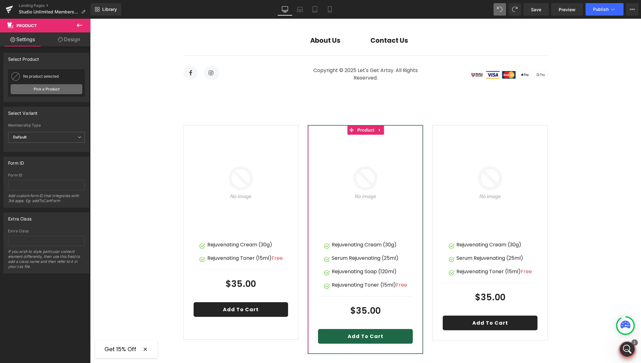
click at [41, 92] on link "Pick a Product" at bounding box center [47, 89] width 72 height 10
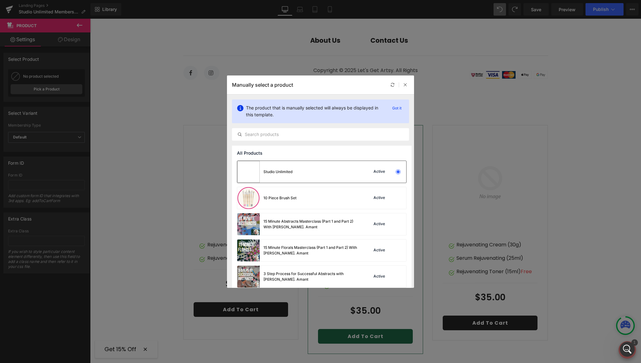
click at [304, 176] on div "Studio Unlimited Active" at bounding box center [321, 172] width 169 height 22
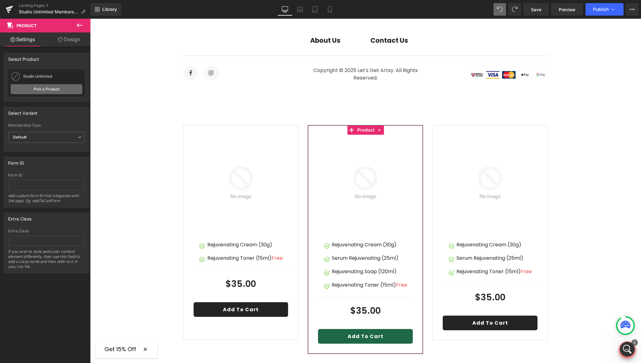
click at [47, 89] on link "Pick a Product" at bounding box center [47, 89] width 72 height 10
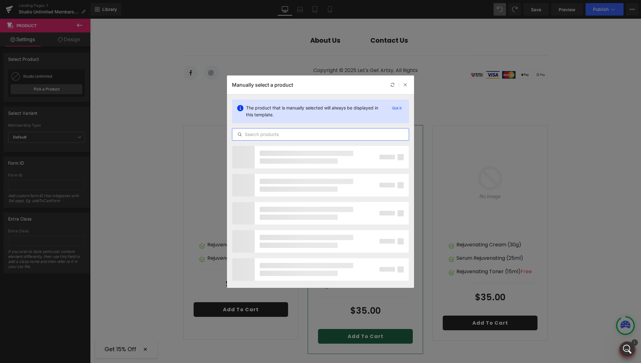
click at [335, 136] on input "text" at bounding box center [320, 134] width 177 height 7
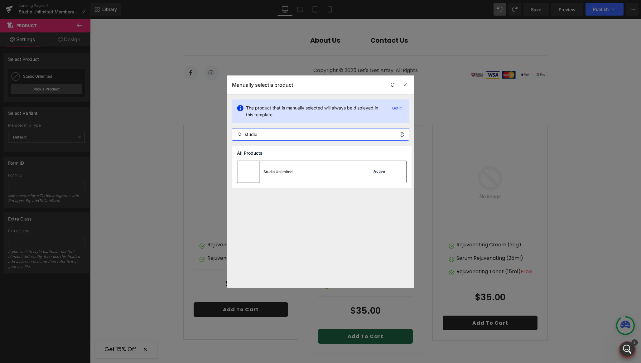
type input "studio"
click at [290, 172] on div "Studio Unlimited" at bounding box center [278, 172] width 29 height 6
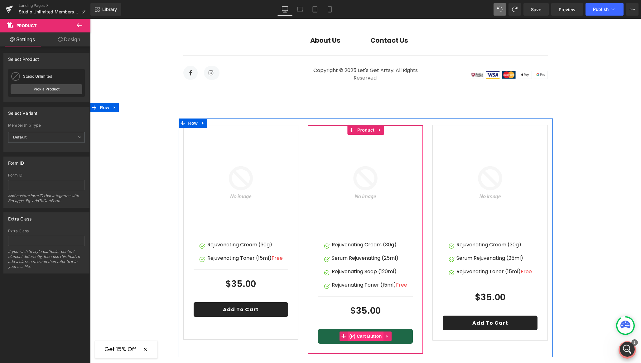
click at [365, 332] on span "(P) Cart Button" at bounding box center [366, 336] width 36 height 9
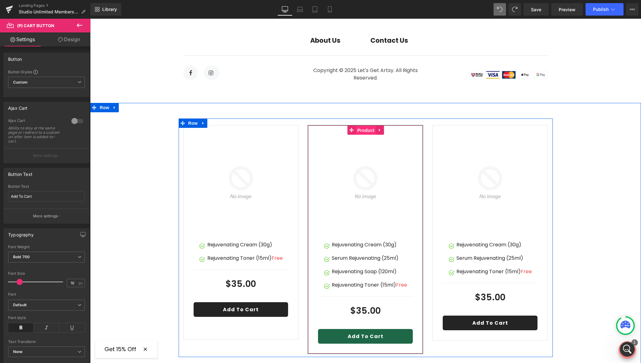
click at [365, 126] on span "Product" at bounding box center [366, 130] width 20 height 9
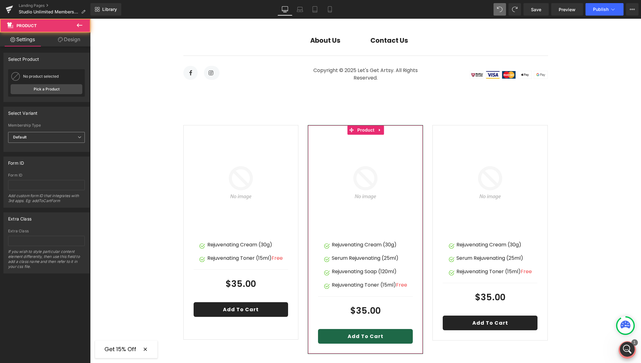
click at [42, 138] on span "Default" at bounding box center [46, 137] width 77 height 11
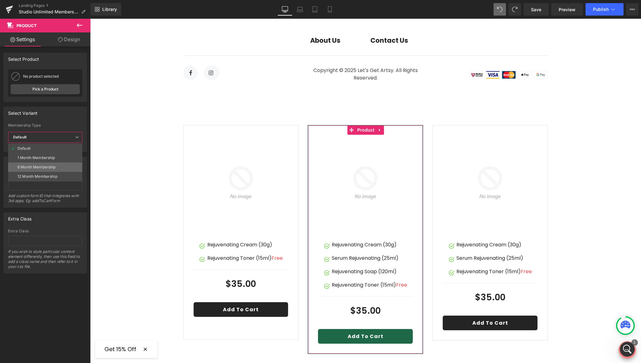
drag, startPoint x: 31, startPoint y: 167, endPoint x: 135, endPoint y: 126, distance: 112.0
click at [31, 167] on div "6 Month Membership" at bounding box center [36, 167] width 38 height 4
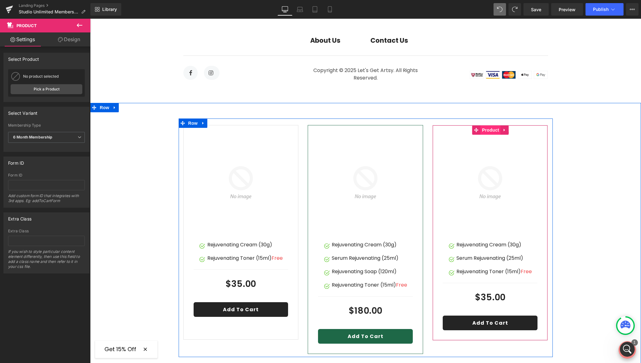
click at [490, 125] on span "Product" at bounding box center [491, 129] width 20 height 9
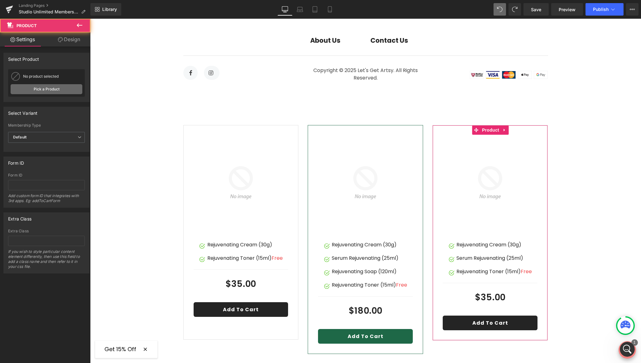
click at [27, 90] on link "Pick a Product" at bounding box center [47, 89] width 72 height 10
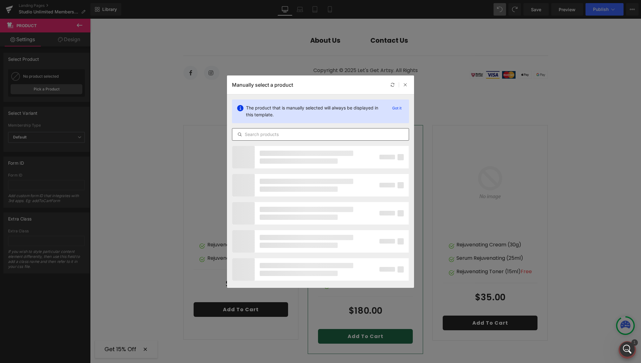
click at [265, 134] on input "text" at bounding box center [320, 134] width 177 height 7
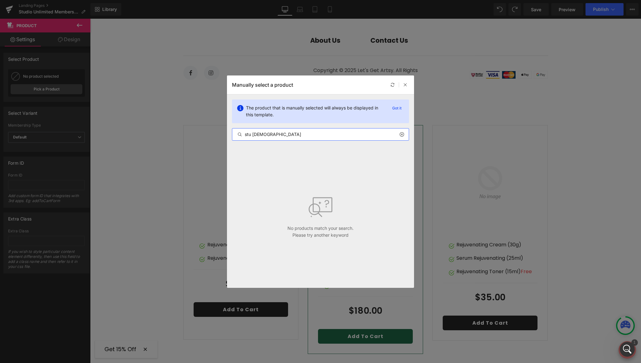
click at [253, 136] on input "stu [DEMOGRAPHIC_DATA]" at bounding box center [320, 134] width 177 height 7
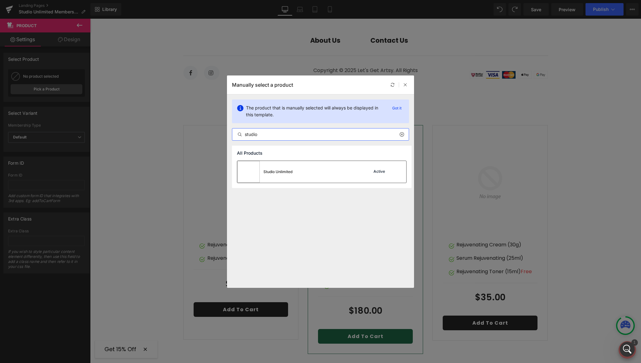
type input "studio"
click at [300, 171] on div "Studio Unlimited Active" at bounding box center [321, 172] width 169 height 22
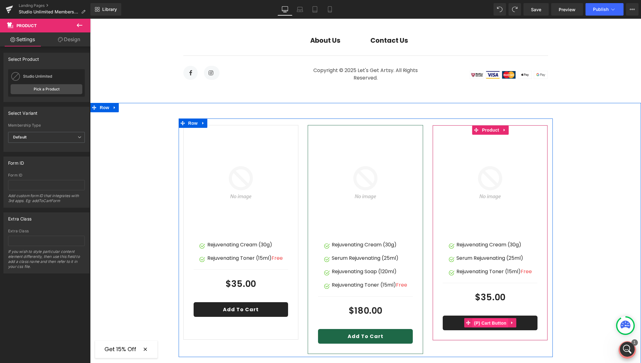
click at [486, 318] on span "(P) Cart Button" at bounding box center [490, 322] width 36 height 9
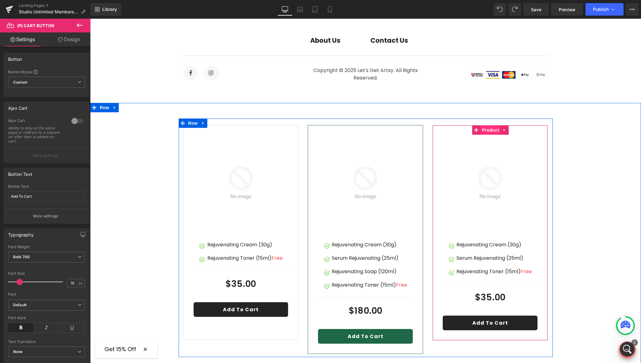
click at [488, 125] on span "Product" at bounding box center [491, 129] width 20 height 9
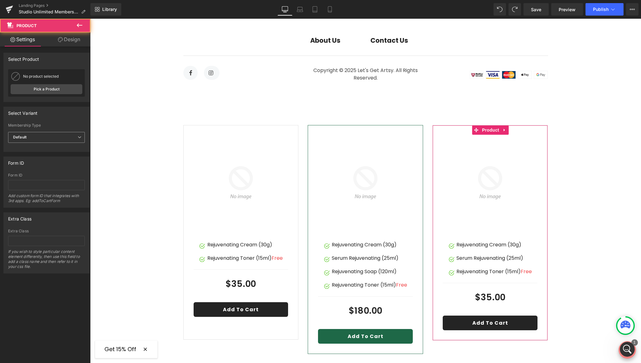
click at [34, 137] on span "Default" at bounding box center [46, 137] width 77 height 11
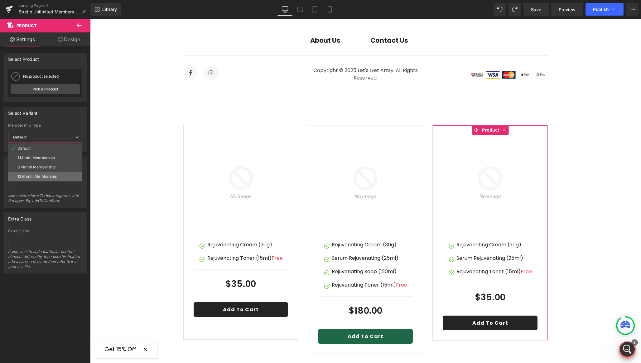
click at [27, 175] on div "12 Month Membership" at bounding box center [37, 176] width 40 height 4
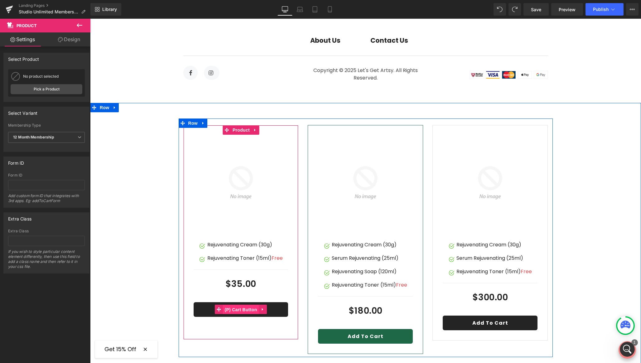
click at [238, 305] on span "(P) Cart Button" at bounding box center [241, 309] width 36 height 9
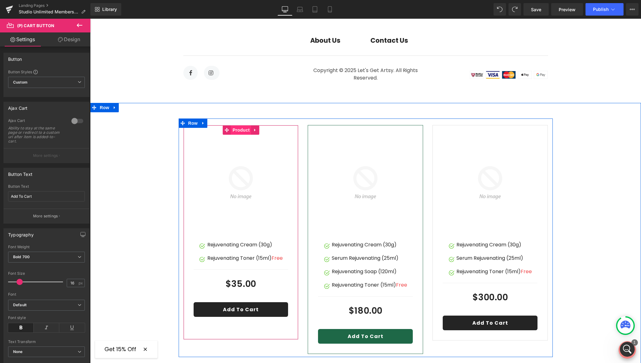
click at [237, 125] on span "Product" at bounding box center [241, 129] width 20 height 9
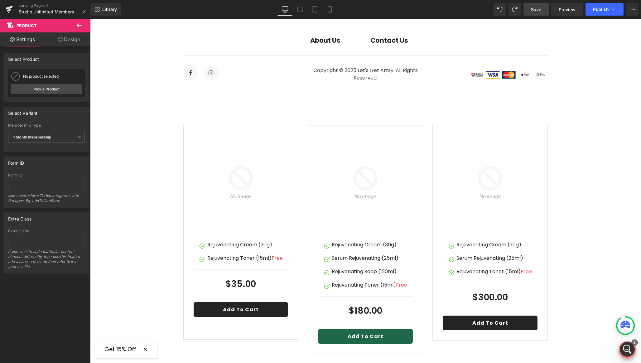
drag, startPoint x: 537, startPoint y: 11, endPoint x: 251, endPoint y: 196, distance: 340.4
click at [537, 11] on span "Save" at bounding box center [536, 9] width 10 height 7
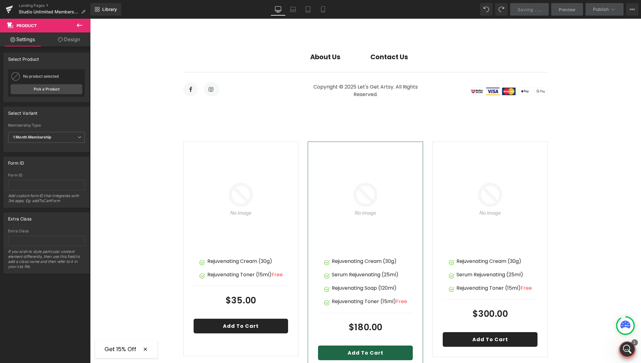
scroll to position [2592, 0]
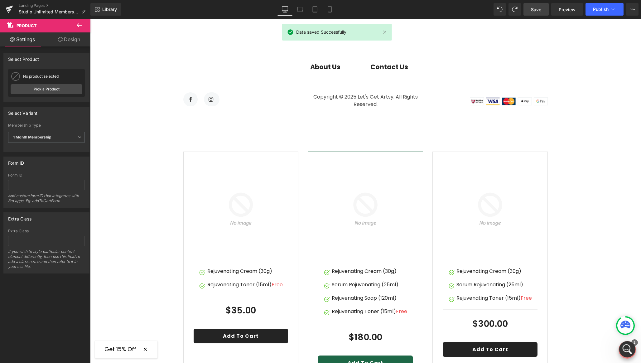
click at [627, 353] on icon "Open Intercom Messenger" at bounding box center [627, 348] width 10 height 10
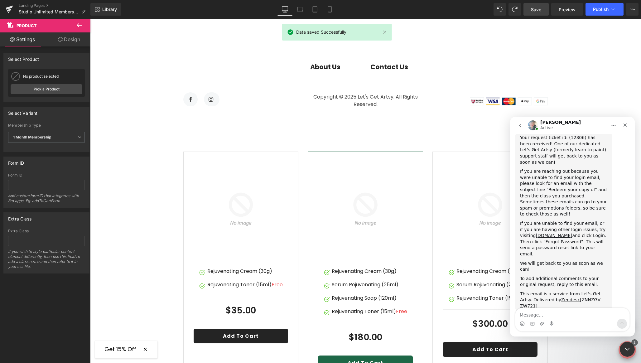
scroll to position [917, 0]
click at [602, 11] on div at bounding box center [320, 172] width 641 height 344
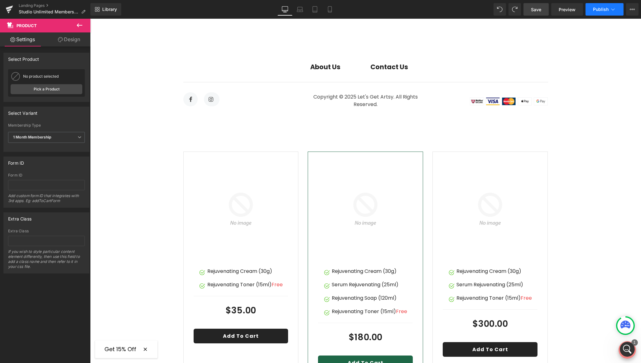
click at [602, 11] on span "Publish" at bounding box center [601, 9] width 16 height 5
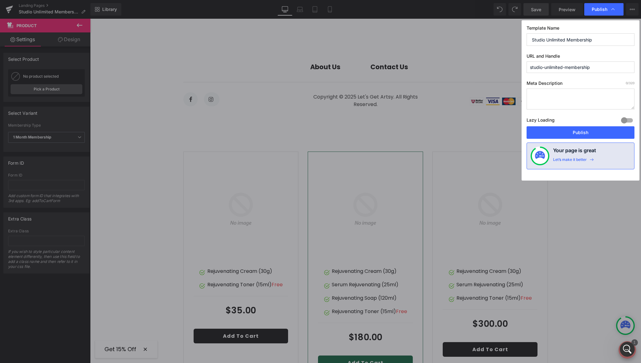
click at [569, 139] on div "Template Name Studio Unlimited Membership URL and Handle studio-unlimited-membe…" at bounding box center [581, 100] width 118 height 160
click at [569, 136] on button "Publish" at bounding box center [581, 132] width 108 height 12
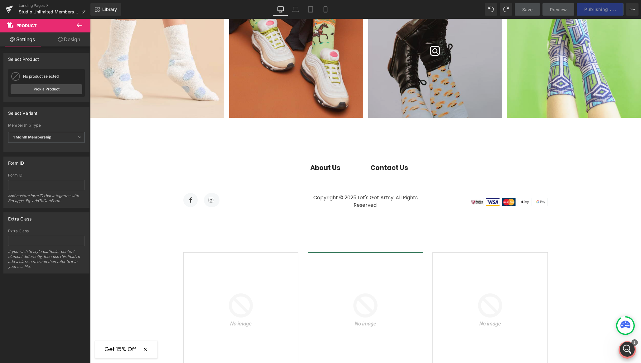
scroll to position [2489, 0]
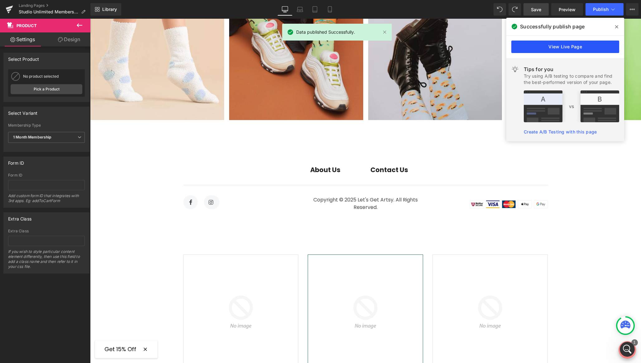
click at [548, 44] on link "View Live Page" at bounding box center [565, 47] width 108 height 12
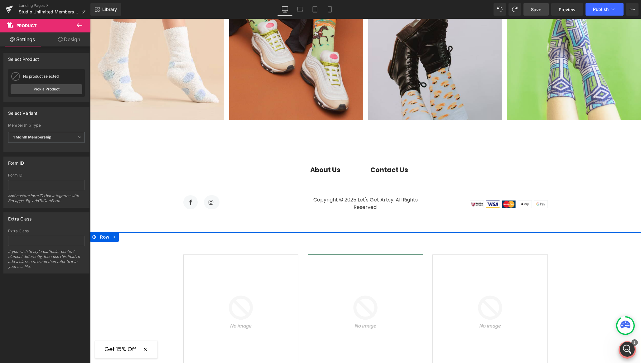
drag, startPoint x: 114, startPoint y: 203, endPoint x: 124, endPoint y: 203, distance: 10.0
click at [114, 235] on icon at bounding box center [115, 237] width 4 height 5
click at [129, 235] on icon at bounding box center [131, 237] width 4 height 4
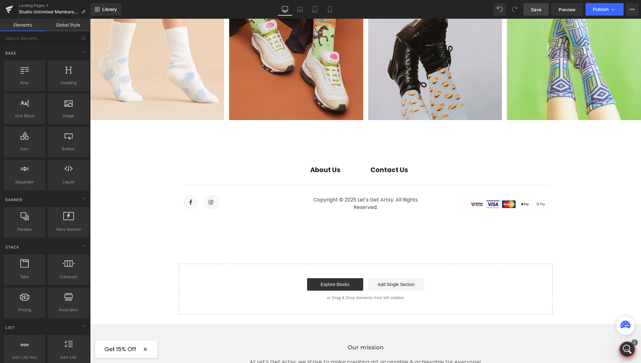
click at [536, 7] on span "Save" at bounding box center [536, 9] width 10 height 7
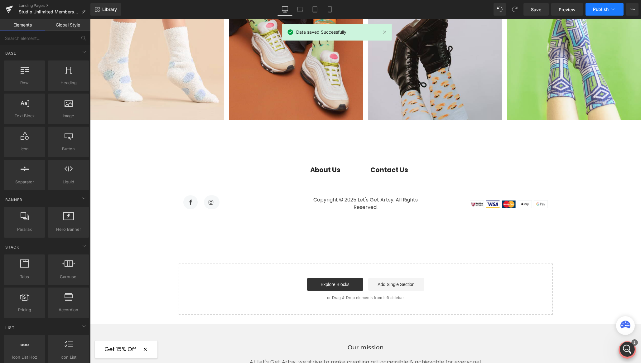
click at [607, 8] on span "Publish" at bounding box center [601, 9] width 16 height 5
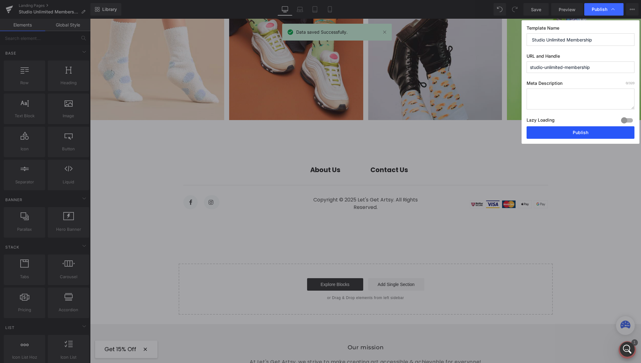
click at [573, 137] on button "Publish" at bounding box center [581, 132] width 108 height 12
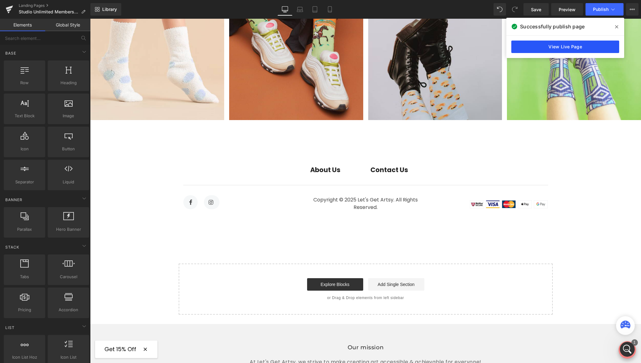
click at [562, 41] on link "View Live Page" at bounding box center [565, 47] width 108 height 12
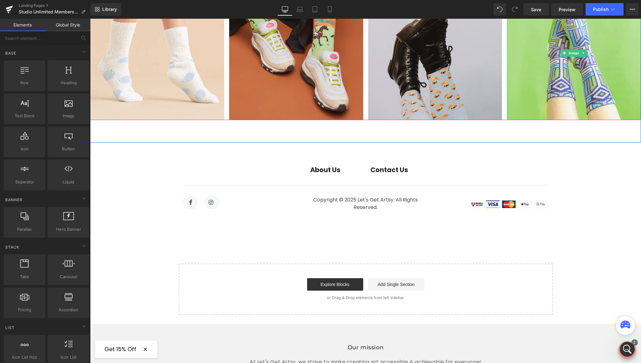
scroll to position [941, 0]
click at [629, 348] on icon "Open Intercom Messenger" at bounding box center [627, 348] width 10 height 10
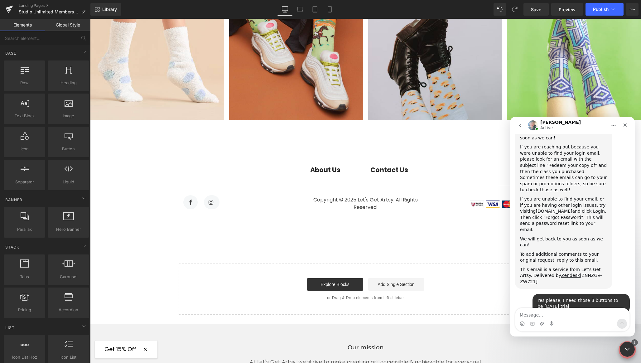
click at [575, 294] on div "Yes please, I need those 3 buttons to be [DATE] trial Let's • 13m ago" at bounding box center [581, 304] width 97 height 20
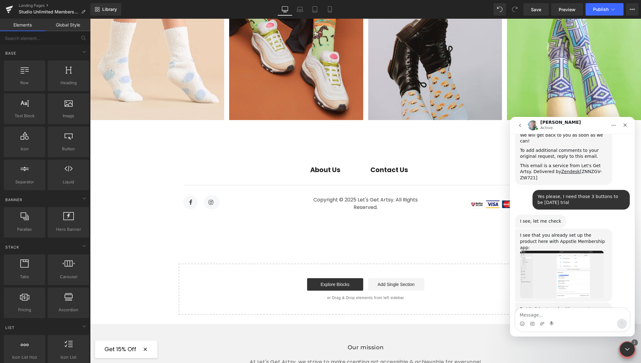
scroll to position [1048, 0]
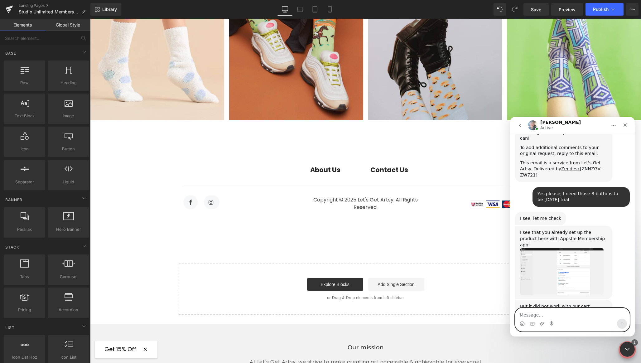
click at [564, 311] on textarea "Message…" at bounding box center [573, 313] width 114 height 11
type textarea "Yes please, can I still have a reply in this chat support?"
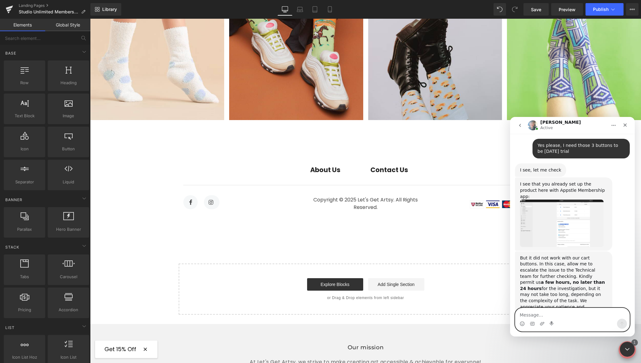
scroll to position [1097, 0]
click at [569, 341] on div "Yes please, can I still have a reply in this chat support?" at bounding box center [581, 347] width 87 height 12
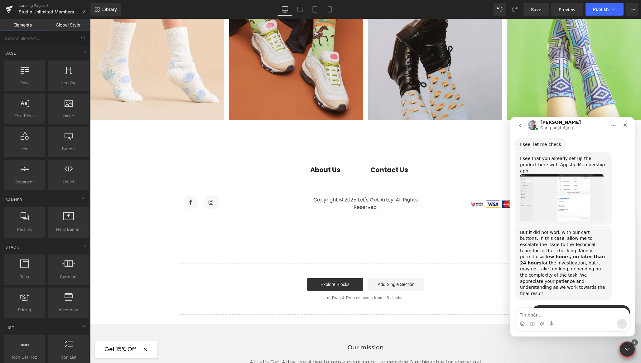
scroll to position [1073, 0]
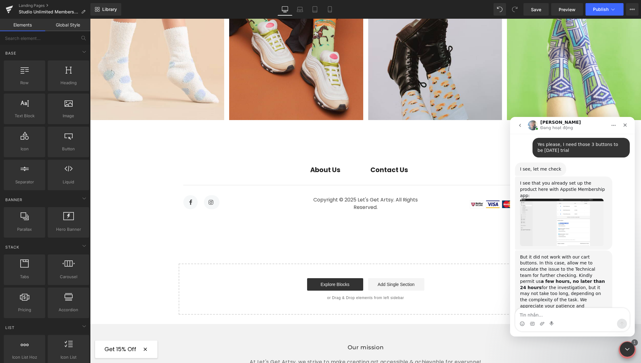
click at [157, 209] on div at bounding box center [320, 172] width 641 height 344
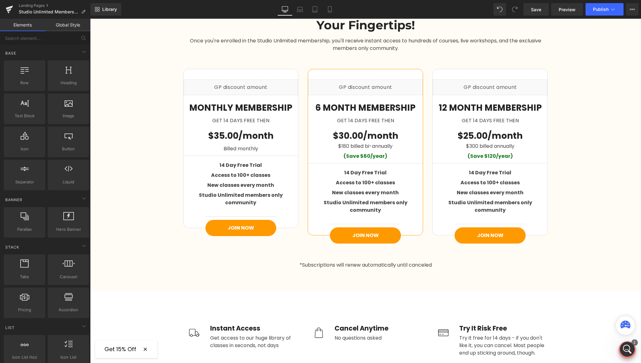
scroll to position [909, 0]
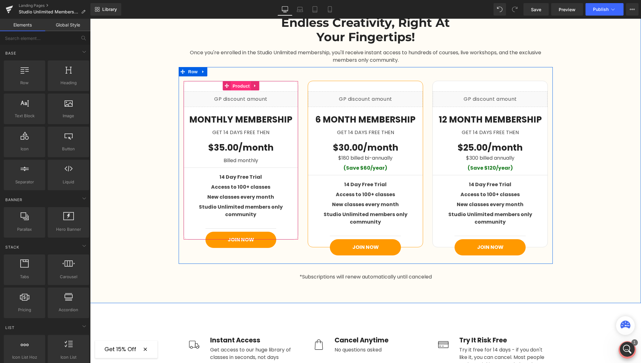
click at [238, 85] on span "Product" at bounding box center [241, 85] width 20 height 9
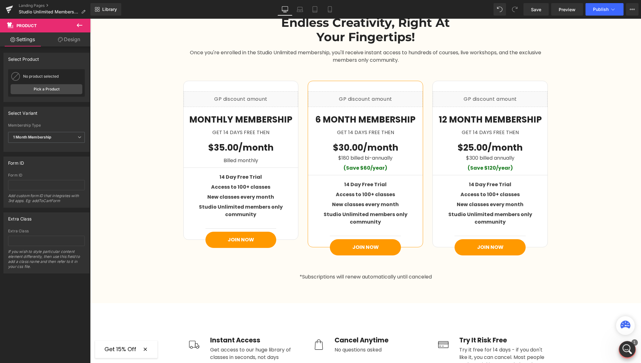
click at [623, 343] on div "Open Intercom Messenger" at bounding box center [626, 348] width 21 height 21
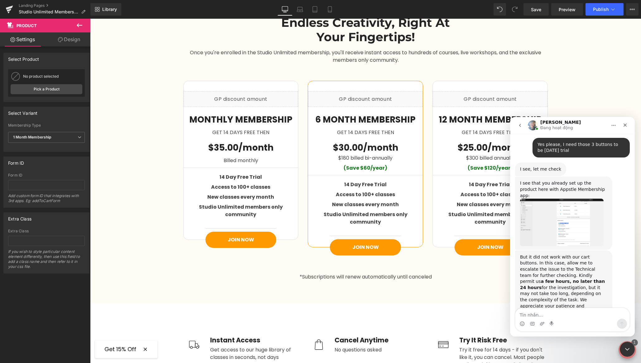
scroll to position [1072, 0]
